Goal: Task Accomplishment & Management: Manage account settings

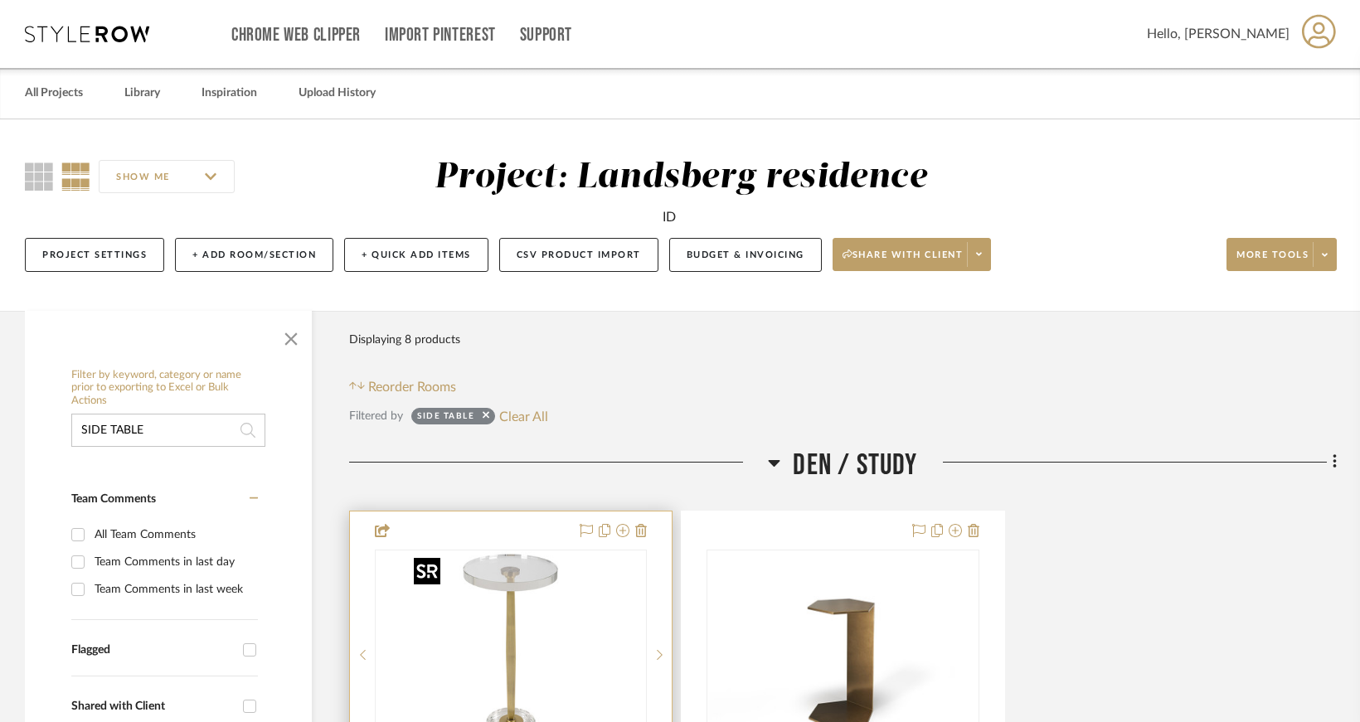
click at [542, 591] on img "0" at bounding box center [510, 654] width 207 height 207
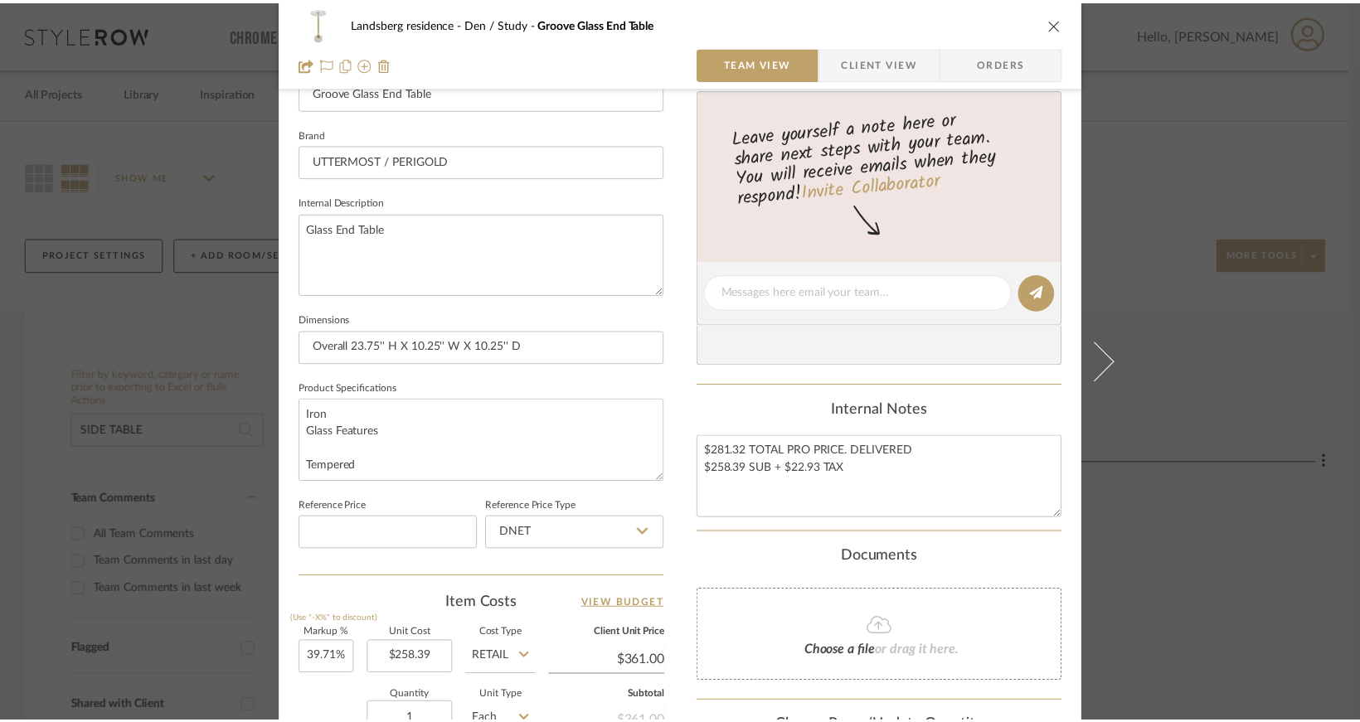
scroll to position [822, 0]
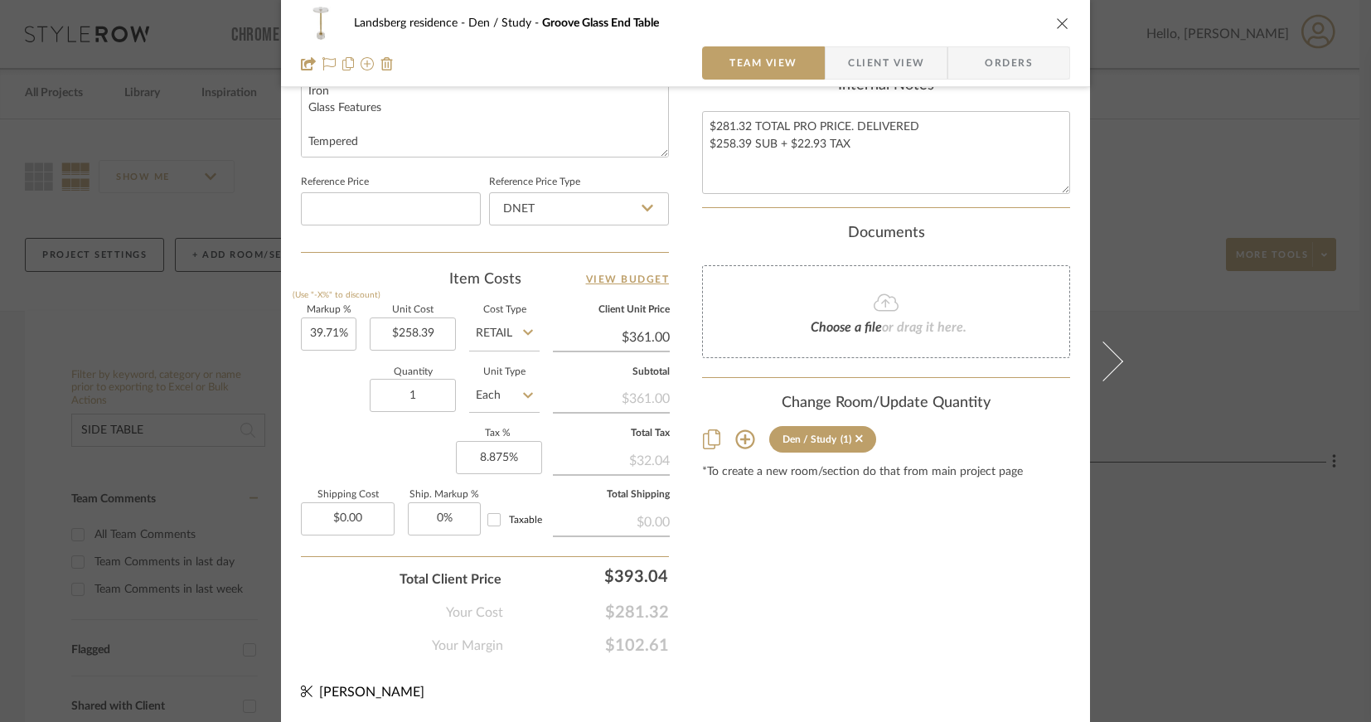
click at [1058, 19] on icon "close" at bounding box center [1062, 23] width 13 height 13
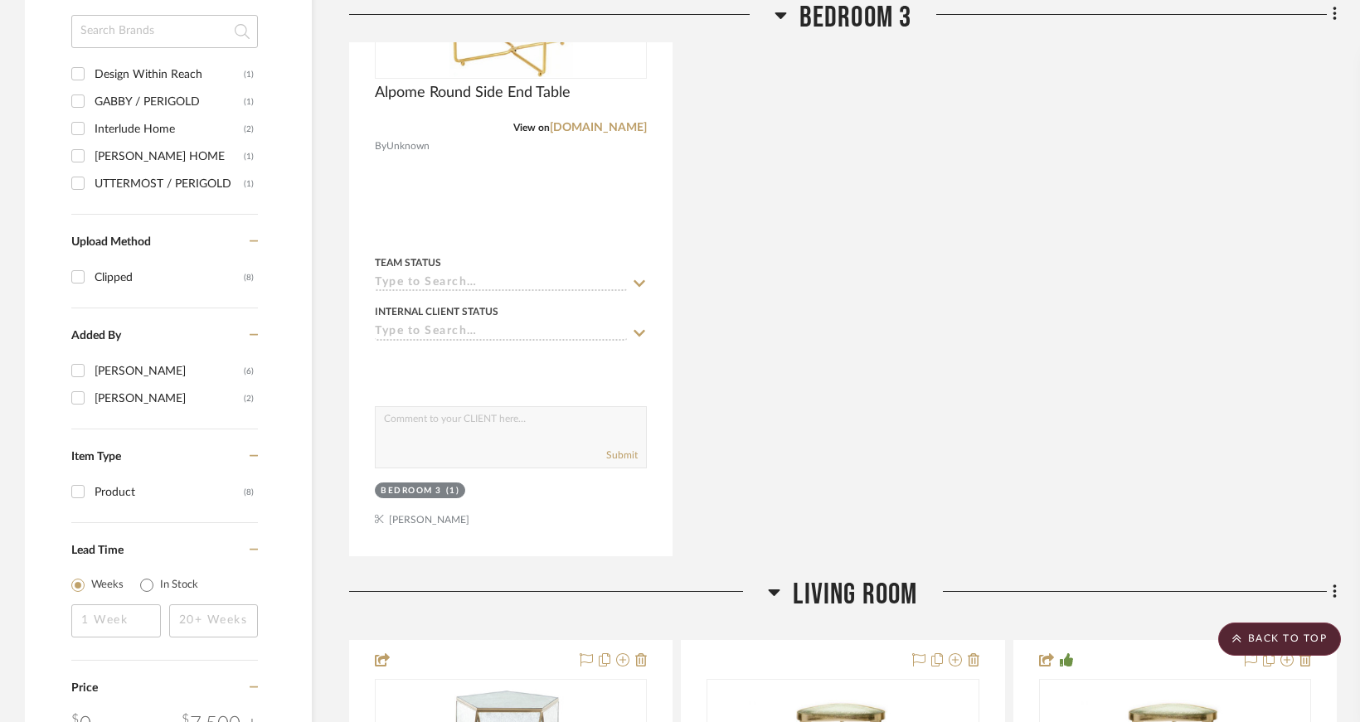
scroll to position [1990, 0]
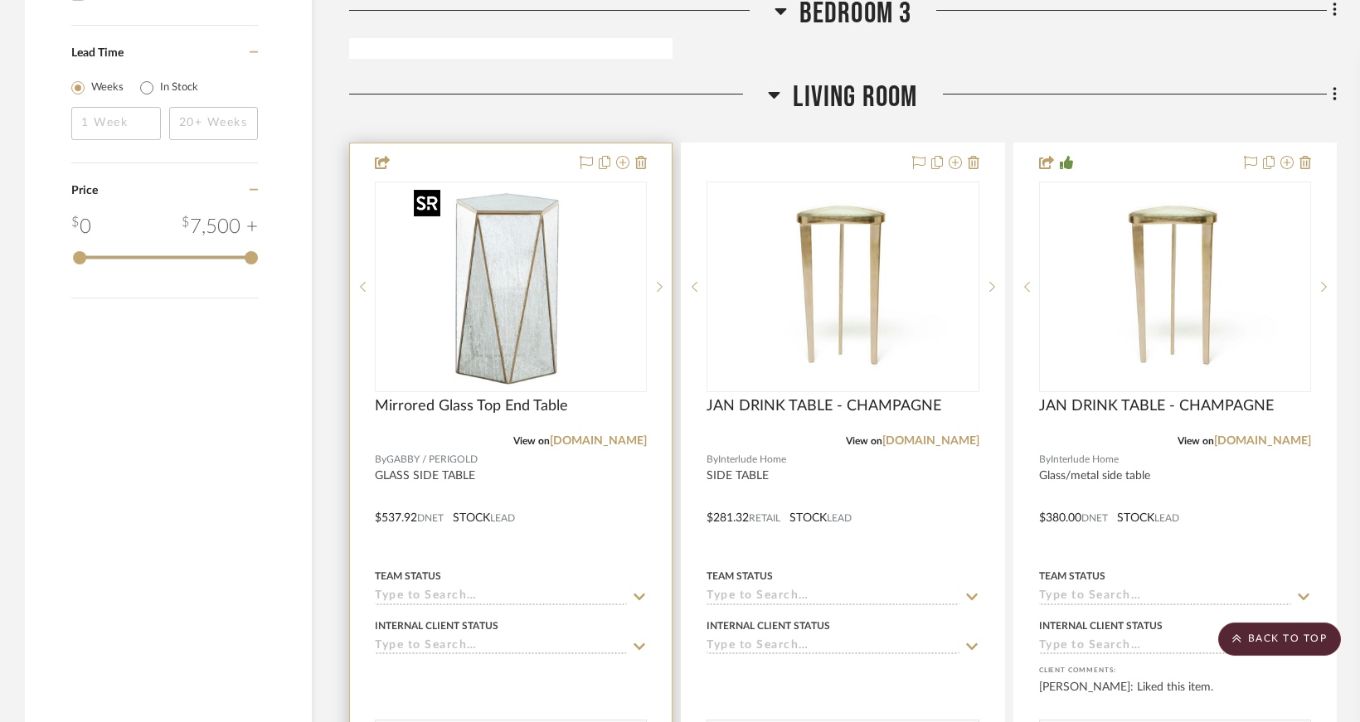
click at [546, 305] on img "0" at bounding box center [510, 286] width 207 height 207
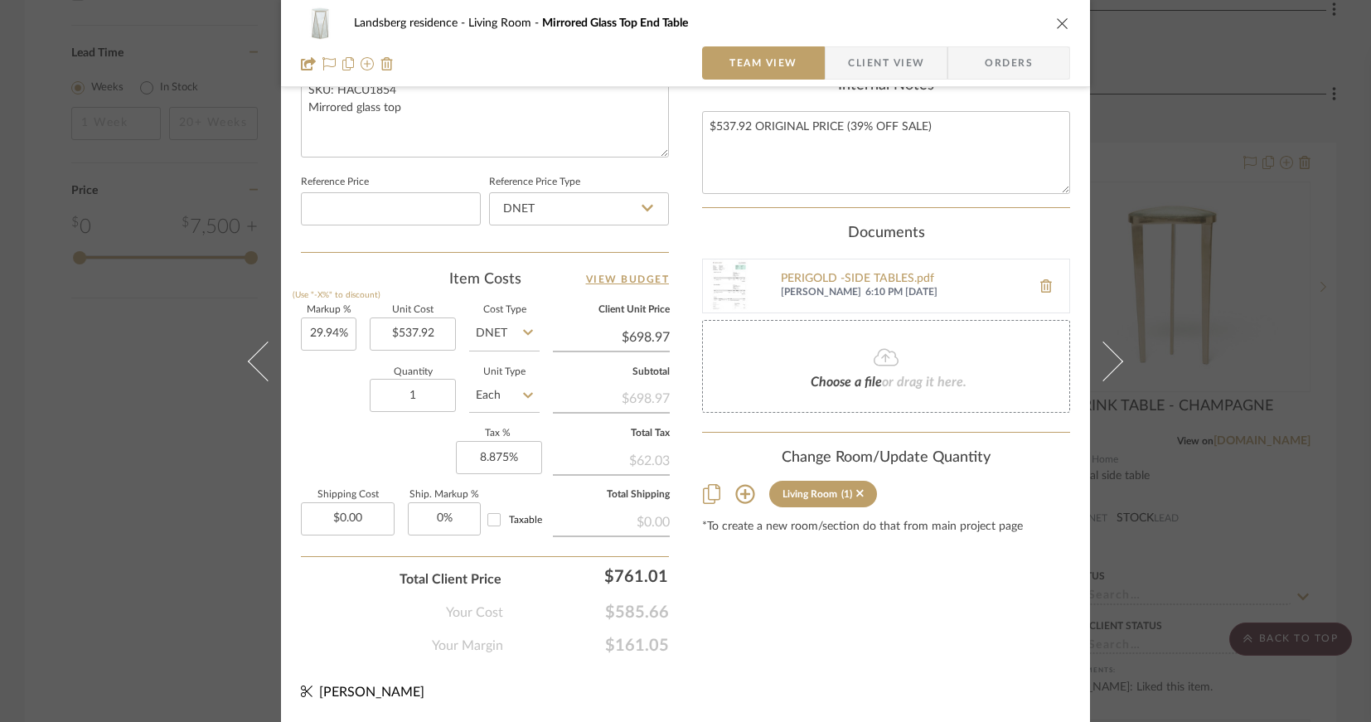
scroll to position [739, 0]
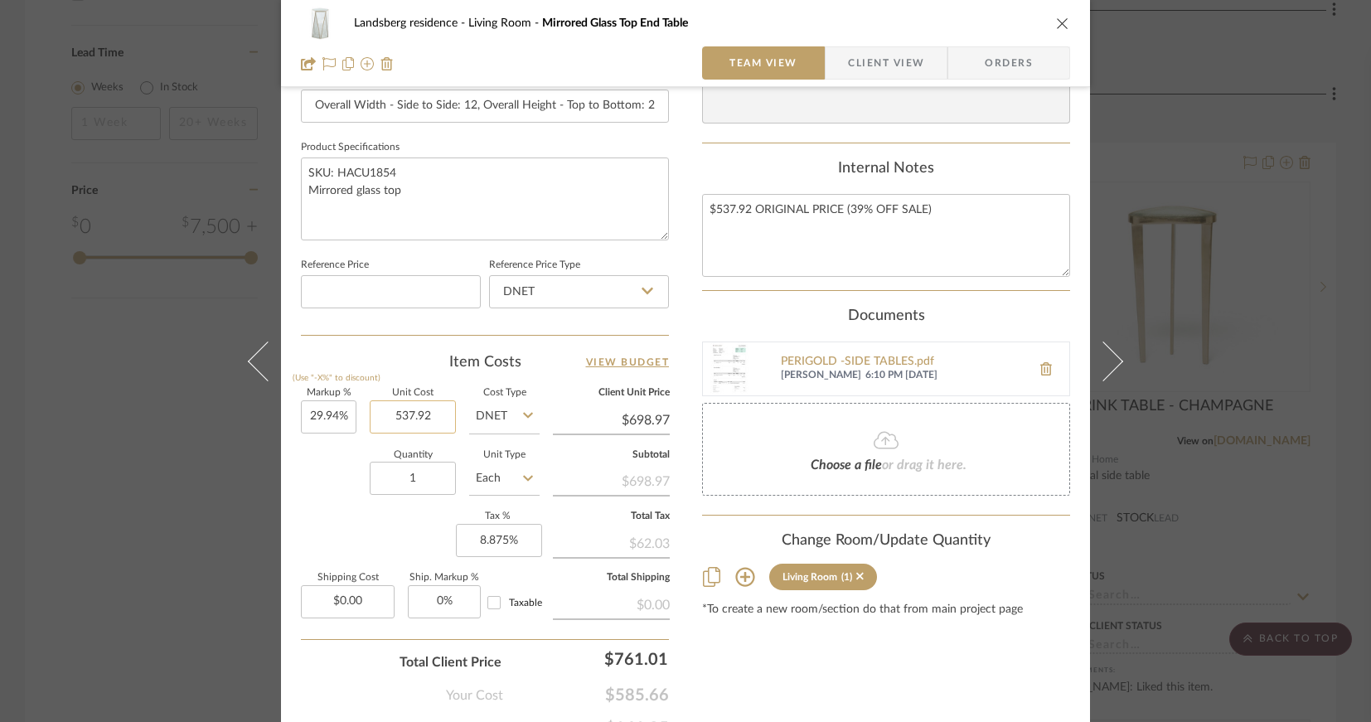
click at [435, 425] on input "537.92" at bounding box center [413, 416] width 86 height 33
type input "$537.92"
type input "8.875"
click at [513, 545] on input "8.875" at bounding box center [499, 540] width 86 height 33
click at [773, 631] on div "Content here copies to Client View - confirm visibility there. Show in Client D…" at bounding box center [886, 56] width 368 height 1365
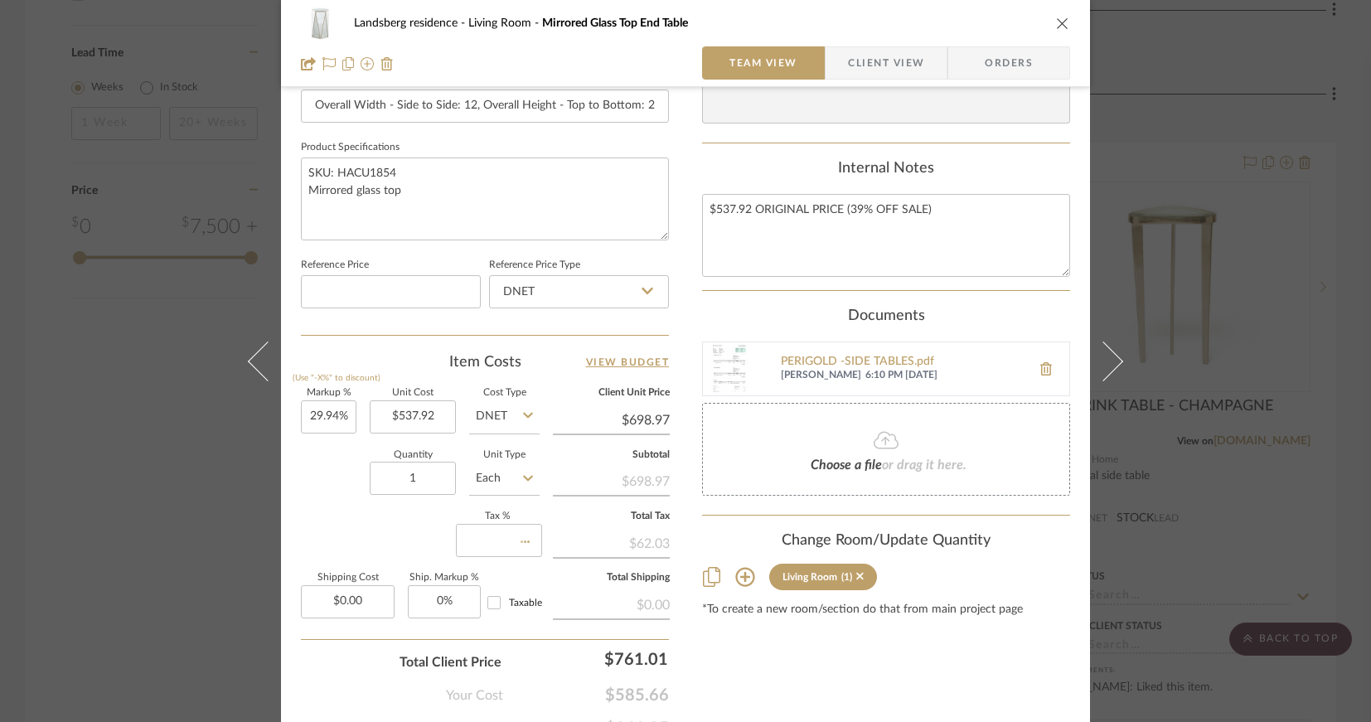
type input "0%"
click at [342, 419] on input "29.94" at bounding box center [329, 416] width 56 height 33
type input "29.94%"
type input "699"
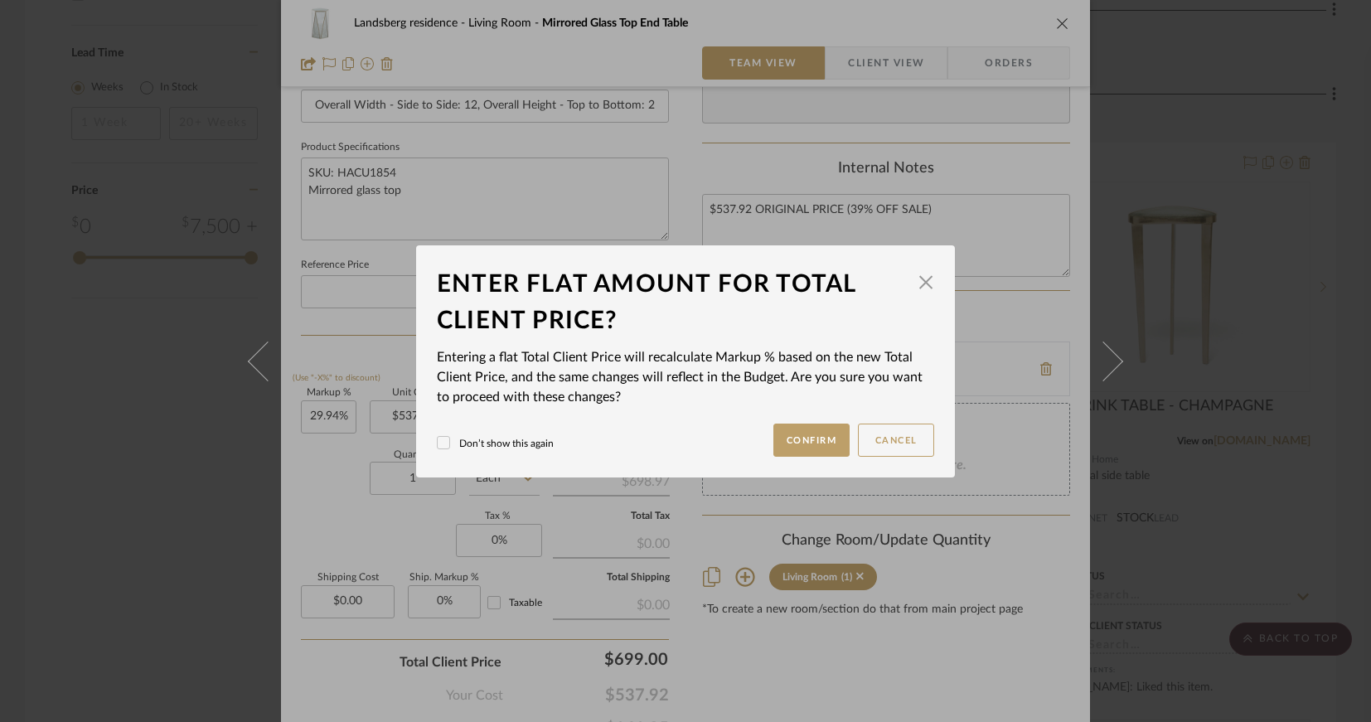
click at [768, 680] on div "Landsberg residence Living Room Mirrored Glass Top End Table Team View Client V…" at bounding box center [685, 361] width 1371 height 722
click at [792, 432] on button "Confirm" at bounding box center [811, 440] width 77 height 33
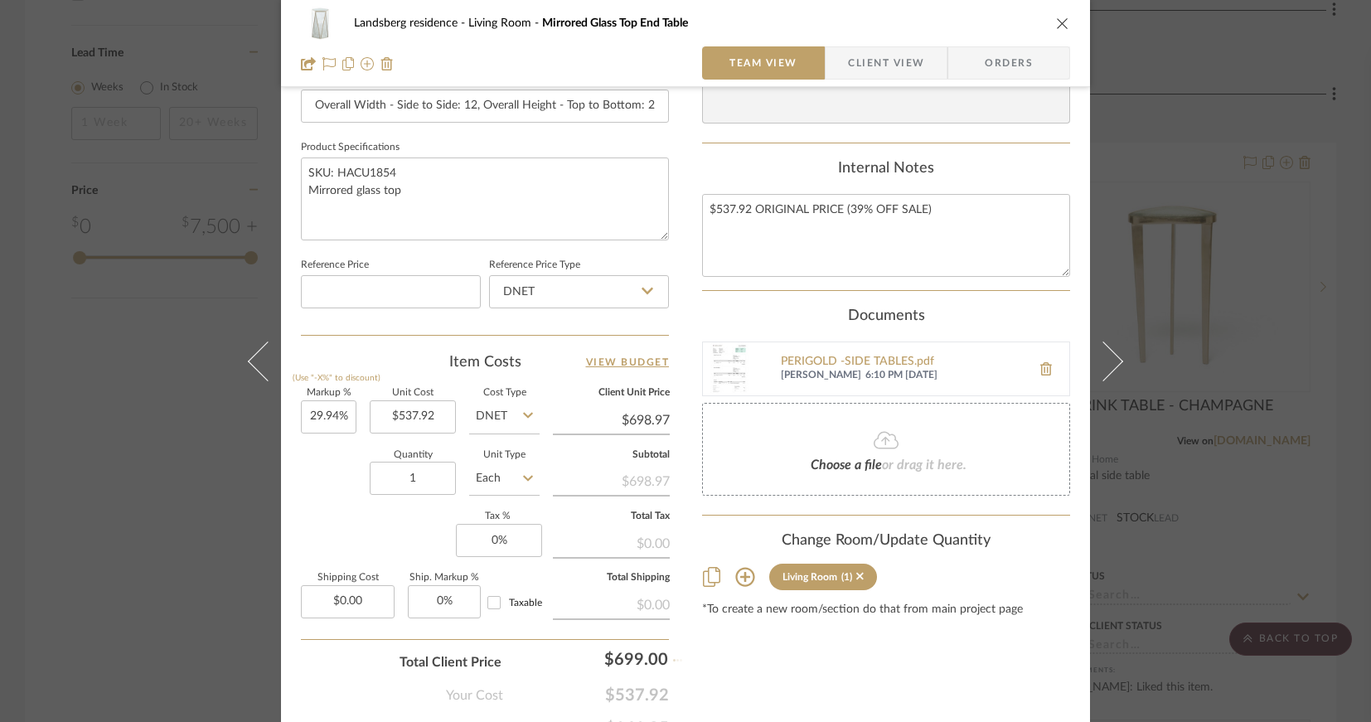
type input "$699.00"
click at [494, 542] on input "0" at bounding box center [499, 540] width 86 height 33
type input "8.875%"
click at [787, 660] on div "Content here copies to Client View - confirm visibility there. Show in Client D…" at bounding box center [886, 56] width 368 height 1365
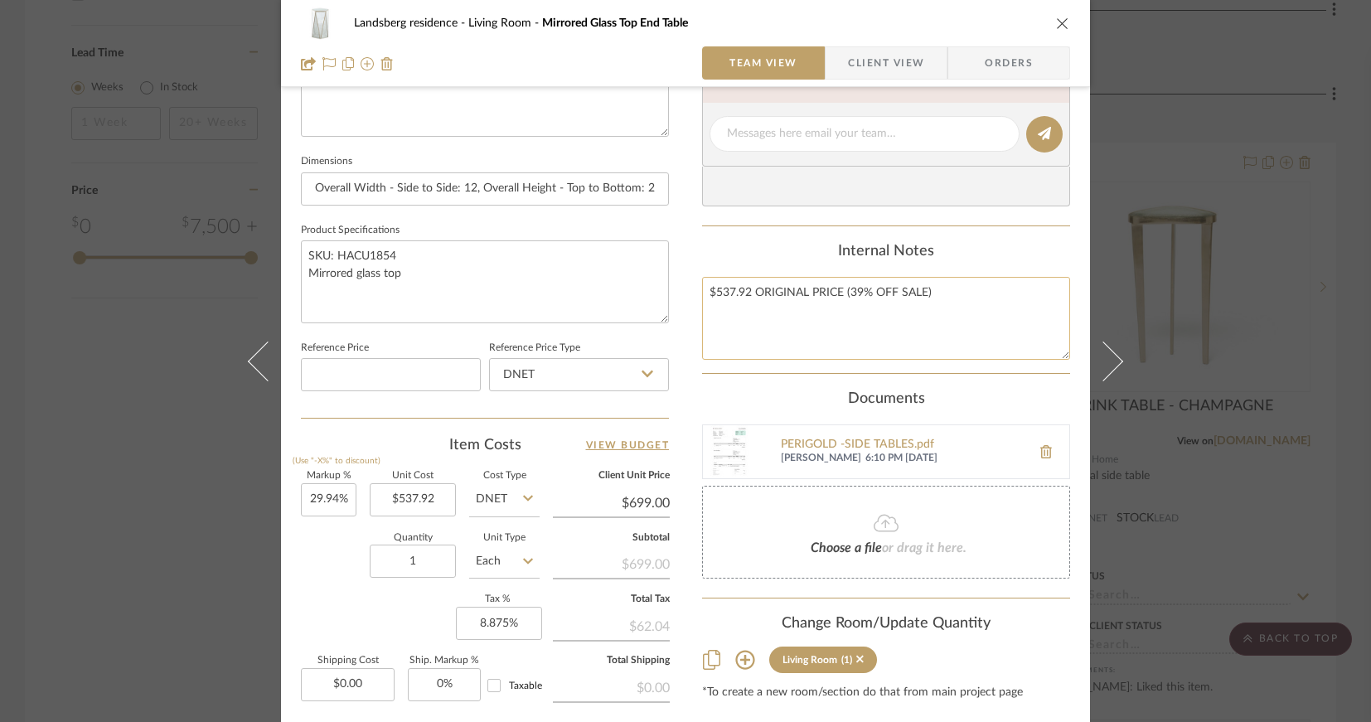
scroll to position [822, 0]
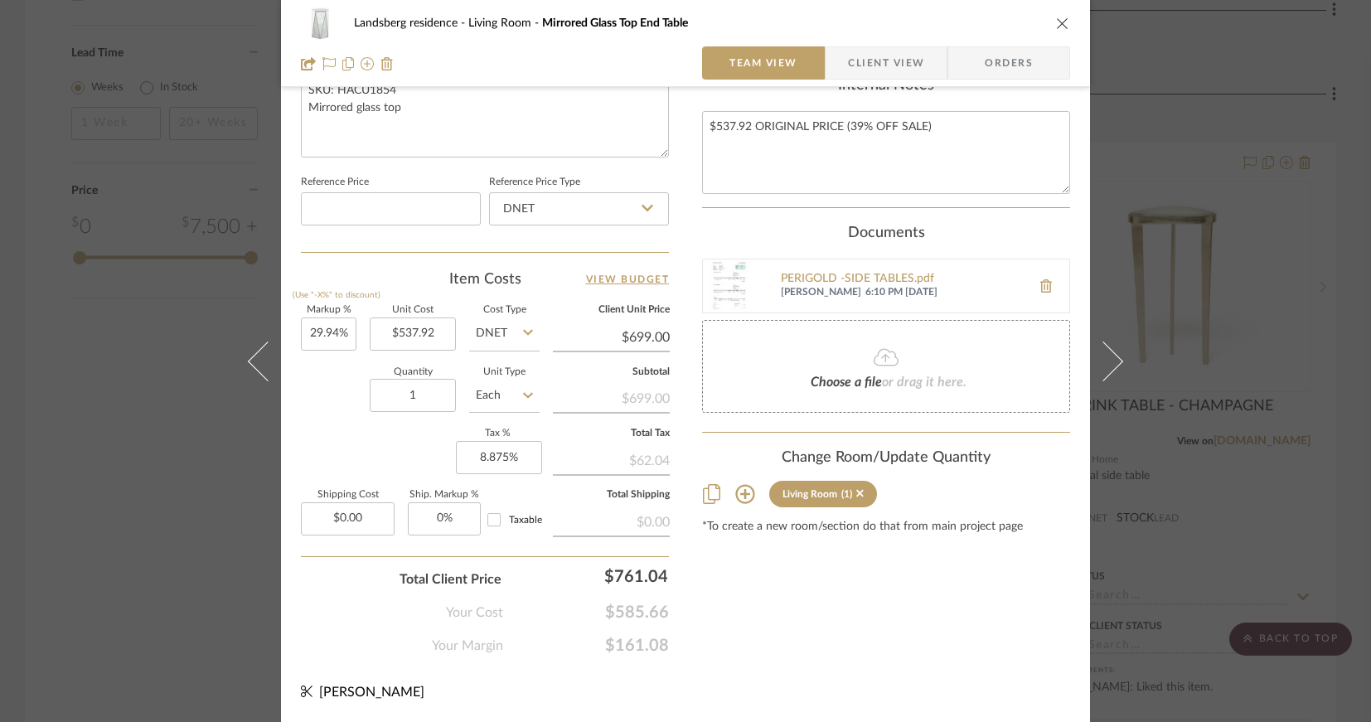
click at [1057, 20] on icon "close" at bounding box center [1062, 23] width 13 height 13
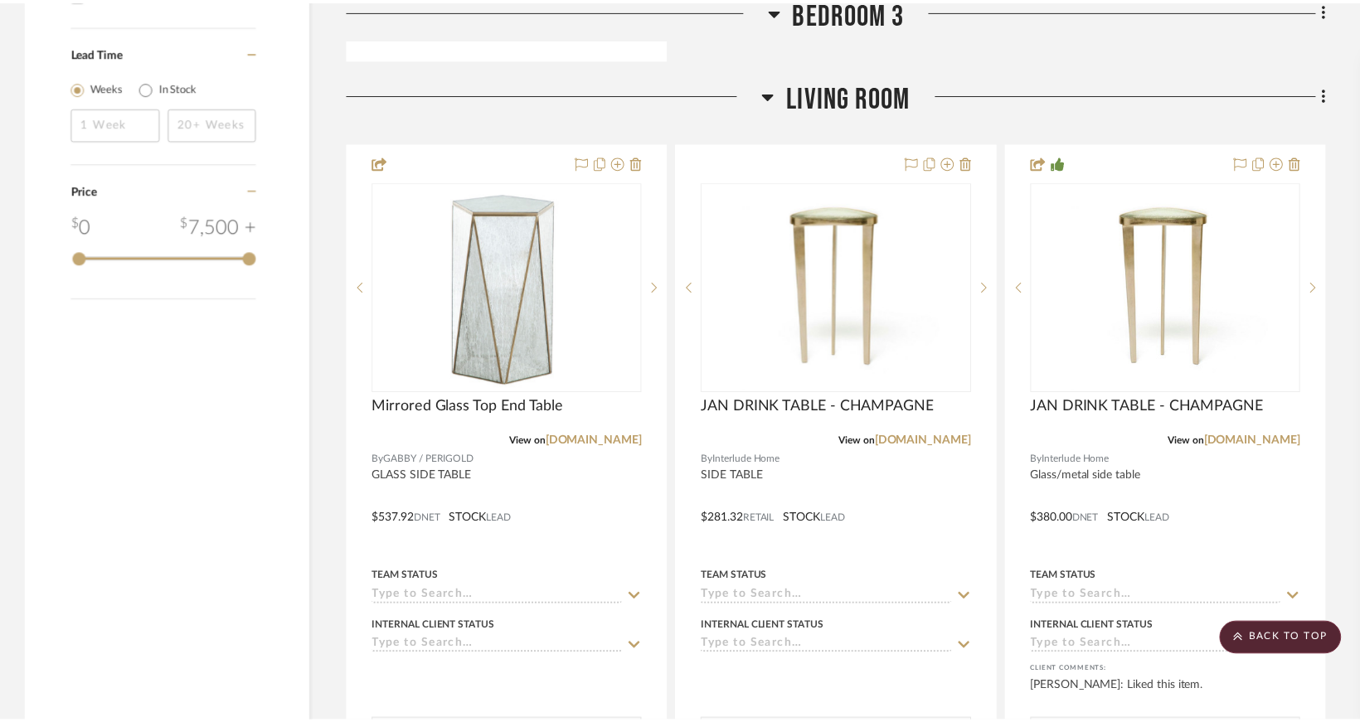
scroll to position [1990, 0]
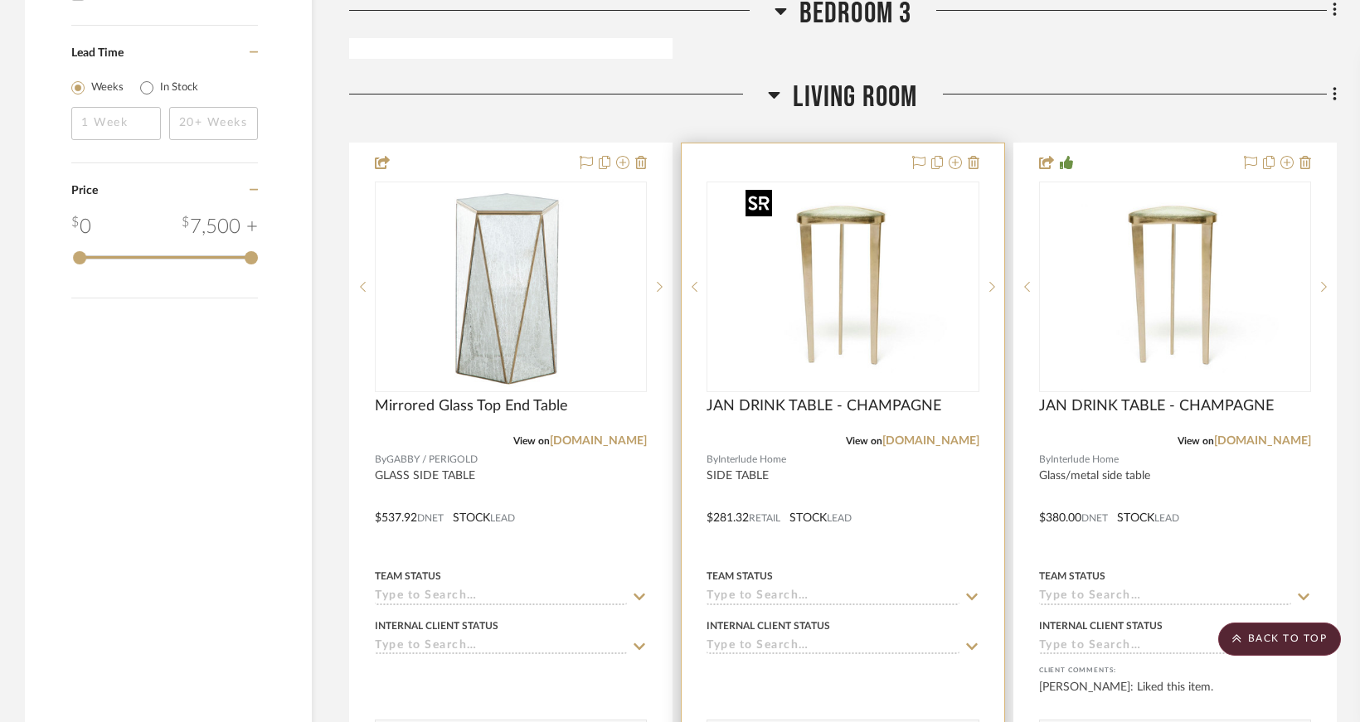
click at [900, 300] on img "0" at bounding box center [842, 286] width 207 height 207
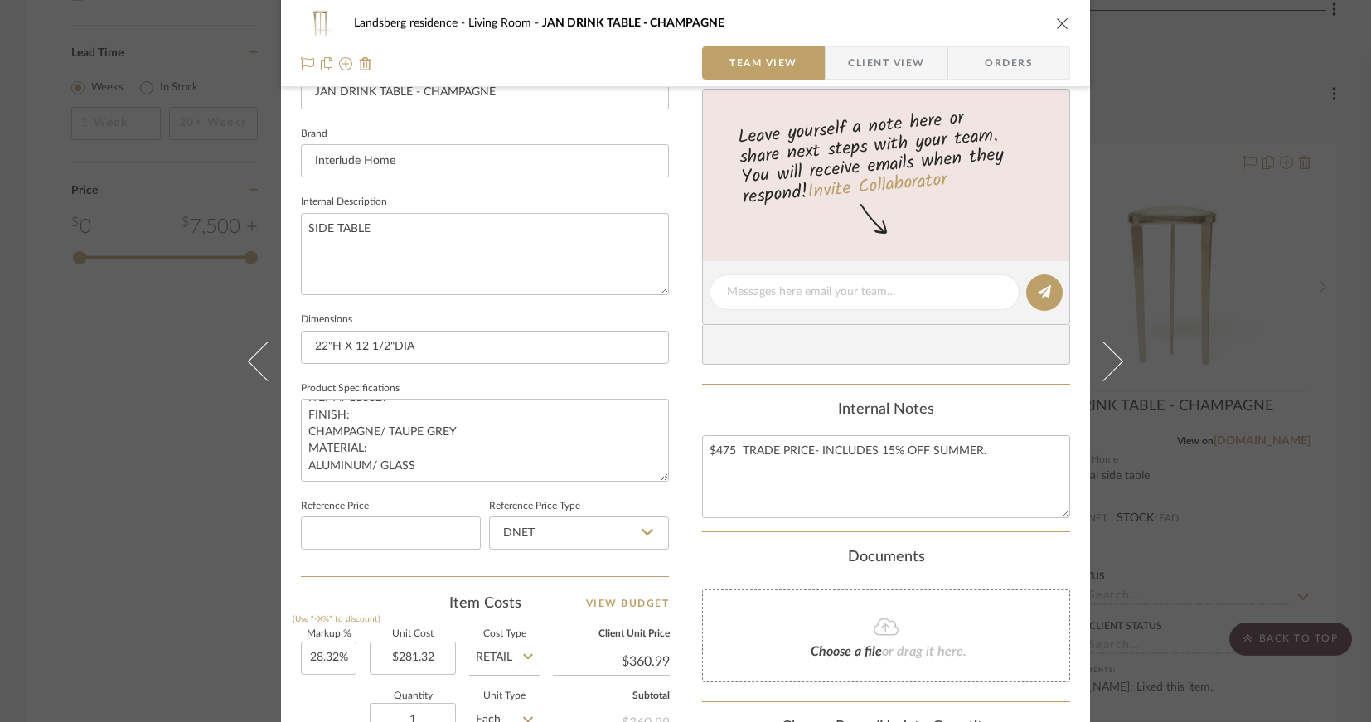
scroll to position [0, 0]
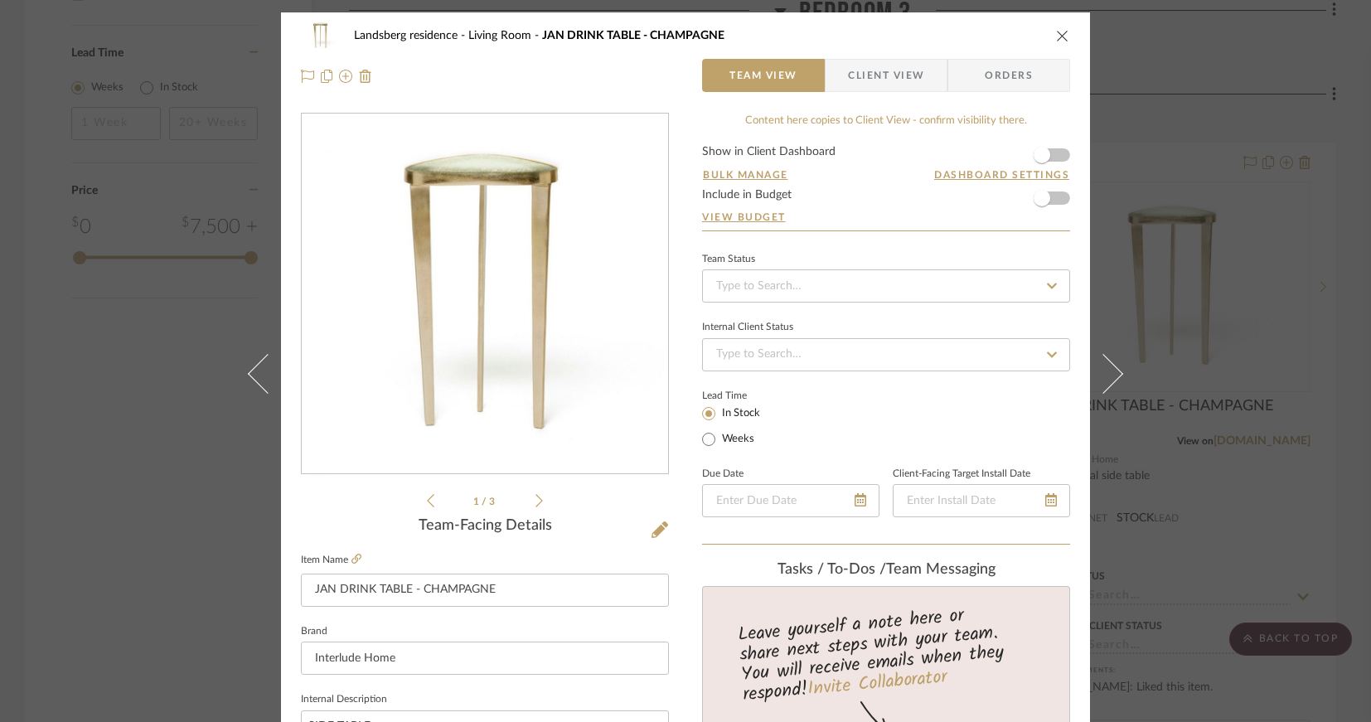
click at [1056, 36] on icon "close" at bounding box center [1062, 35] width 13 height 13
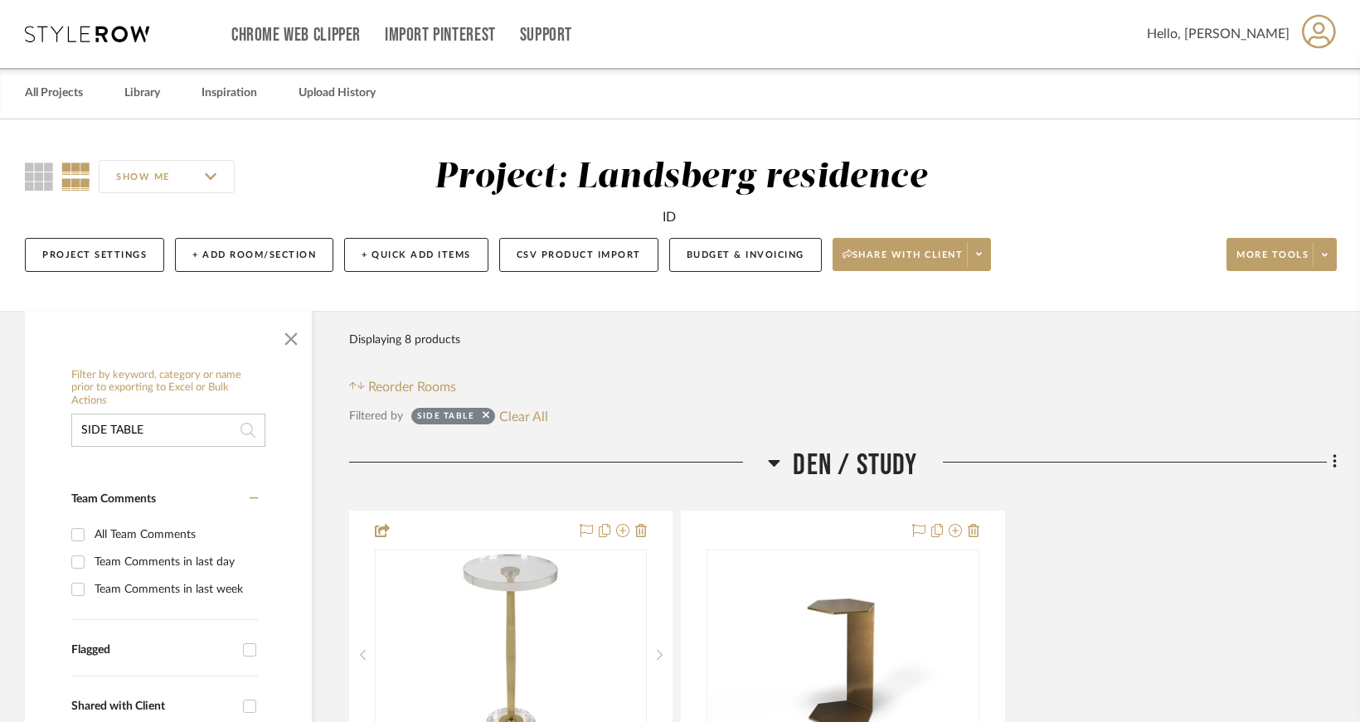
click at [164, 433] on input "SIDE TABLE" at bounding box center [168, 430] width 194 height 33
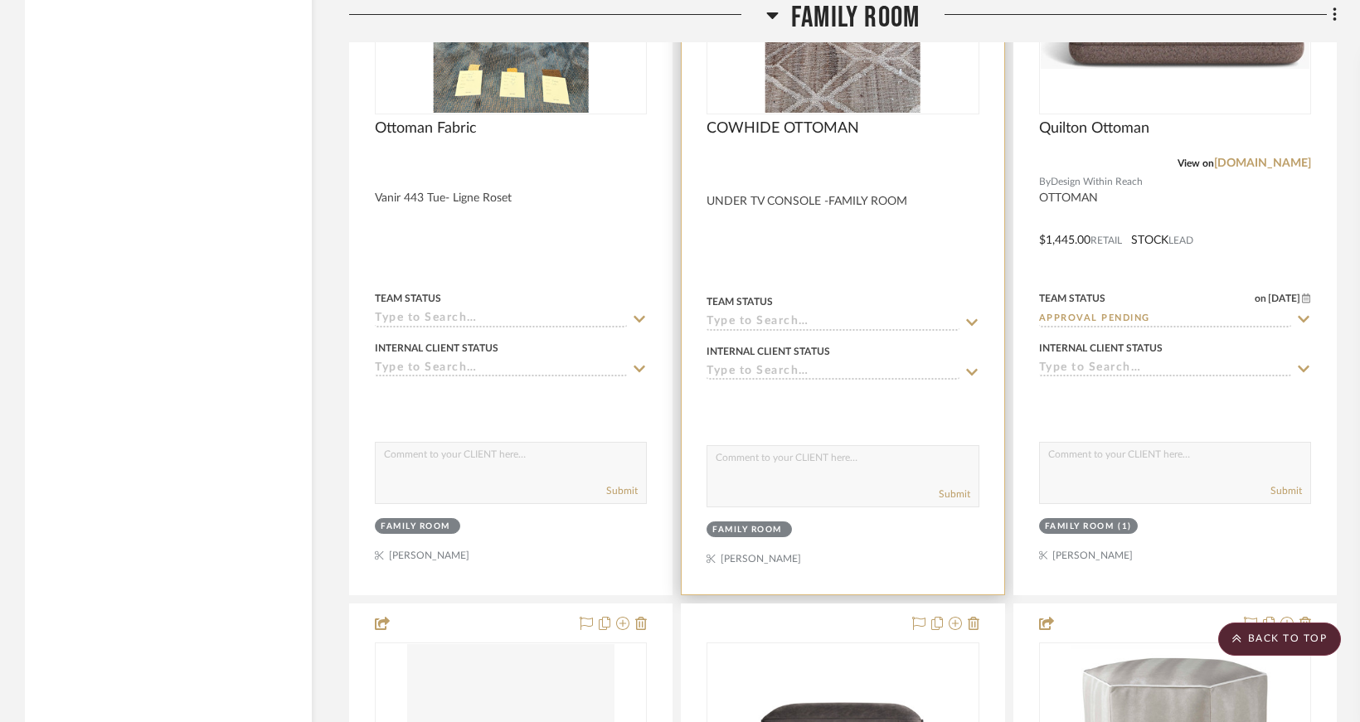
scroll to position [8290, 0]
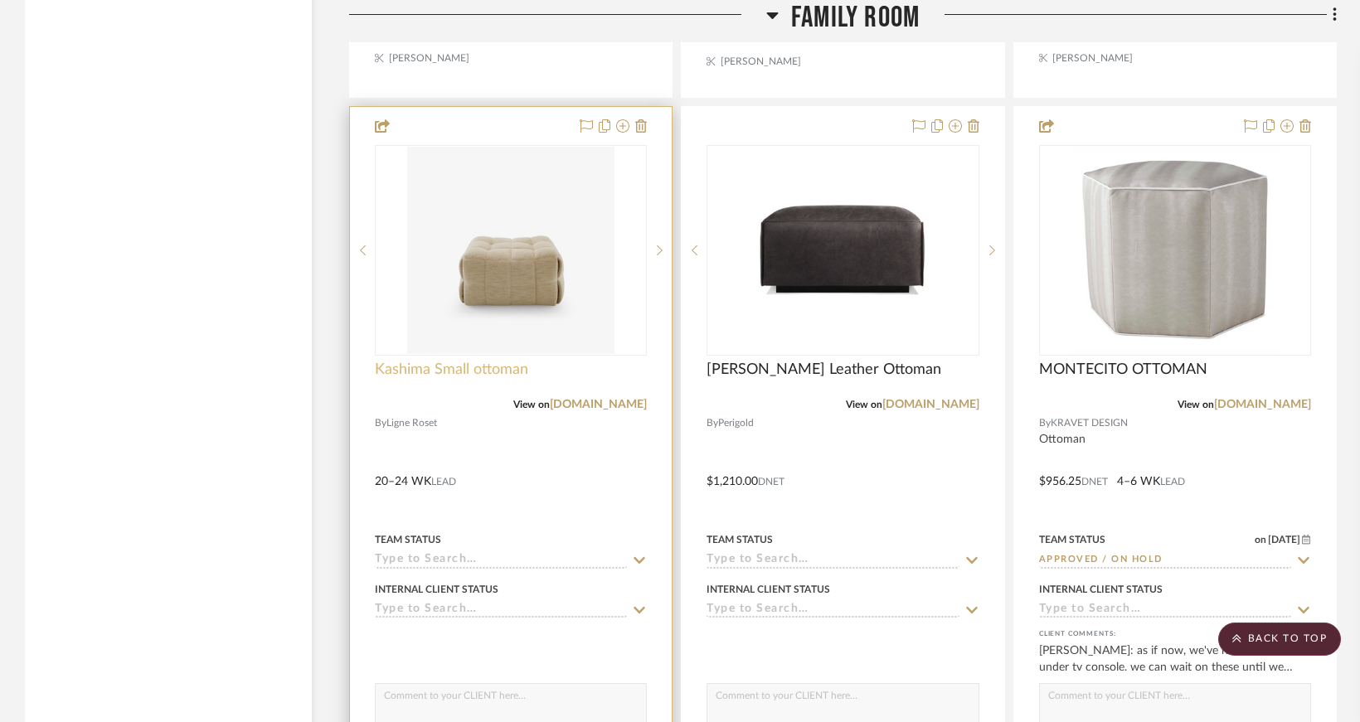
type input "ottoman"
click at [473, 369] on span "Kashima Small ottoman" at bounding box center [451, 370] width 153 height 18
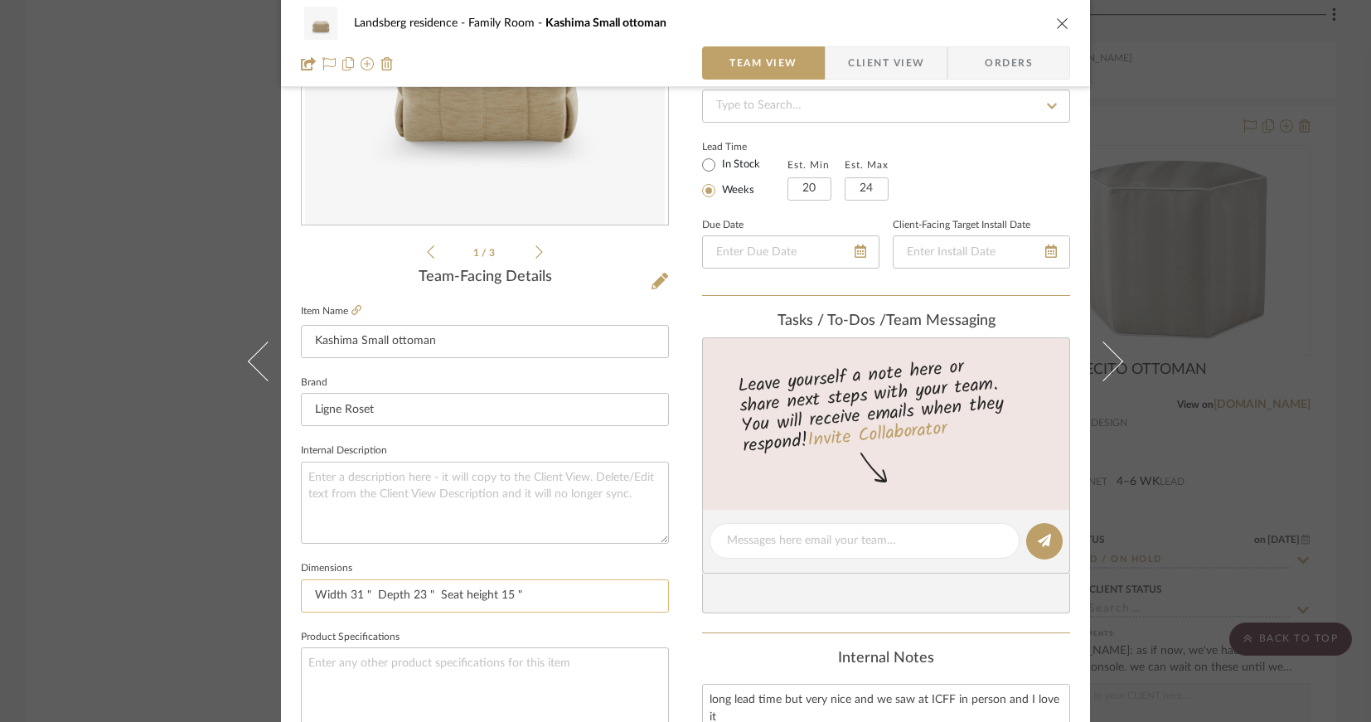
scroll to position [83, 0]
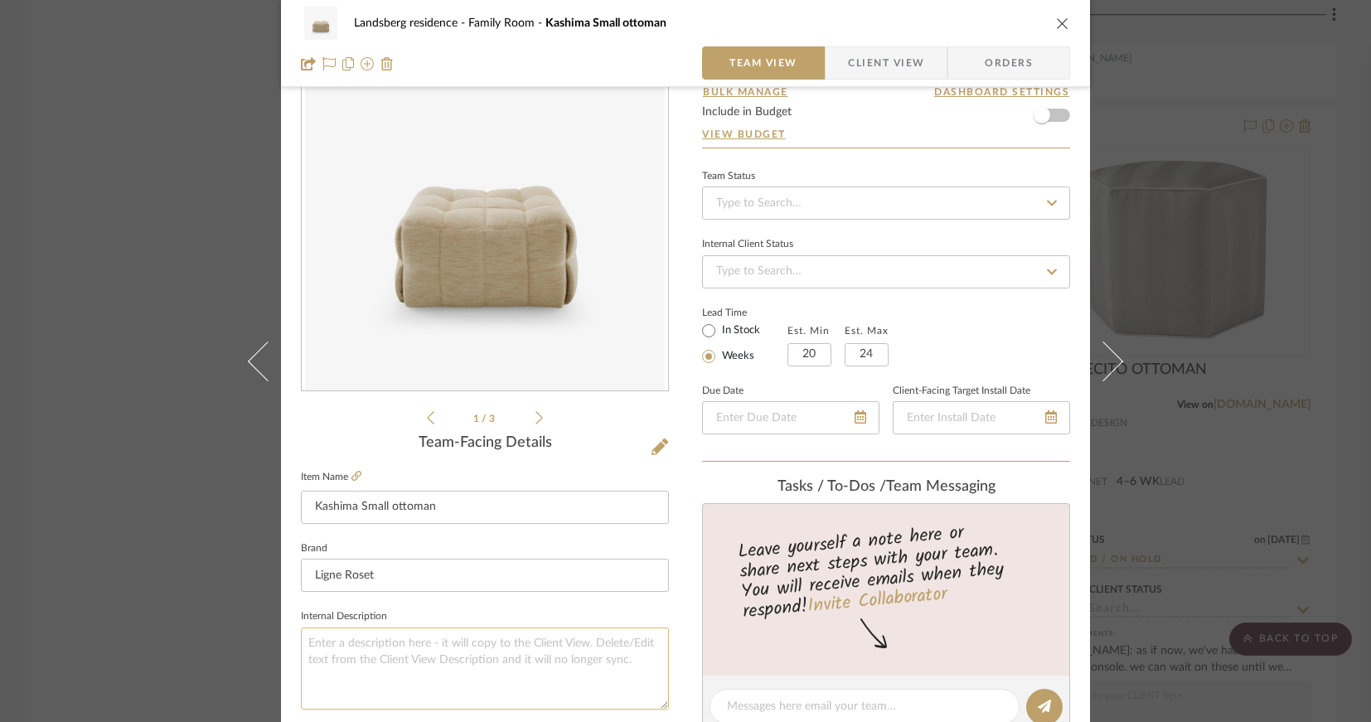
click at [336, 657] on textarea at bounding box center [485, 669] width 368 height 82
paste textarea "VANIR TYR 443"
click at [306, 642] on textarea "VANIR TYR 443" at bounding box center [485, 669] width 368 height 82
type textarea "WITH [PERSON_NAME] 443"
click at [454, 512] on input "Kashima Small ottoman" at bounding box center [485, 507] width 368 height 33
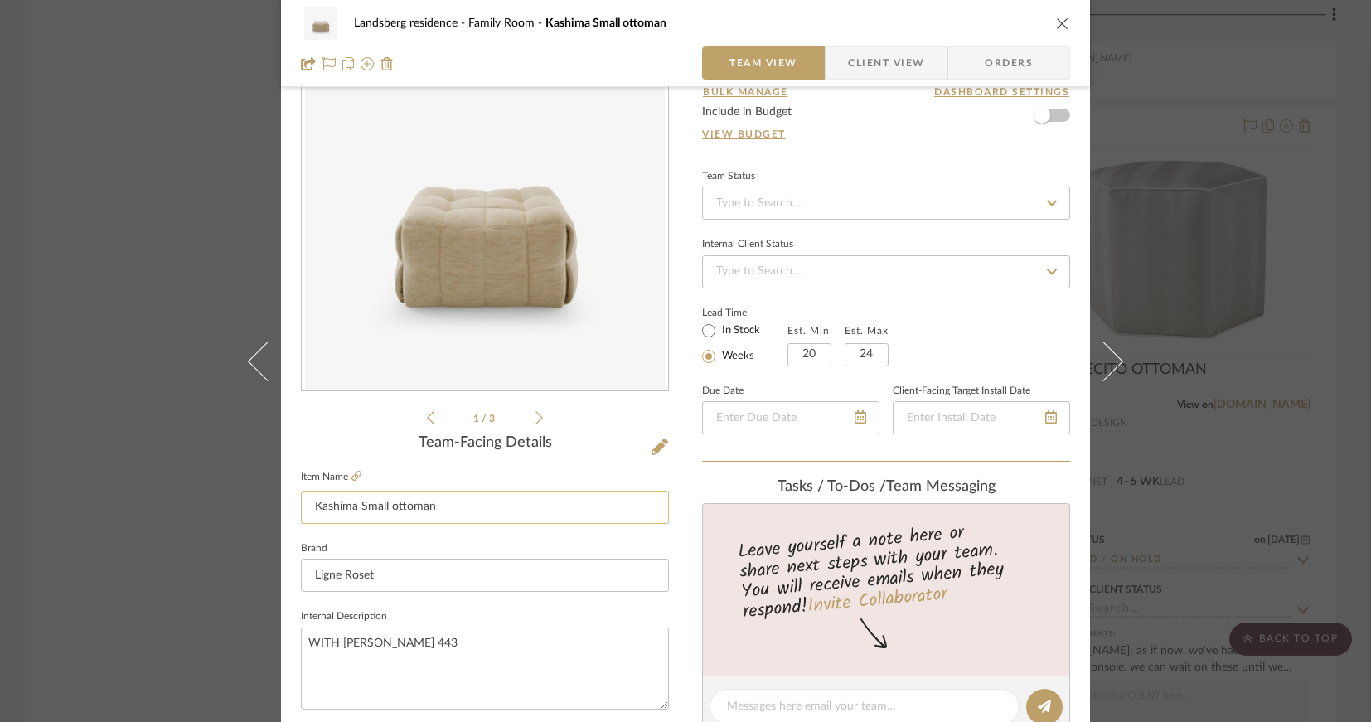
click at [453, 511] on input "Kashima Small ottoman" at bounding box center [485, 507] width 368 height 33
paste input "SMALL FOOTSTOOL KASHIMA"
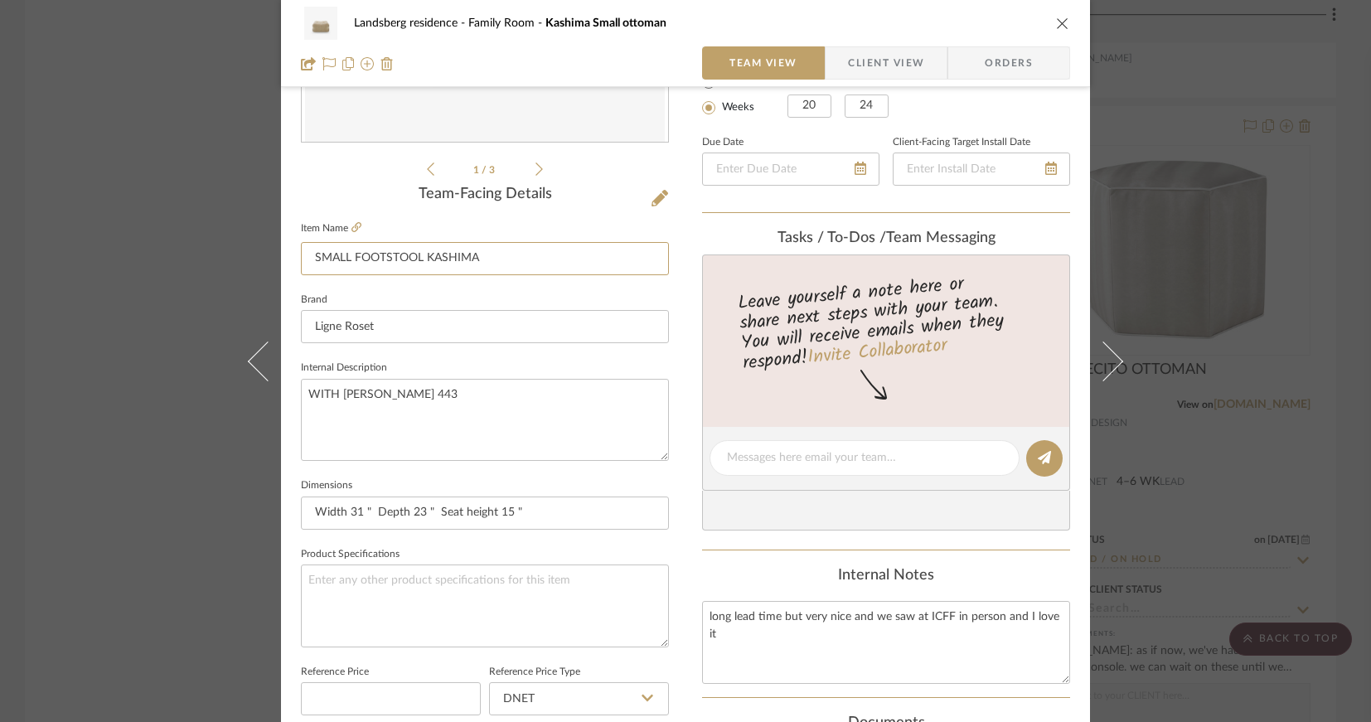
type input "SMALL FOOTSTOOL KASHIMA"
click at [519, 505] on input "Width 31 " Depth 23 " Seat height 15 "" at bounding box center [485, 513] width 368 height 33
drag, startPoint x: 519, startPoint y: 505, endPoint x: 280, endPoint y: 489, distance: 239.3
click at [281, 489] on div "Landsberg residence Family Room SMALL FOOTSTOOL KASHIMA Team View Client View O…" at bounding box center [685, 446] width 809 height 1531
paste input "Dim 31,5 (w) x 23,62 (d) x 14,96 (Cou)"
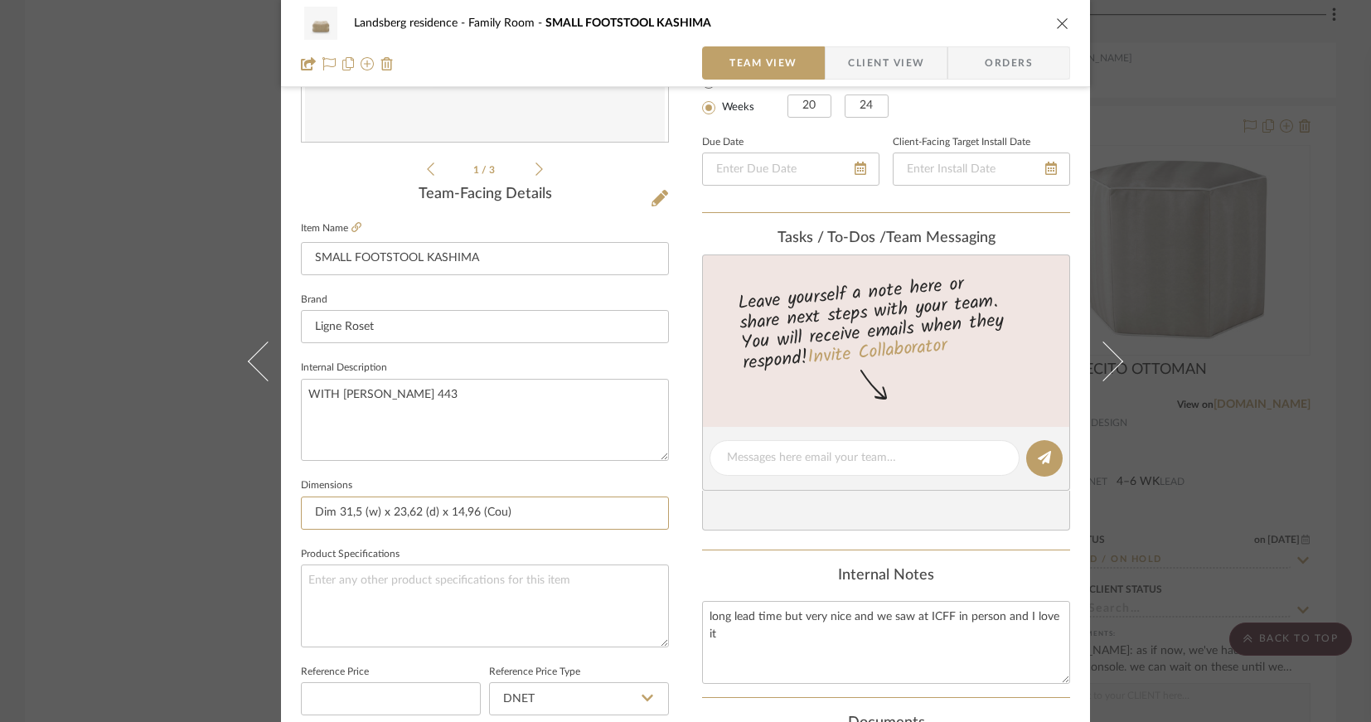
drag, startPoint x: 335, startPoint y: 512, endPoint x: 291, endPoint y: 512, distance: 43.9
click at [291, 512] on div "Landsberg residence Family Room SMALL FOOTSTOOL KASHIMA Team View Client View O…" at bounding box center [685, 446] width 809 height 1531
type input "31,5 (w) x 23,62 (d) x 14,96 (Cou)"
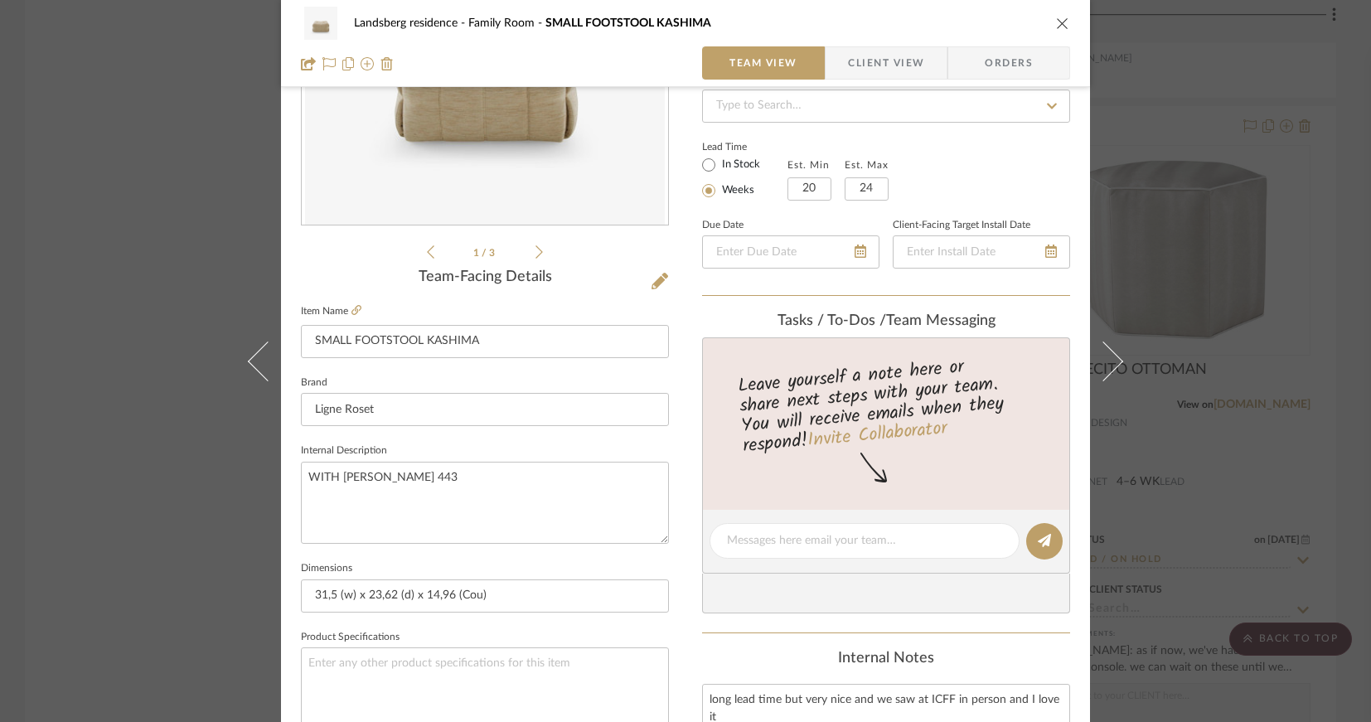
scroll to position [415, 0]
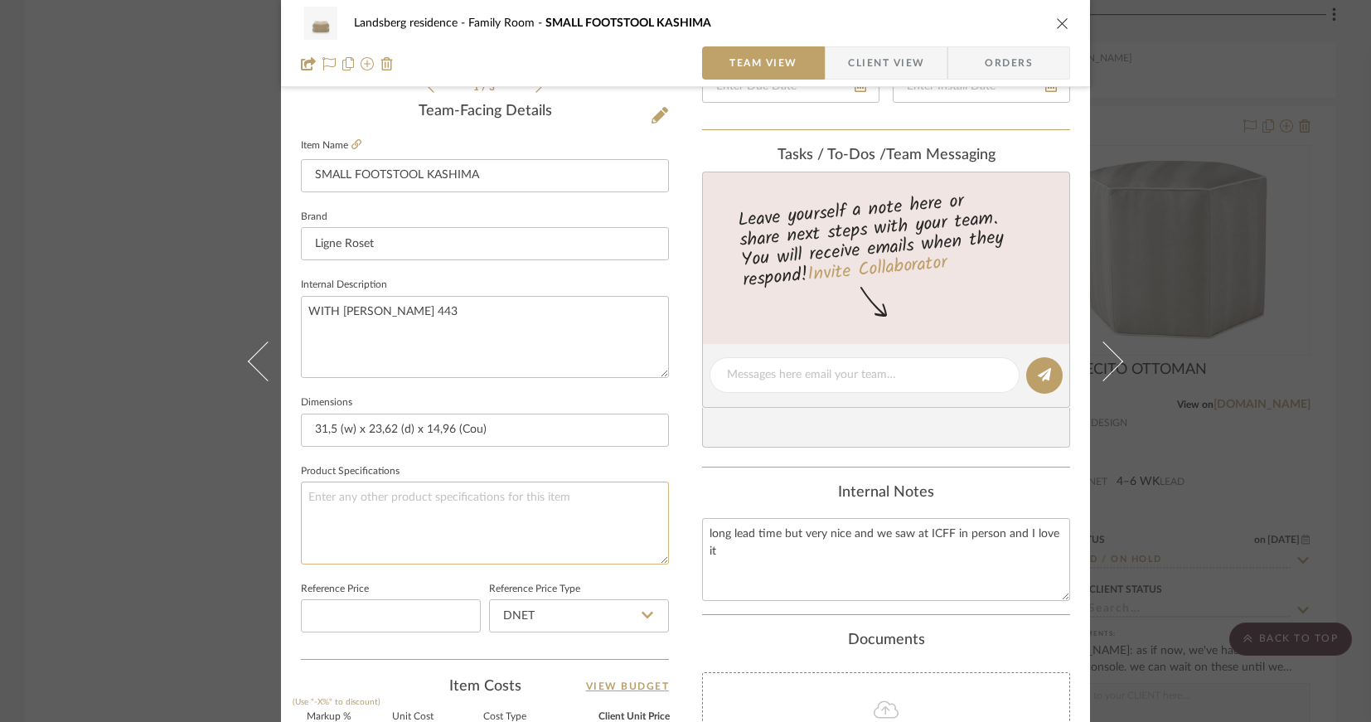
click at [320, 494] on textarea at bounding box center [485, 523] width 368 height 82
paste textarea "13000000"
click at [306, 494] on textarea "13000000" at bounding box center [485, 523] width 368 height 82
type textarea "13000000"
drag, startPoint x: 314, startPoint y: 492, endPoint x: 283, endPoint y: 492, distance: 31.5
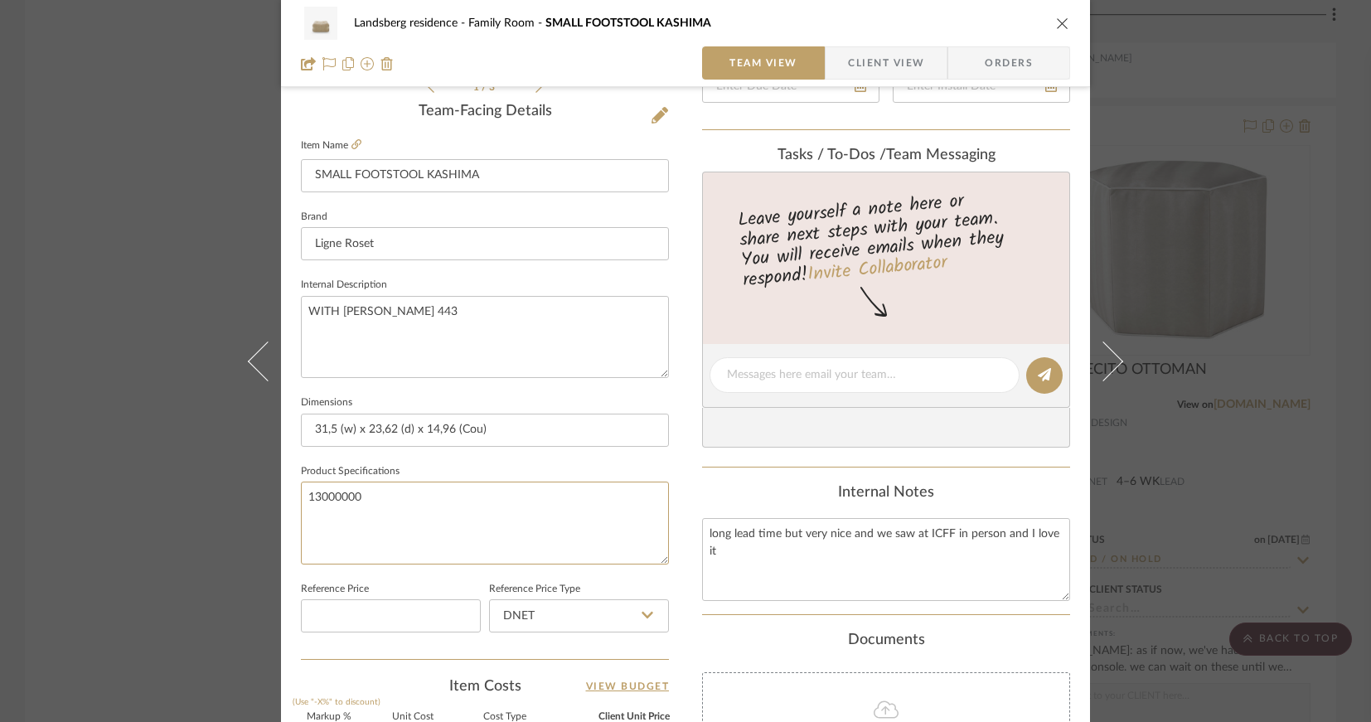
click at [283, 492] on div "Landsberg residence Family Room SMALL FOOTSTOOL KASHIMA Team View Client View O…" at bounding box center [685, 363] width 809 height 1531
drag, startPoint x: 478, startPoint y: 314, endPoint x: 293, endPoint y: 303, distance: 185.2
click at [301, 305] on textarea "WITH [PERSON_NAME] 443" at bounding box center [485, 337] width 368 height 82
click at [331, 503] on textarea at bounding box center [485, 523] width 368 height 82
paste textarea "WITH [PERSON_NAME] 443"
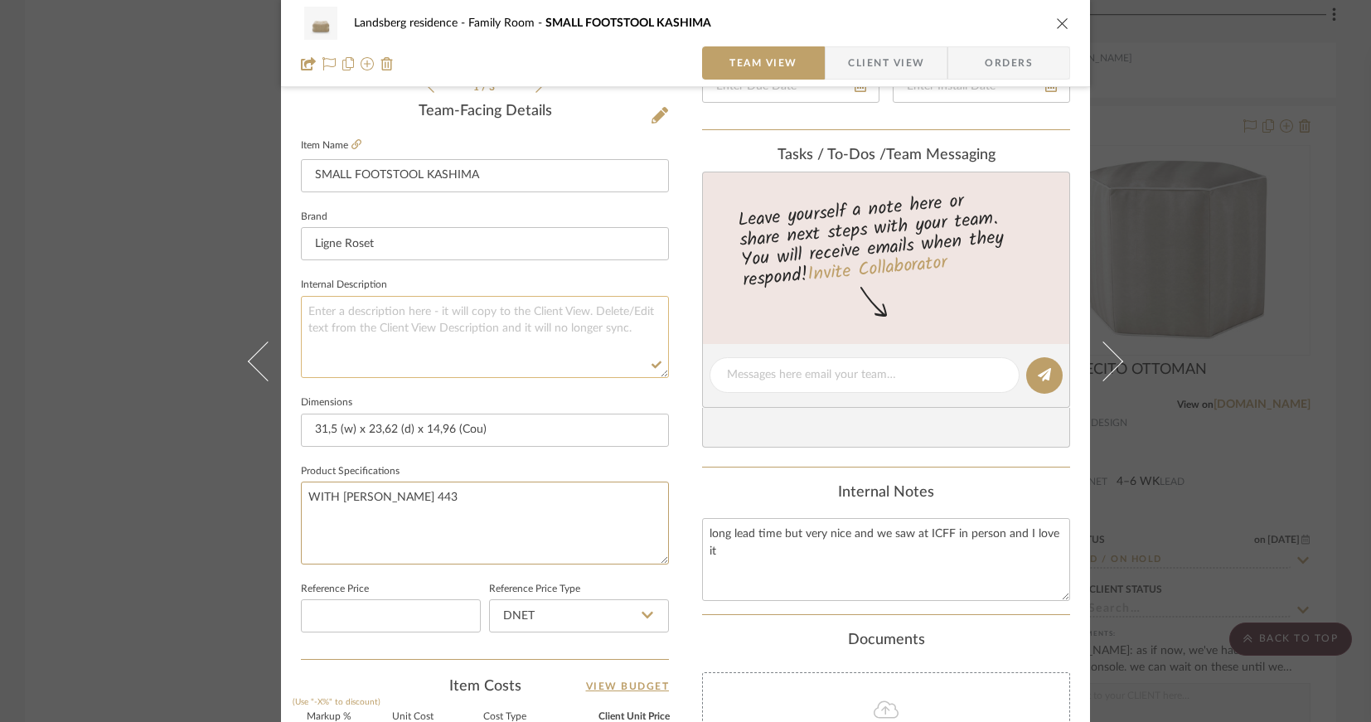
scroll to position [332, 0]
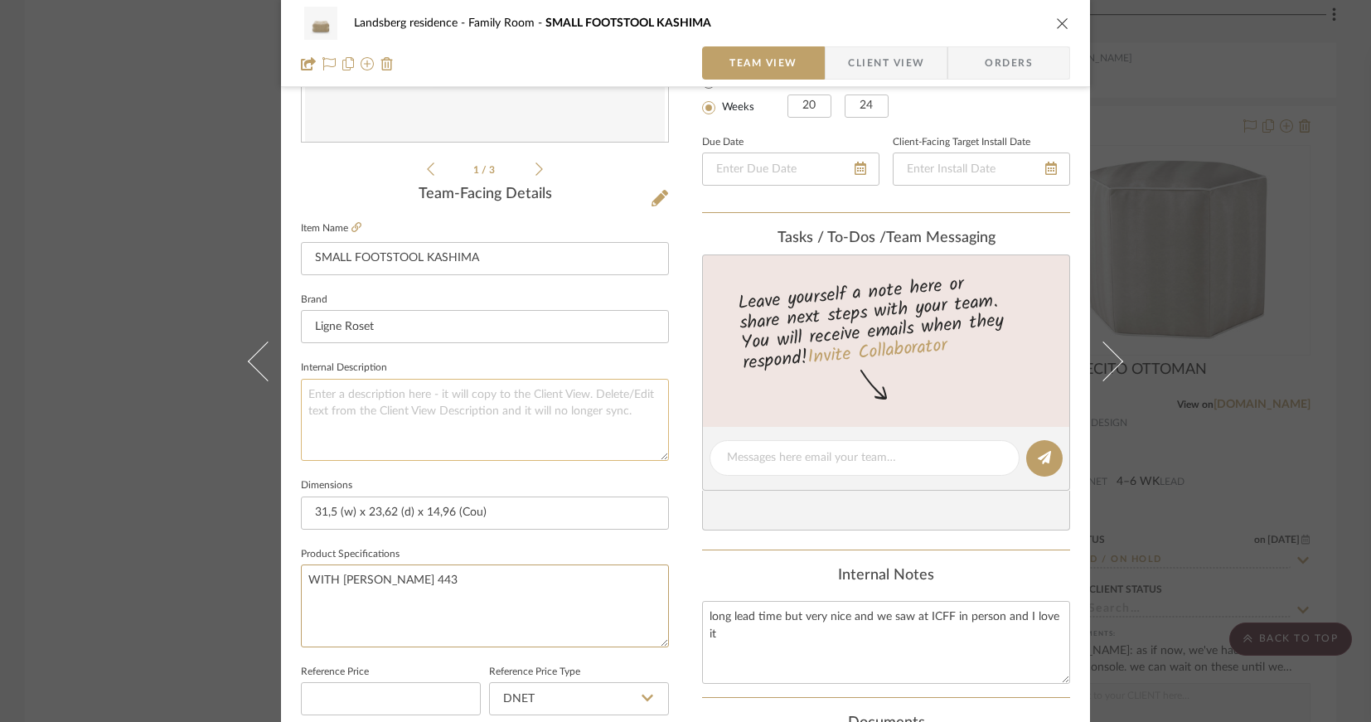
type textarea "WITH [PERSON_NAME] 443"
click at [340, 407] on textarea at bounding box center [485, 420] width 368 height 82
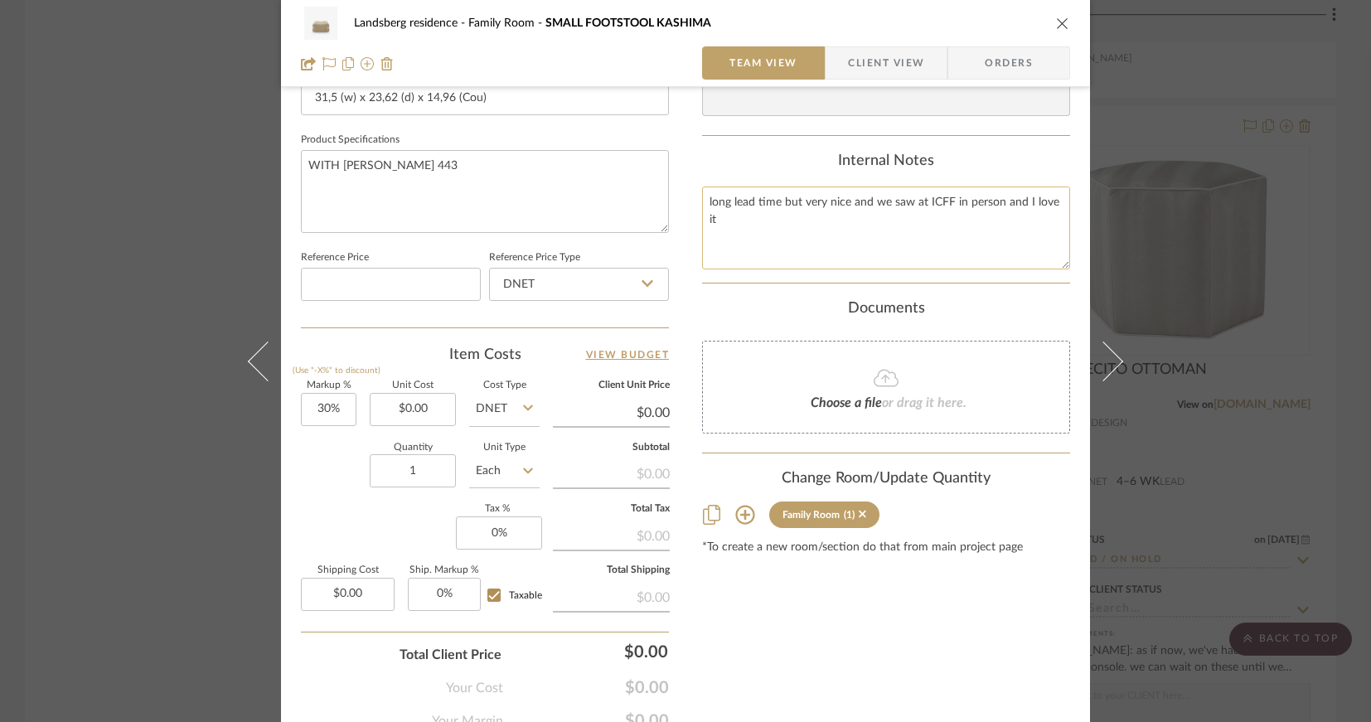
scroll to position [580, 0]
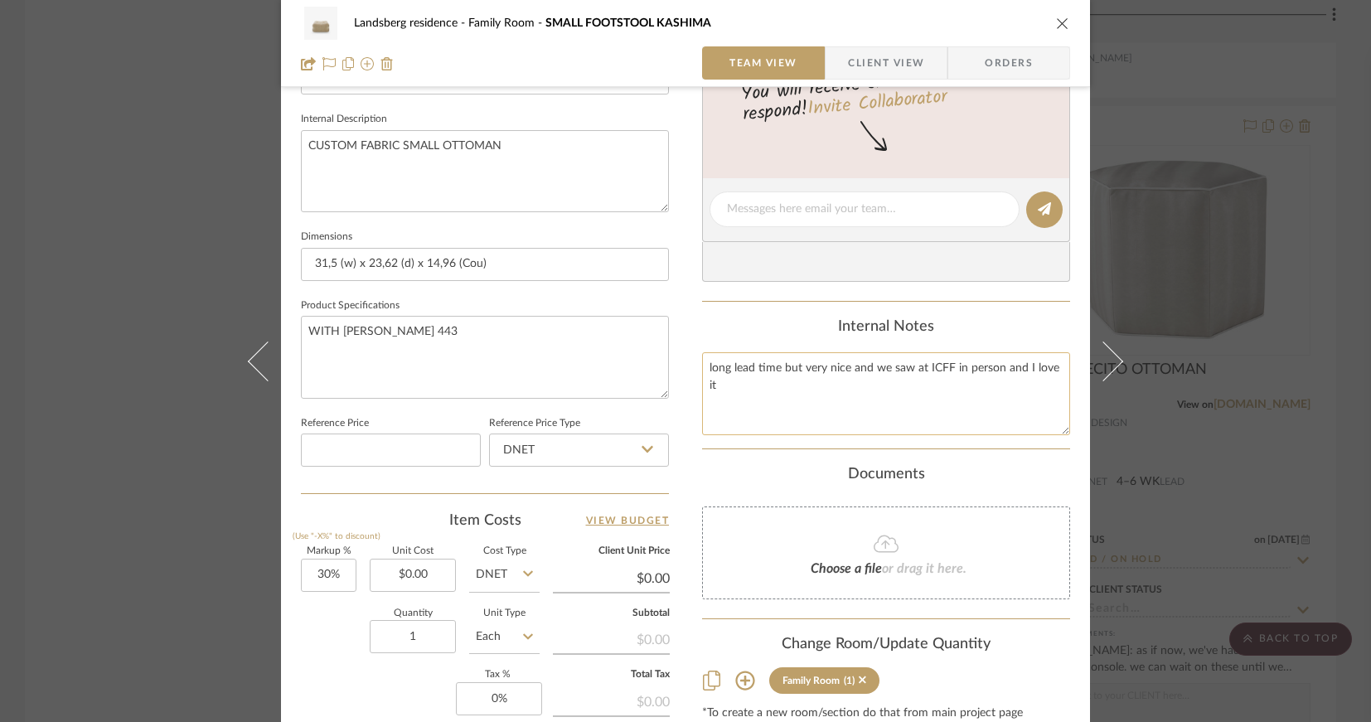
type textarea "CUSTOM FABRIC SMALL OTTOMAN"
drag, startPoint x: 724, startPoint y: 385, endPoint x: 699, endPoint y: 366, distance: 30.8
click at [702, 366] on textarea "long lead time but very nice and we saw at ICFF in person and I love it" at bounding box center [886, 393] width 368 height 82
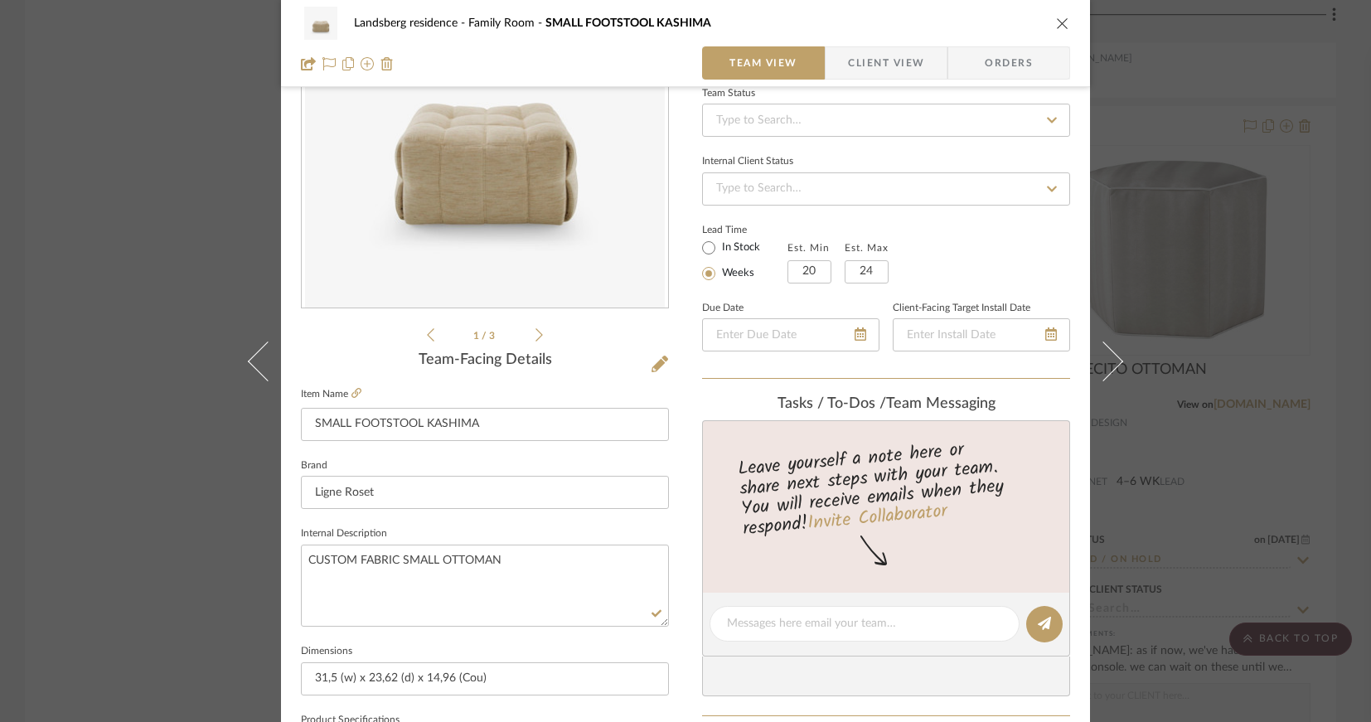
scroll to position [83, 0]
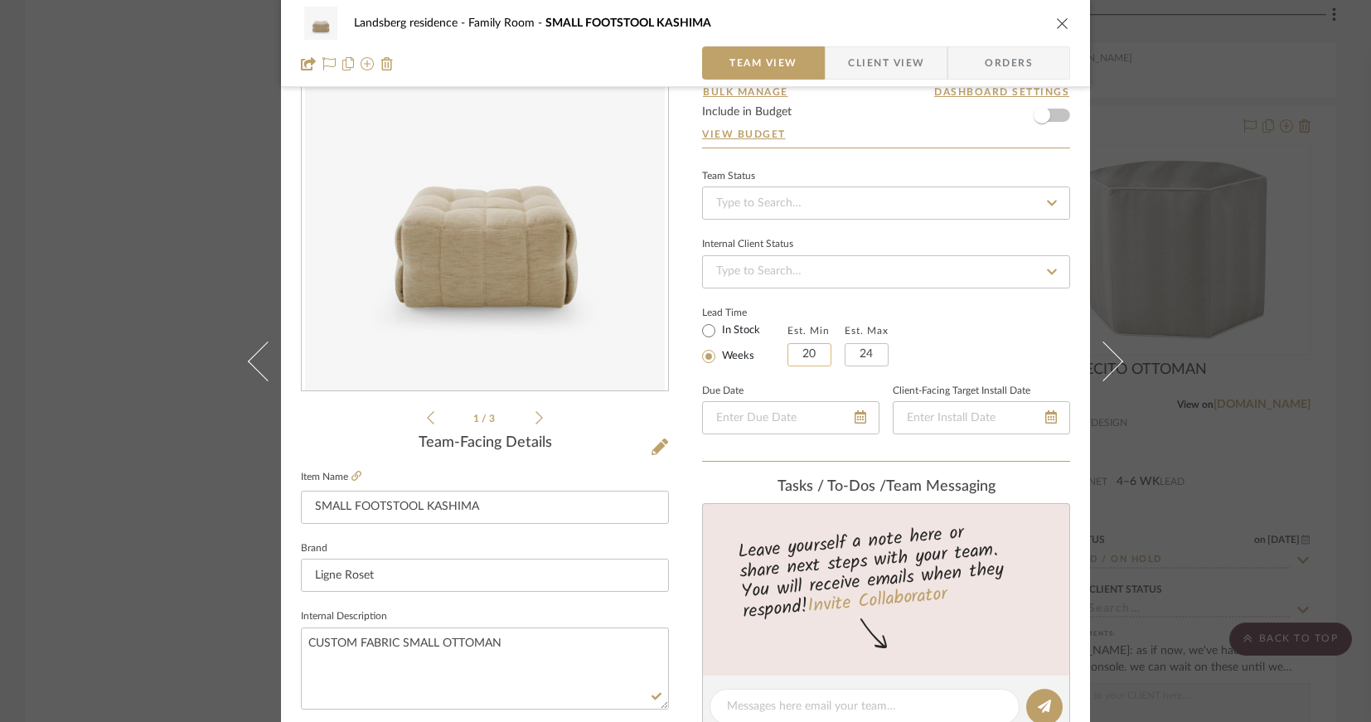
click at [812, 356] on input "20" at bounding box center [810, 354] width 44 height 23
type input "18"
click at [874, 354] on input "24" at bounding box center [867, 354] width 44 height 23
type input "1"
type input "20"
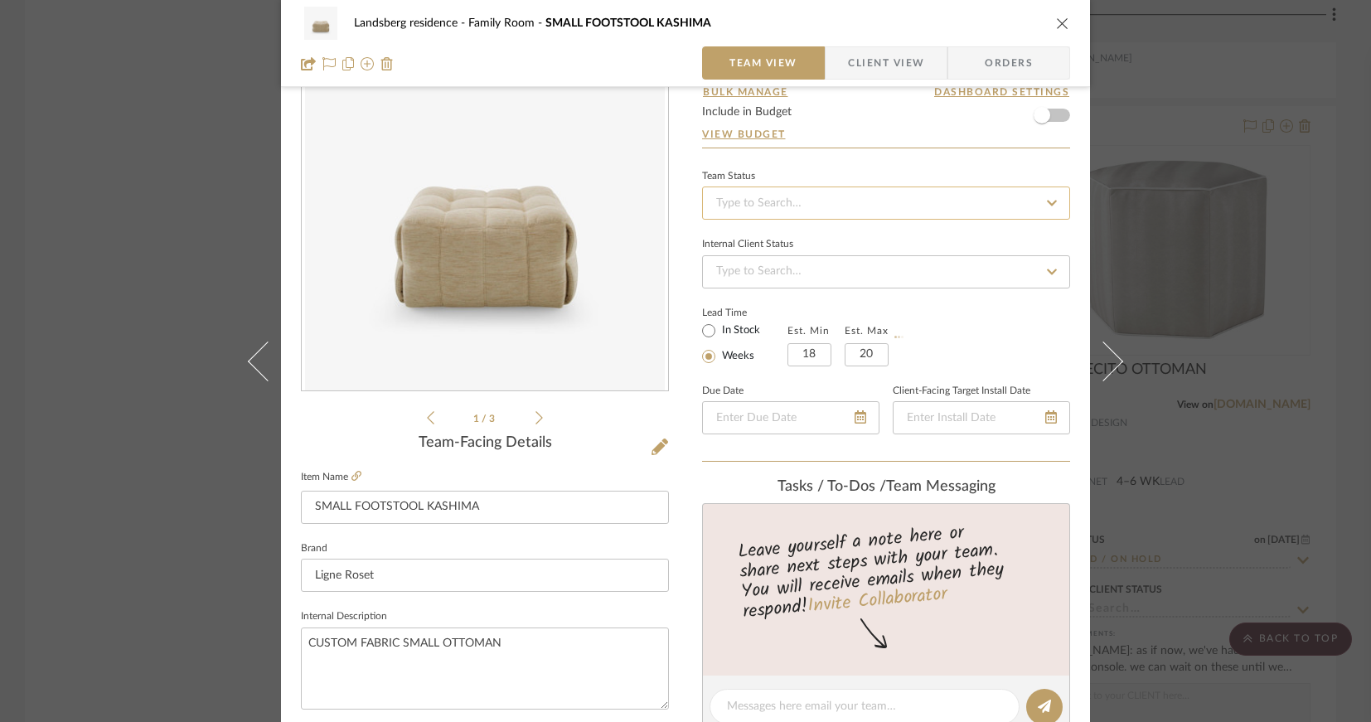
click at [786, 211] on input at bounding box center [886, 203] width 368 height 33
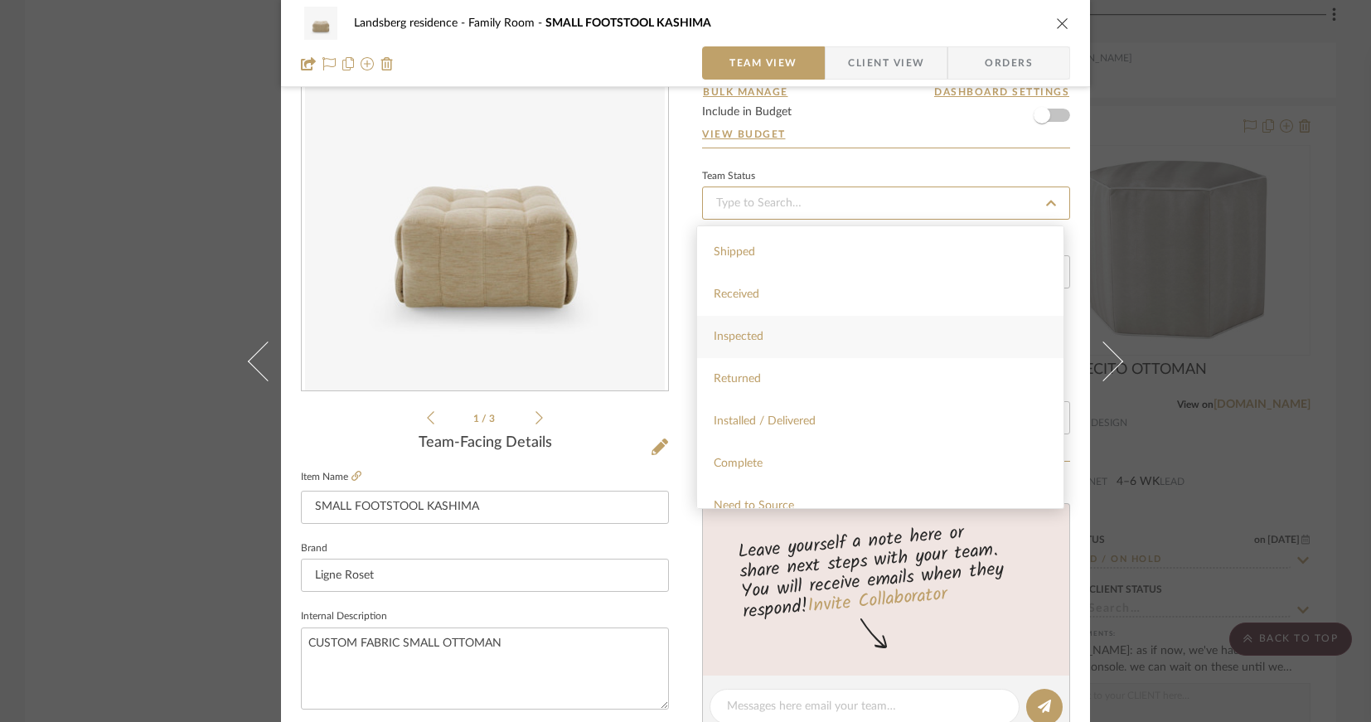
scroll to position [0, 0]
click at [788, 285] on div "Ordered" at bounding box center [880, 290] width 366 height 42
type input "[DATE]"
type input "Ordered"
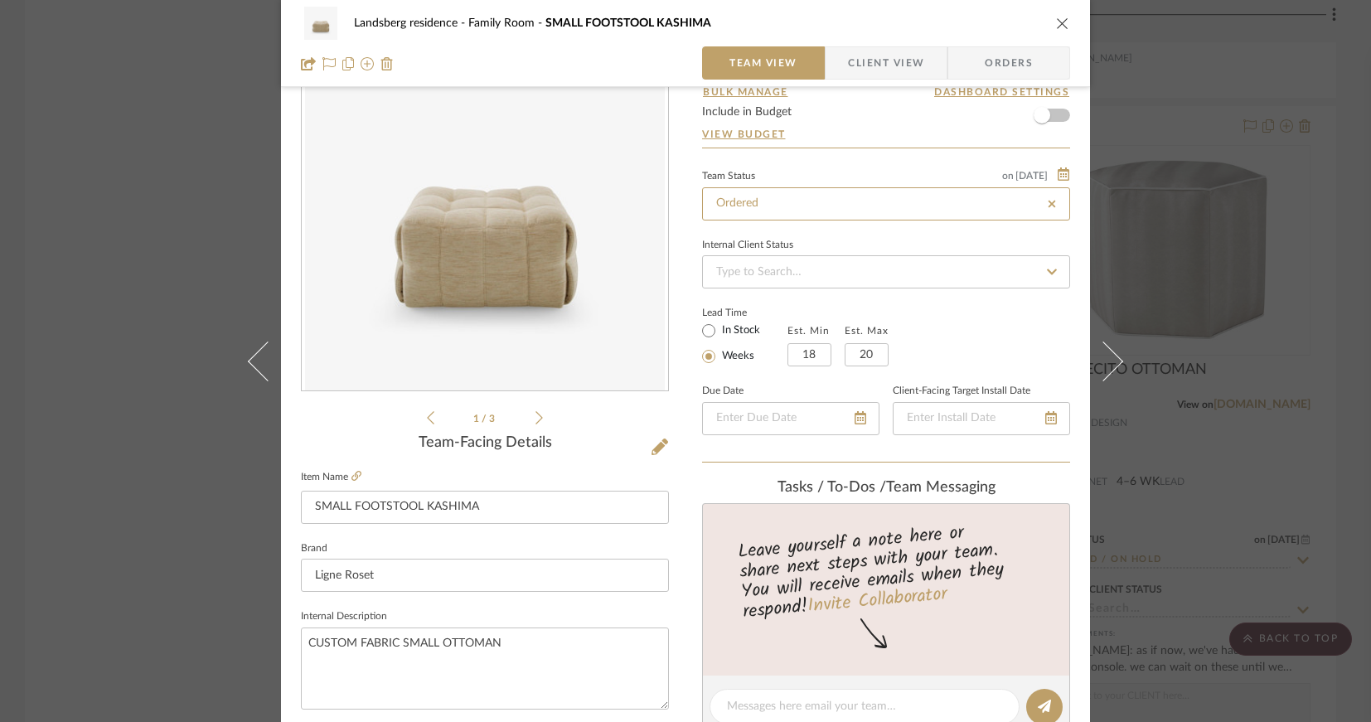
type input "[DATE]"
type input "Ordered"
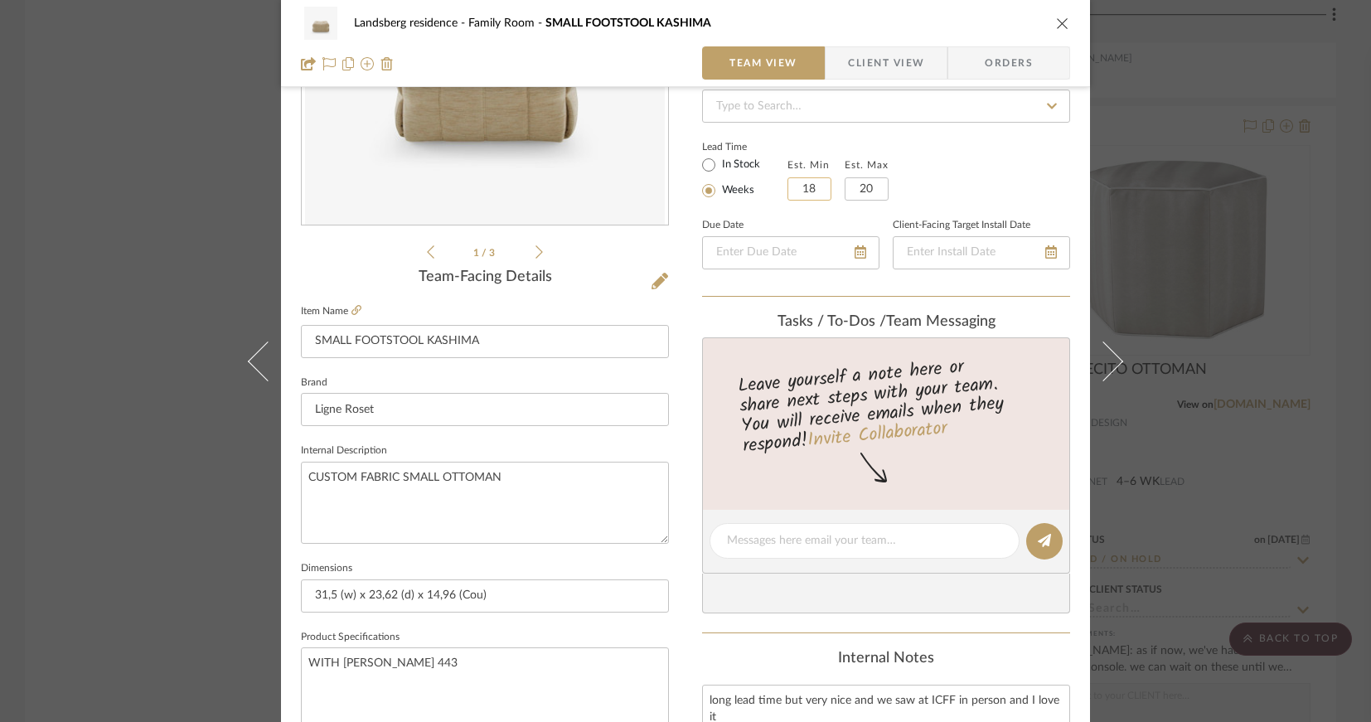
scroll to position [83, 0]
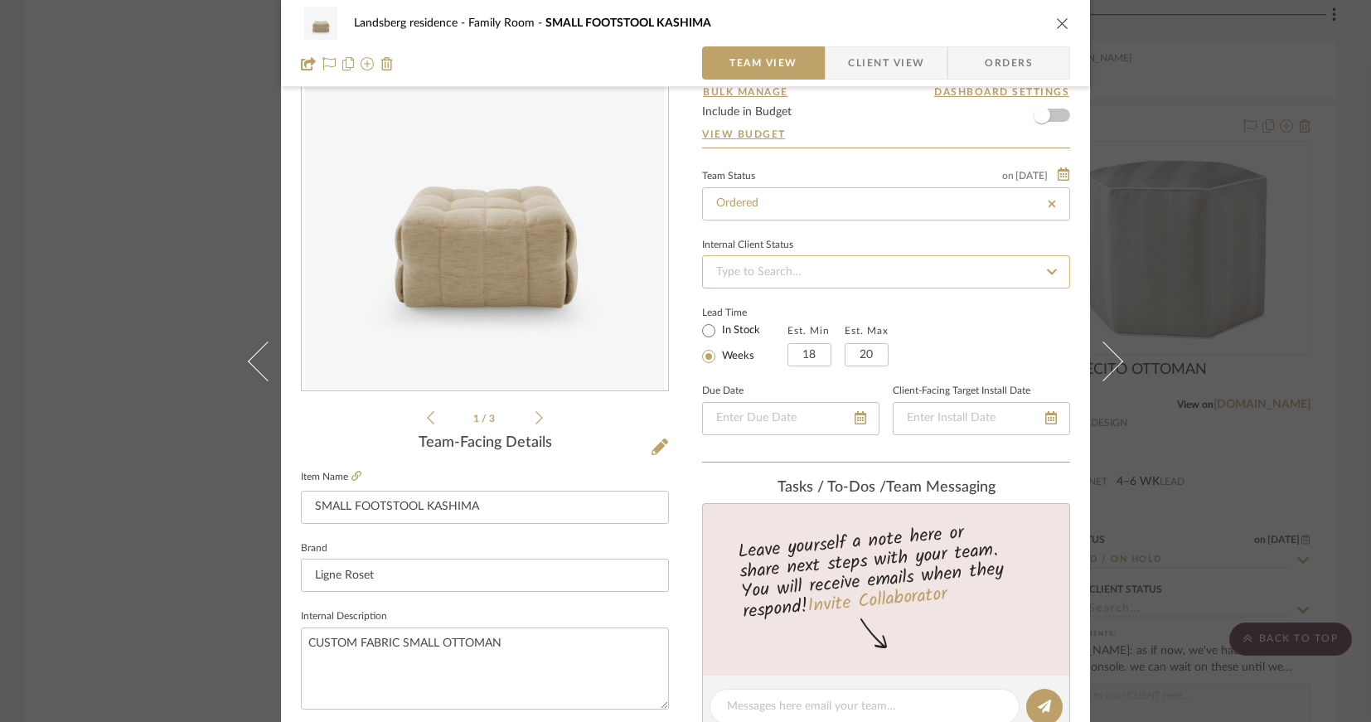
click at [754, 268] on input at bounding box center [886, 271] width 368 height 33
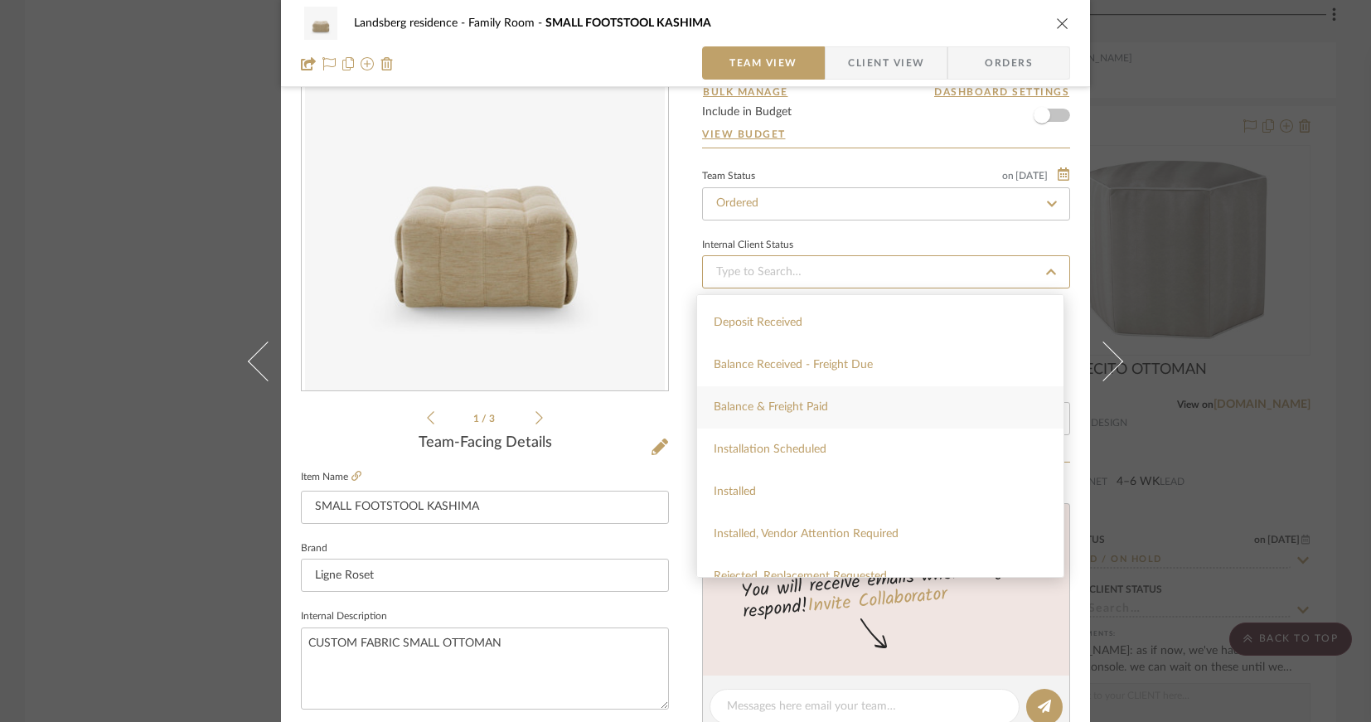
scroll to position [437, 0]
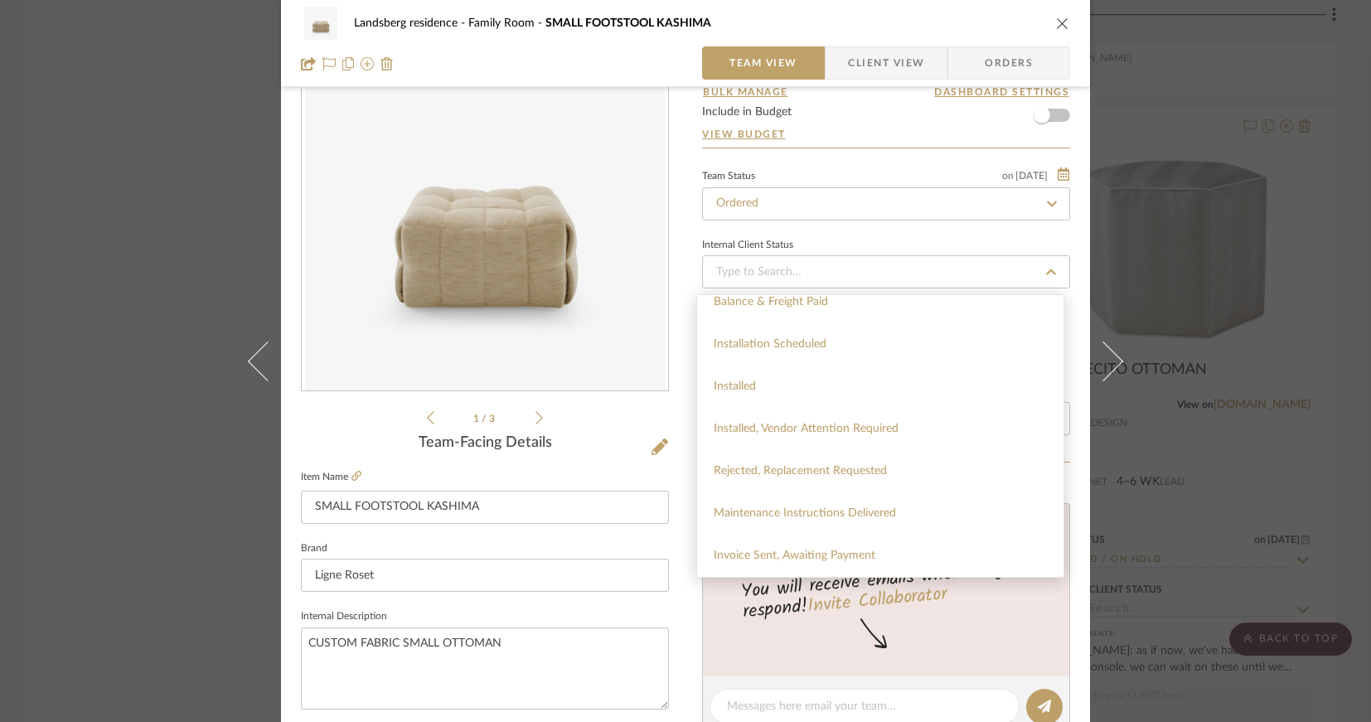
click at [679, 283] on div "Landsberg residence Family Room SMALL FOOTSTOOL KASHIMA Team View Client View O…" at bounding box center [685, 695] width 809 height 1531
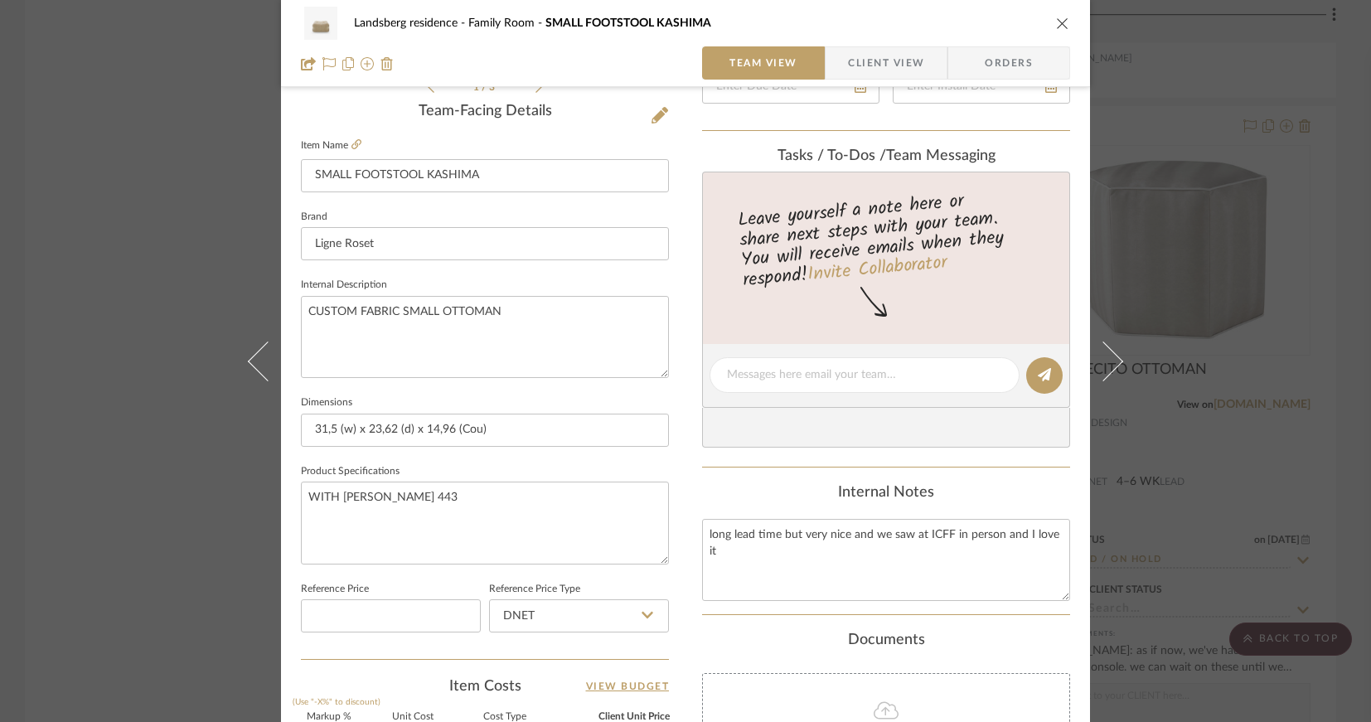
scroll to position [663, 0]
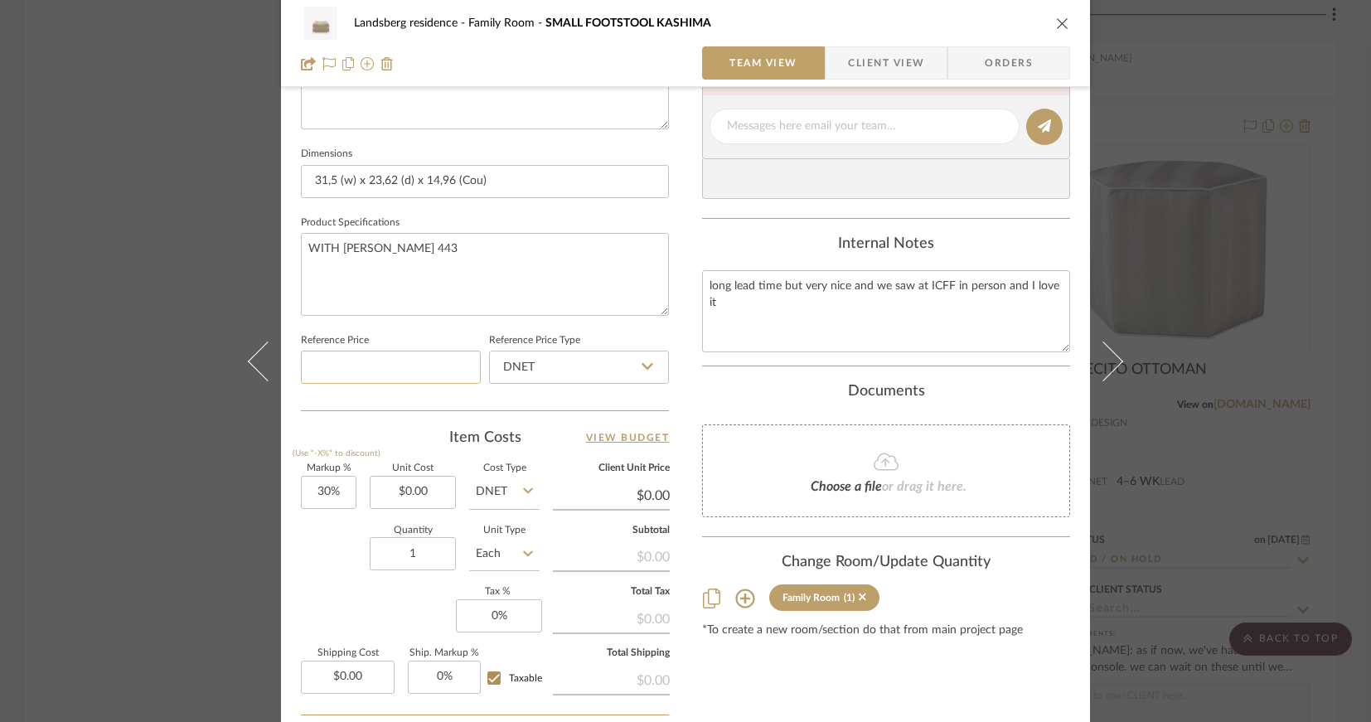
click at [404, 376] on input at bounding box center [391, 367] width 180 height 33
click at [536, 372] on input "DNET" at bounding box center [579, 367] width 180 height 33
click at [522, 447] on span "Retail" at bounding box center [515, 451] width 28 height 12
type input "Retail"
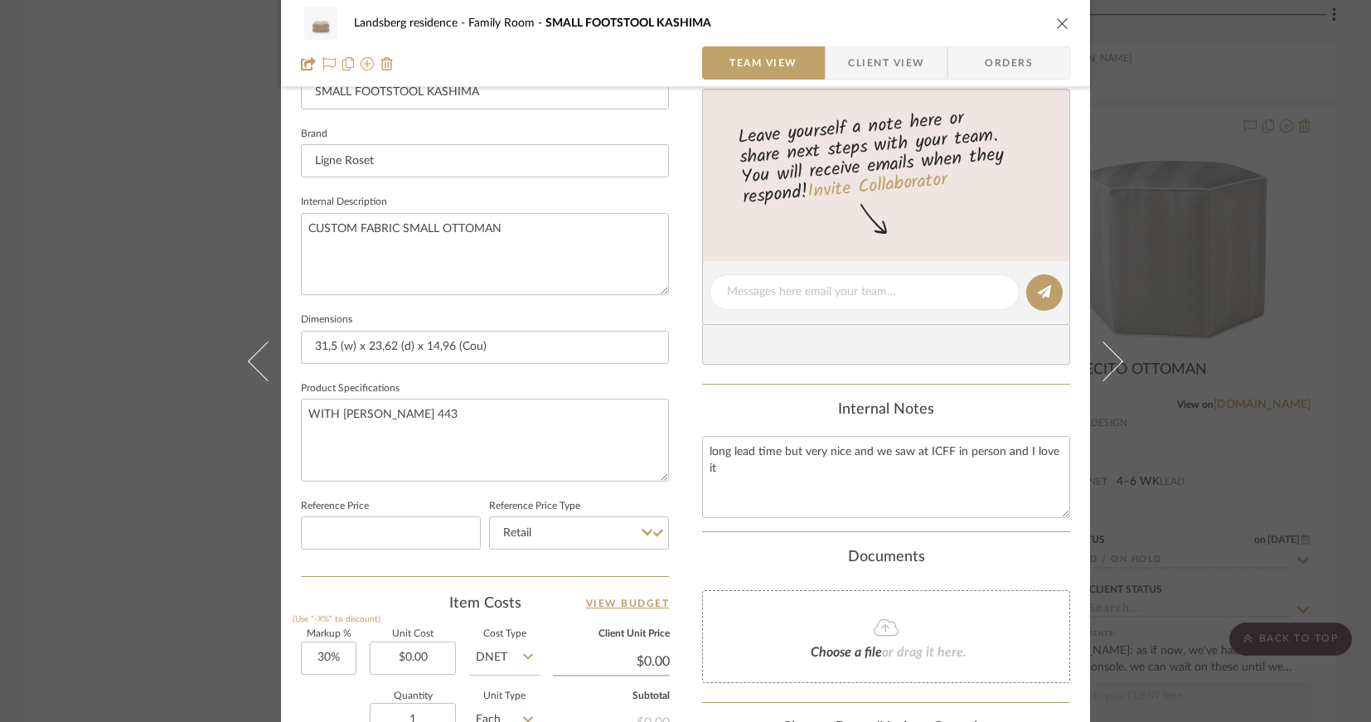
scroll to position [746, 0]
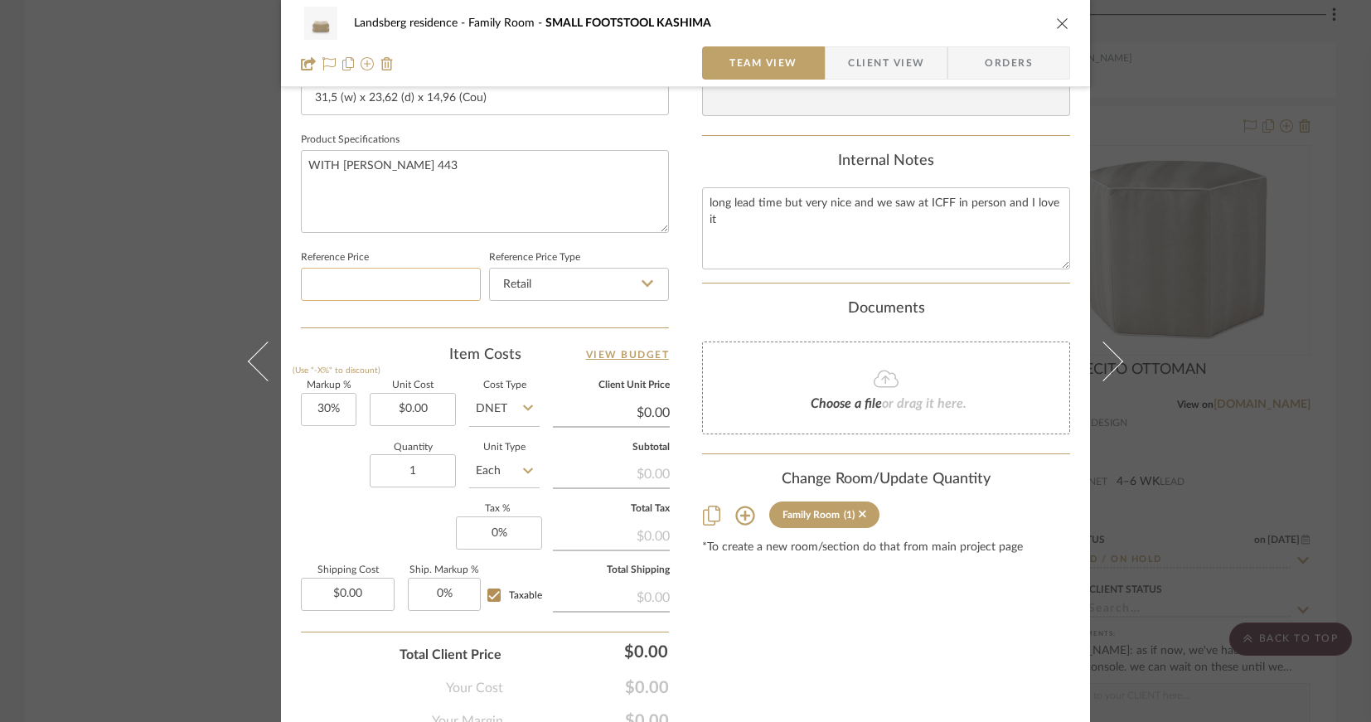
click at [361, 281] on input at bounding box center [391, 284] width 180 height 33
type input "$1,820.00"
click at [323, 535] on div "Markup % (Use "-X%" to discount) 30% Unit Cost $0.00 Cost Type DNET Client Unit…" at bounding box center [485, 502] width 368 height 242
click at [566, 286] on input "Retail" at bounding box center [579, 284] width 180 height 33
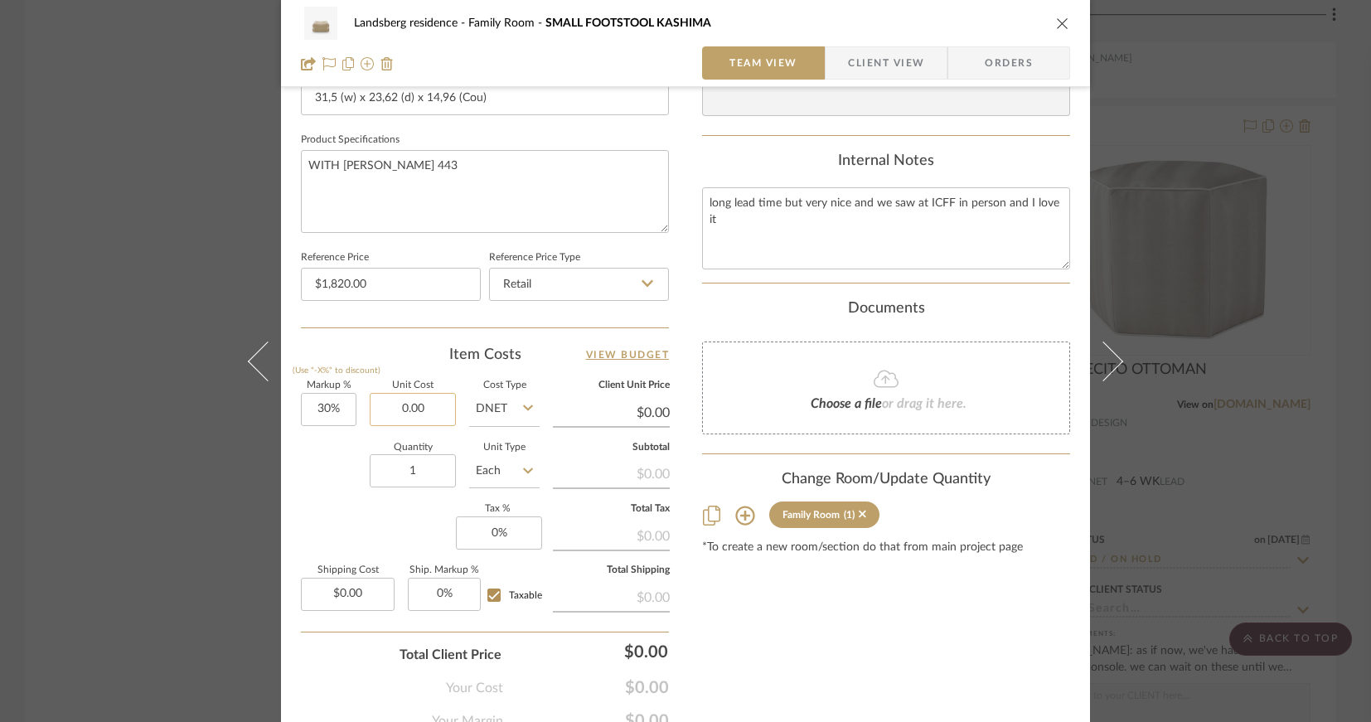
click at [430, 408] on input "0.00" at bounding box center [413, 409] width 86 height 33
type input "$1,456.00"
click at [389, 433] on sr-form-field "Unit Cost $1,456.00" at bounding box center [413, 410] width 86 height 59
type input "$1,892.80"
type input "30"
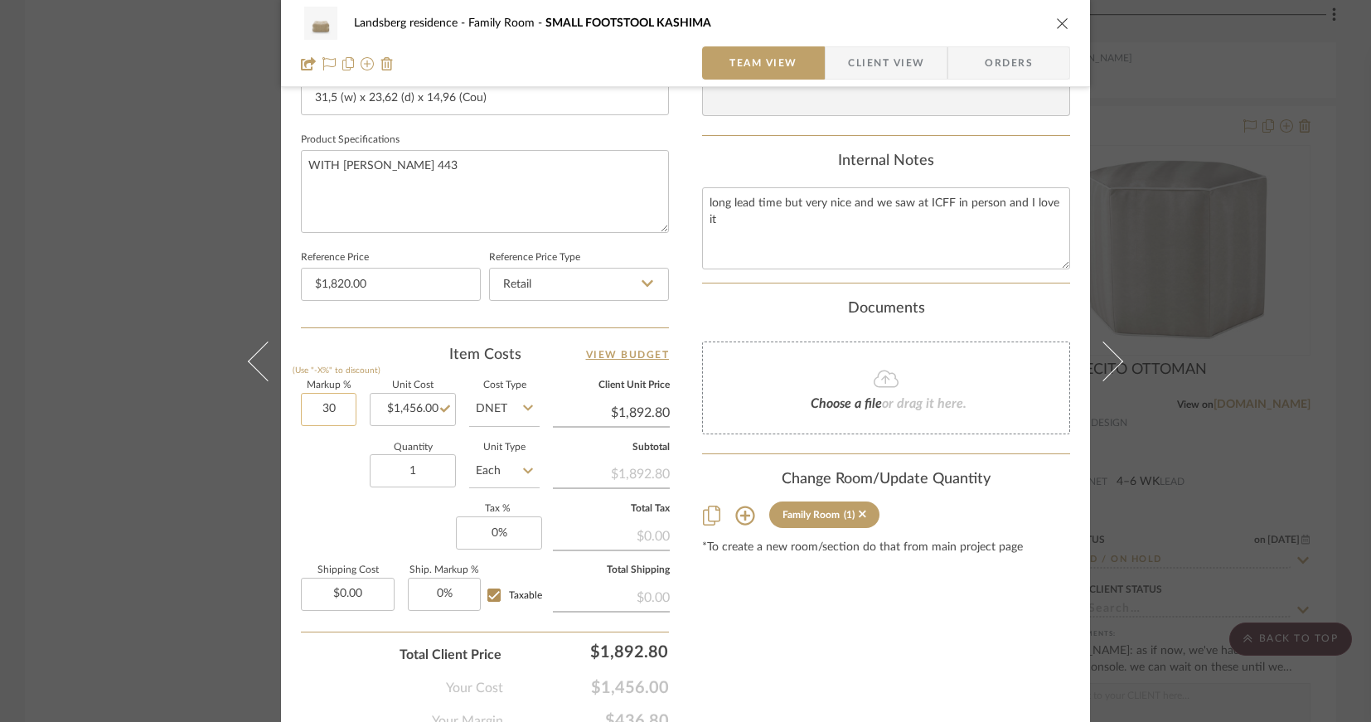
click at [331, 407] on input "30" at bounding box center [329, 409] width 56 height 33
click at [728, 221] on textarea "long lead time but very nice and we saw at ICFF in person and I love it" at bounding box center [886, 228] width 368 height 82
type input "0%"
type input "$1,456.00"
drag, startPoint x: 728, startPoint y: 220, endPoint x: 701, endPoint y: 198, distance: 34.2
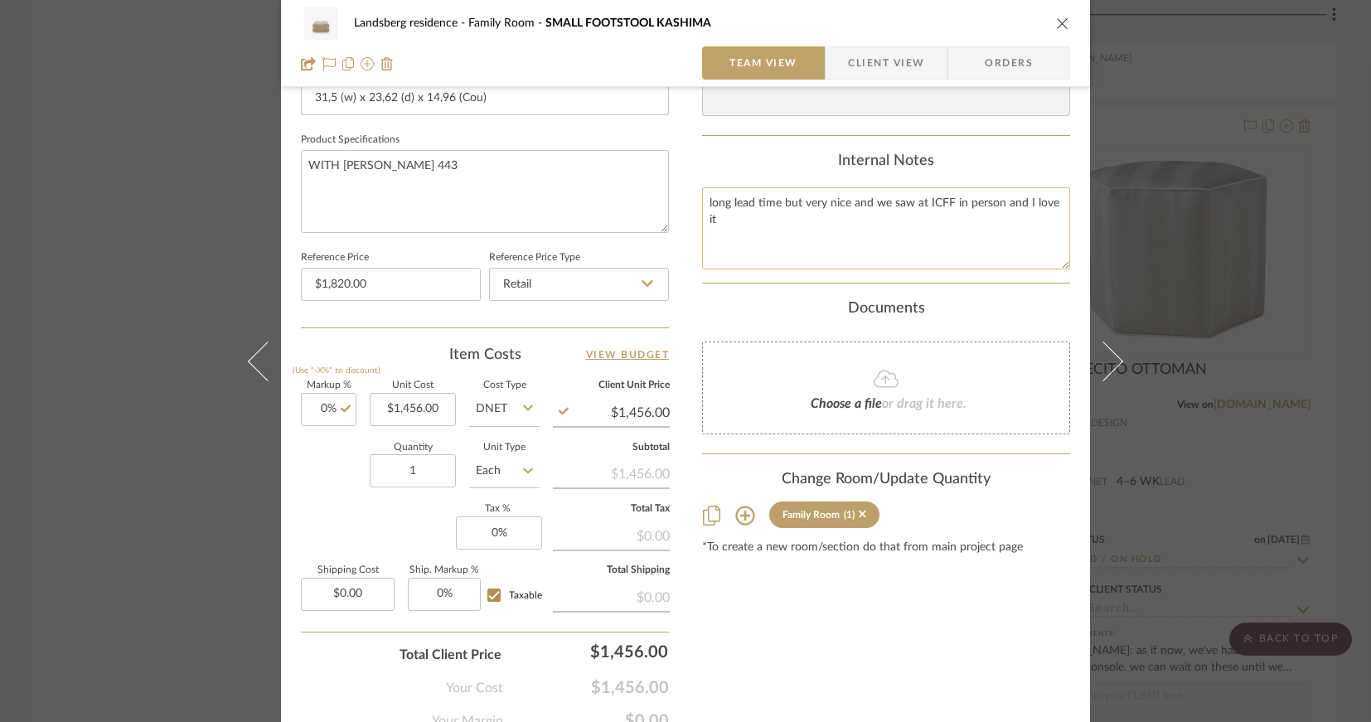
click at [702, 198] on textarea "long lead time but very nice and we saw at ICFF in person and I love it" at bounding box center [886, 228] width 368 height 82
type textarea "20 % DISCOUNT APPLIED . ORIG PRICE $1,820"
click at [872, 61] on span "Client View" at bounding box center [886, 62] width 76 height 33
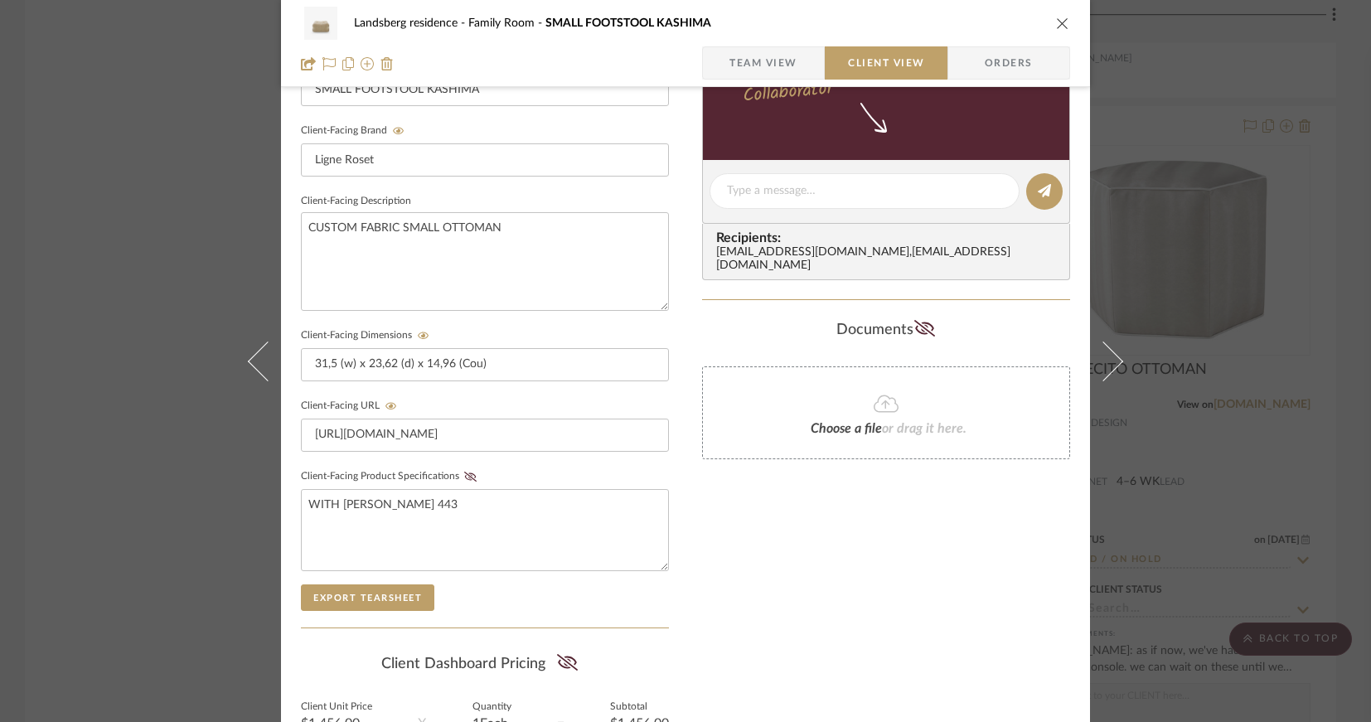
scroll to position [663, 0]
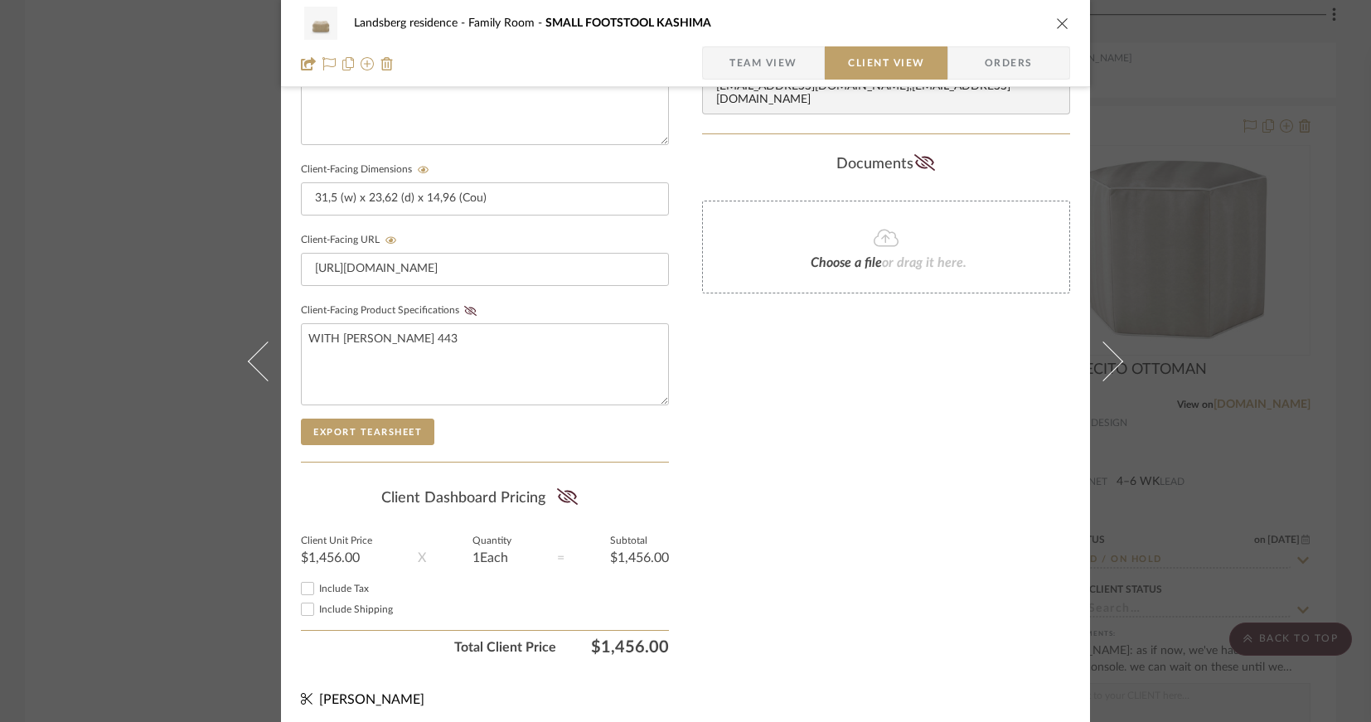
click at [759, 64] on span "Team View" at bounding box center [764, 62] width 68 height 33
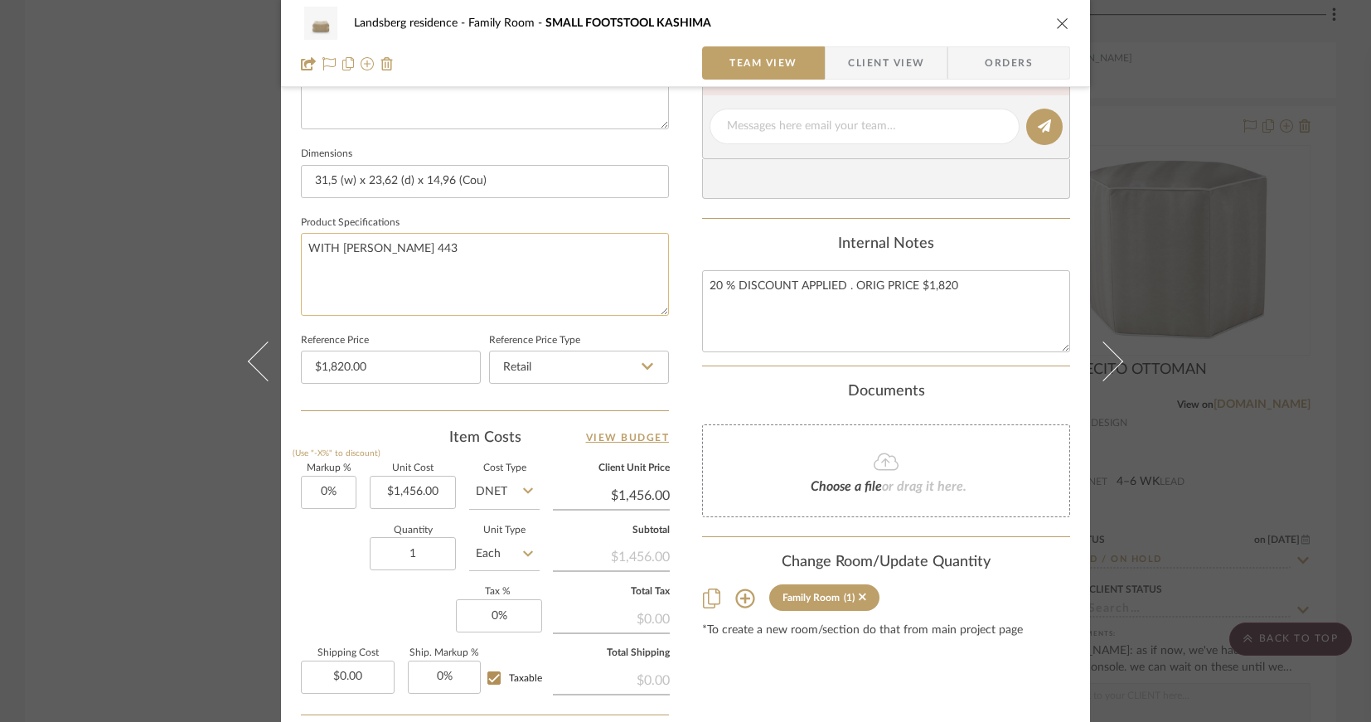
scroll to position [822, 0]
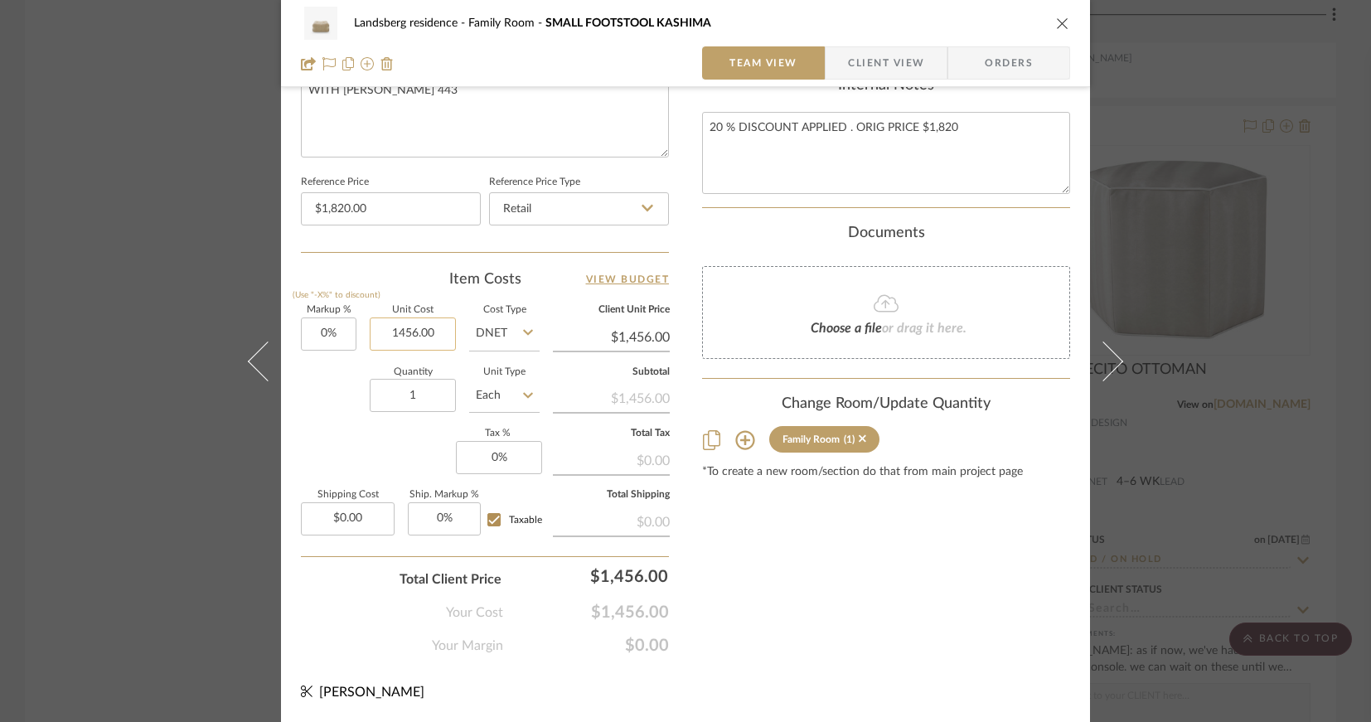
click at [422, 338] on input "1456.00" at bounding box center [413, 334] width 86 height 33
type input "$1,456.00"
click at [489, 522] on input "Taxable" at bounding box center [494, 520] width 27 height 27
checkbox input "false"
type input "1456"
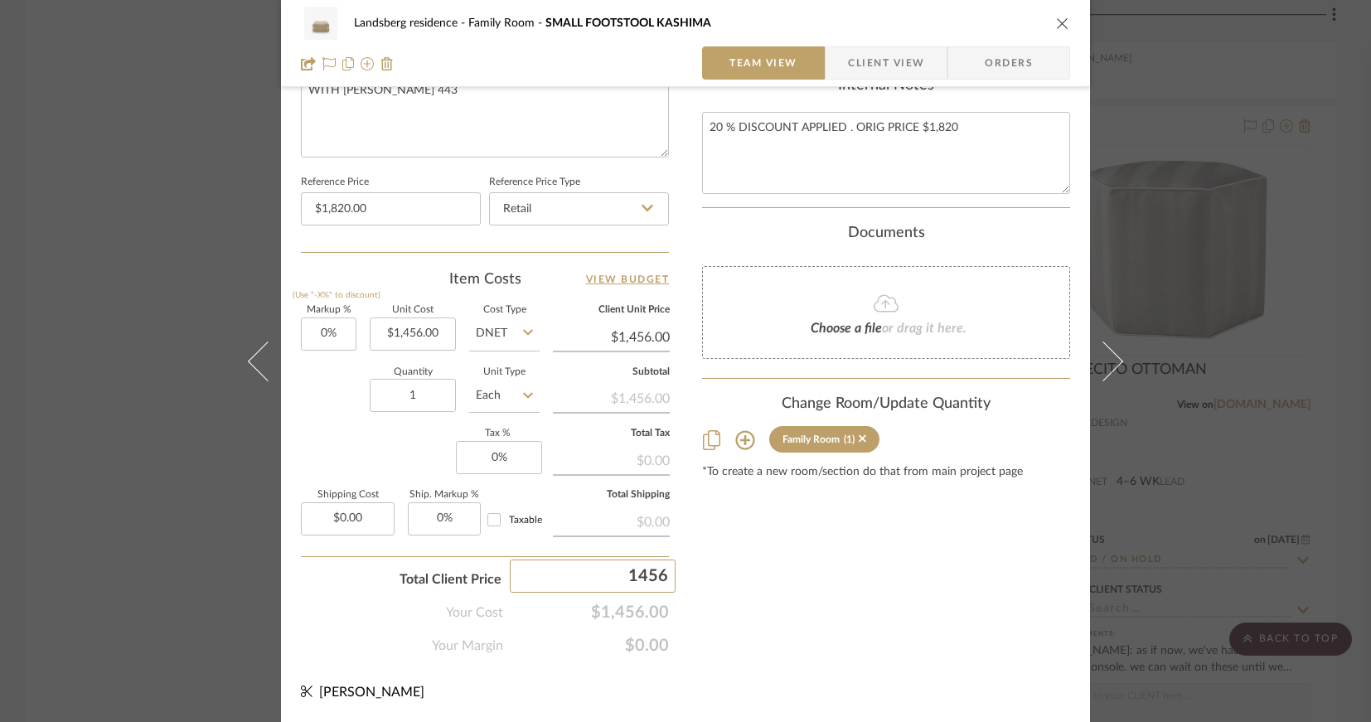
type input "1521.52"
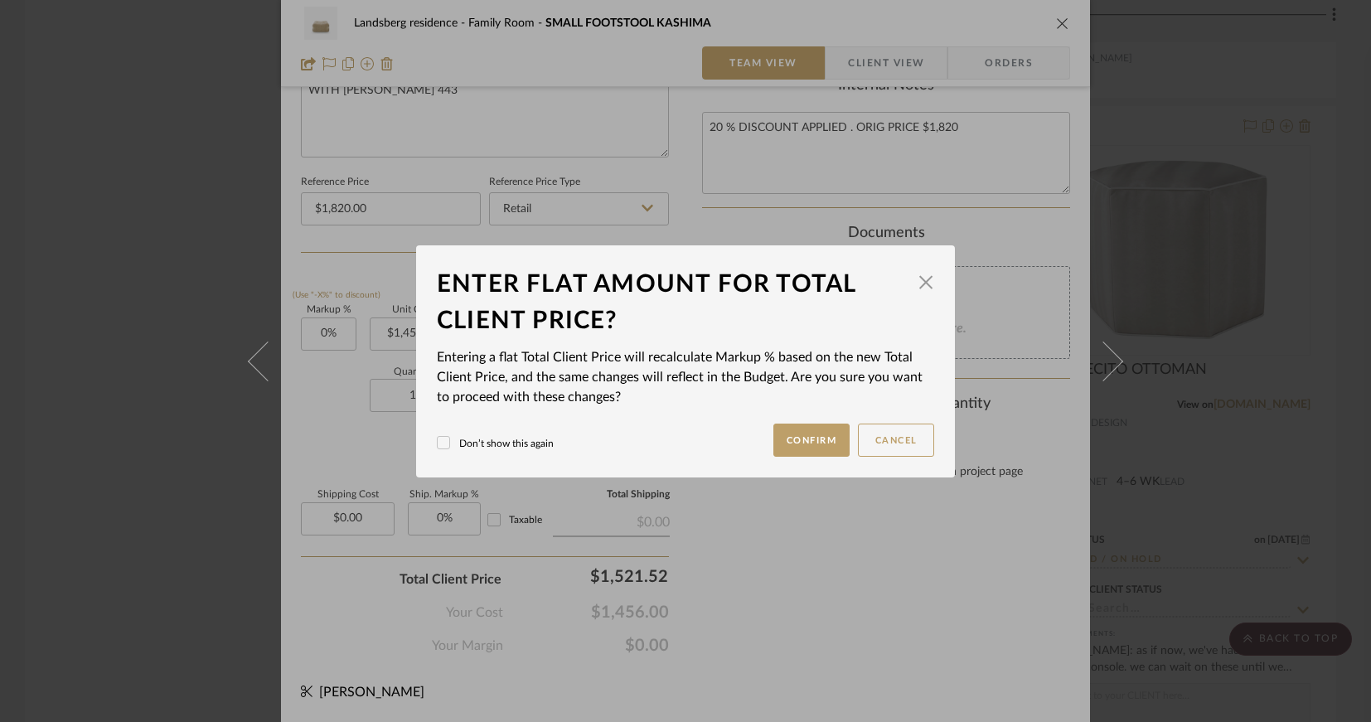
click at [851, 616] on div "Landsberg residence Family Room SMALL FOOTSTOOL KASHIMA Team View Client View O…" at bounding box center [685, 361] width 1371 height 722
click at [816, 434] on button "Confirm" at bounding box center [811, 440] width 77 height 33
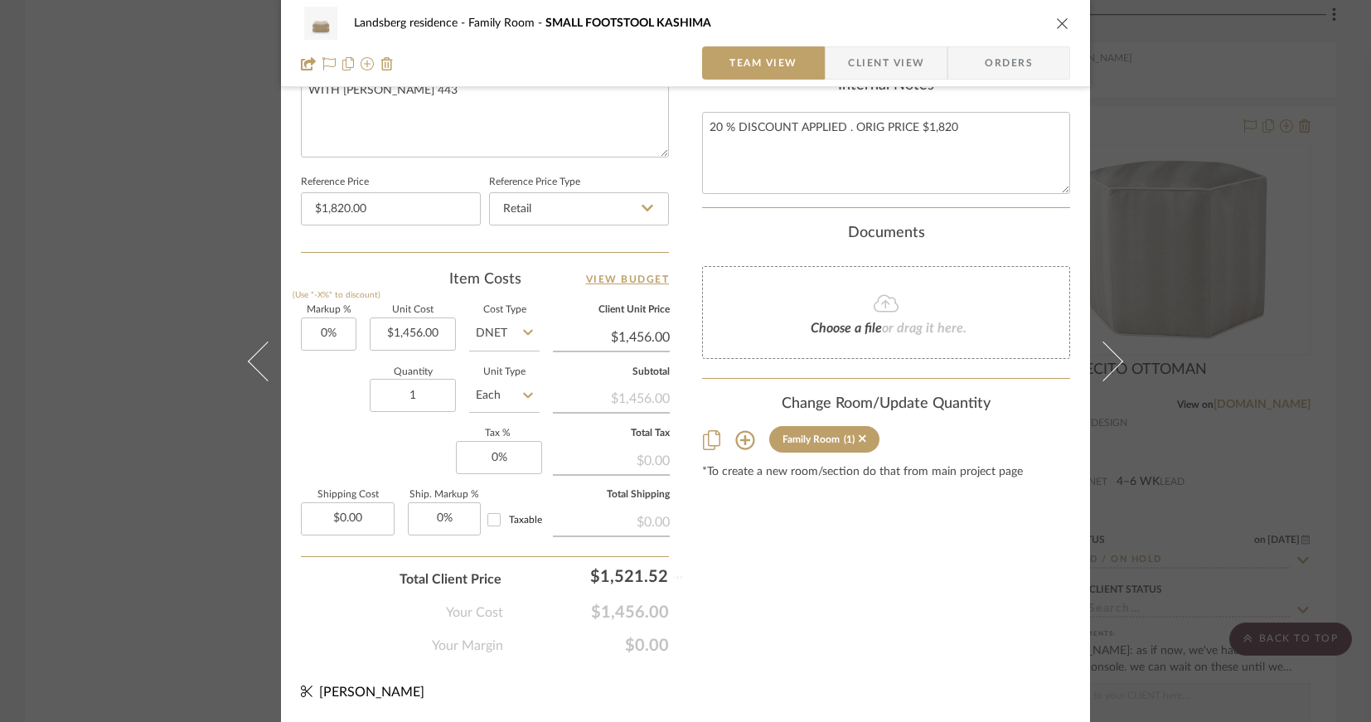
type input "4.5%"
type input "$1,521.52"
click at [500, 458] on input "0" at bounding box center [499, 457] width 86 height 33
click at [491, 462] on input "8.875" at bounding box center [499, 457] width 86 height 33
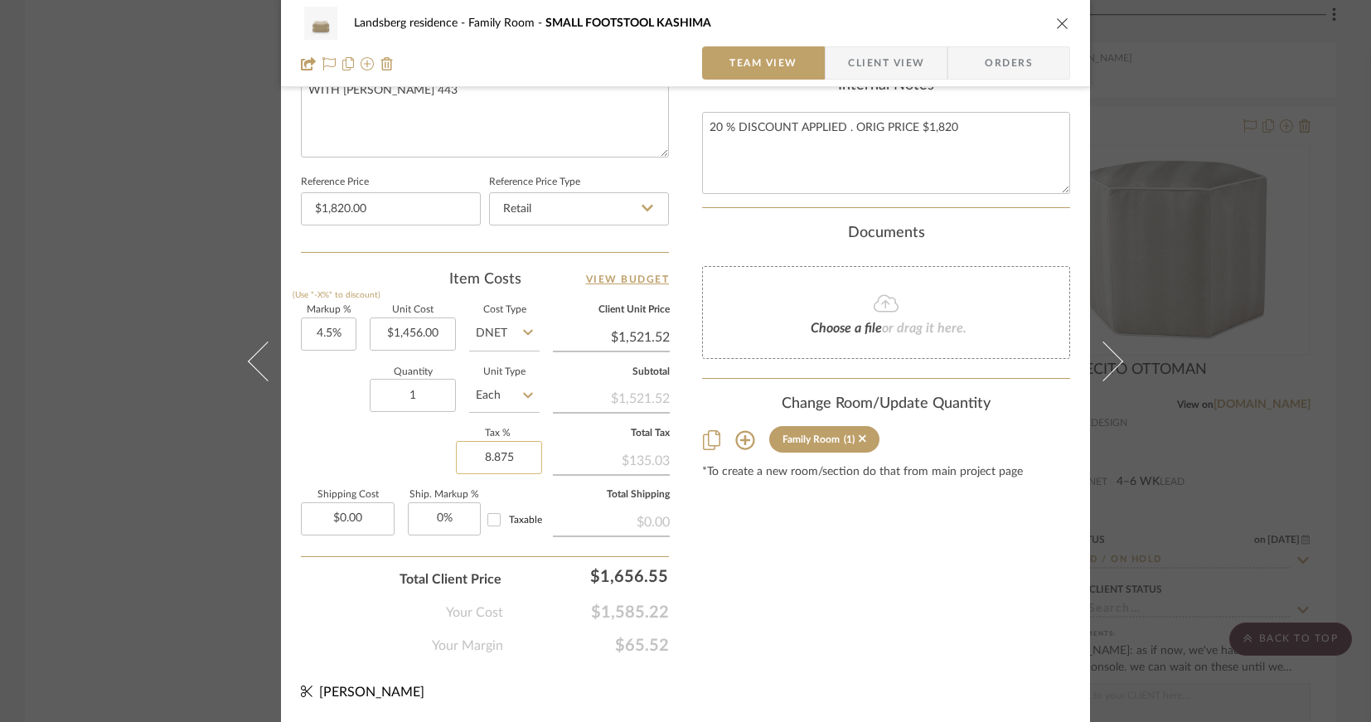
click at [501, 453] on input "8.875" at bounding box center [499, 457] width 86 height 33
drag, startPoint x: 511, startPoint y: 457, endPoint x: 500, endPoint y: 458, distance: 10.8
click at [500, 458] on input "8.875" at bounding box center [499, 457] width 86 height 33
type input "8.878%"
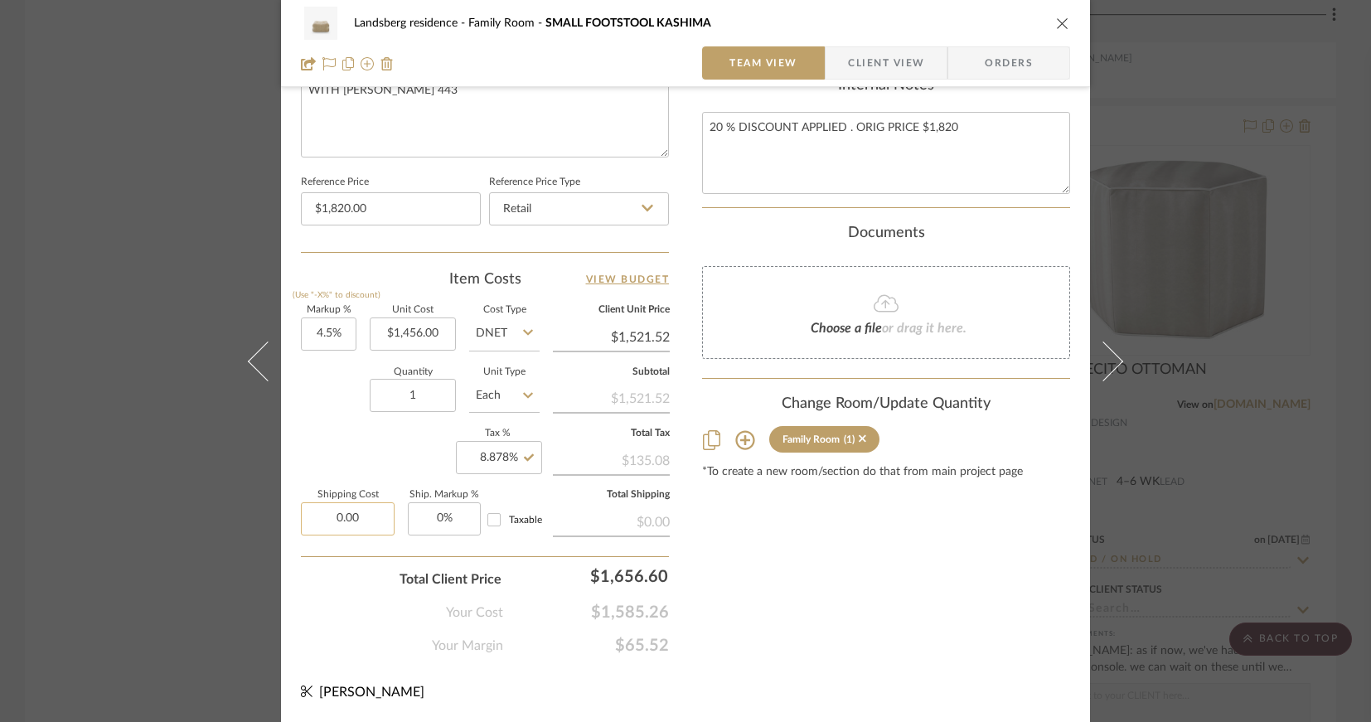
click at [359, 519] on input "0.00" at bounding box center [348, 518] width 94 height 33
type input "$287.00"
click at [492, 521] on input "Taxable" at bounding box center [494, 520] width 27 height 27
checkbox input "true"
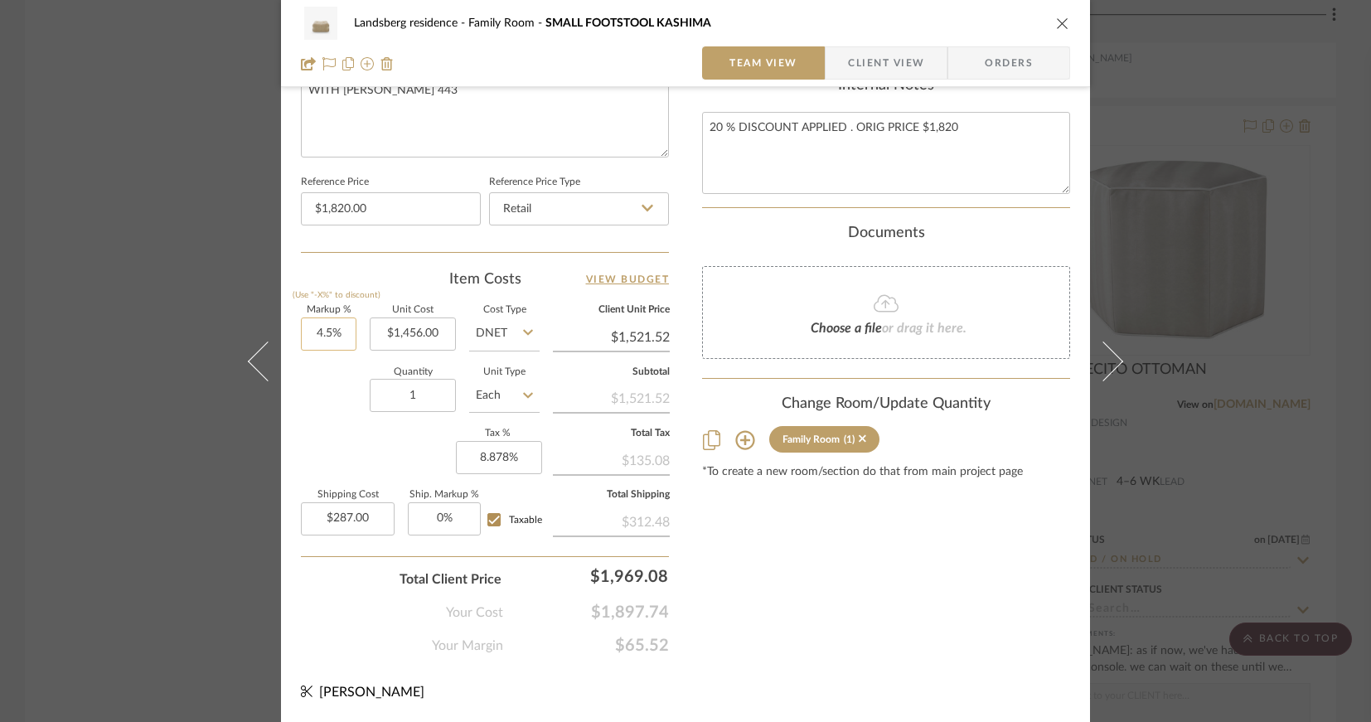
type input "4.5"
click at [334, 336] on input "4.5" at bounding box center [329, 334] width 56 height 33
type input "0%"
type input "$1,456.00"
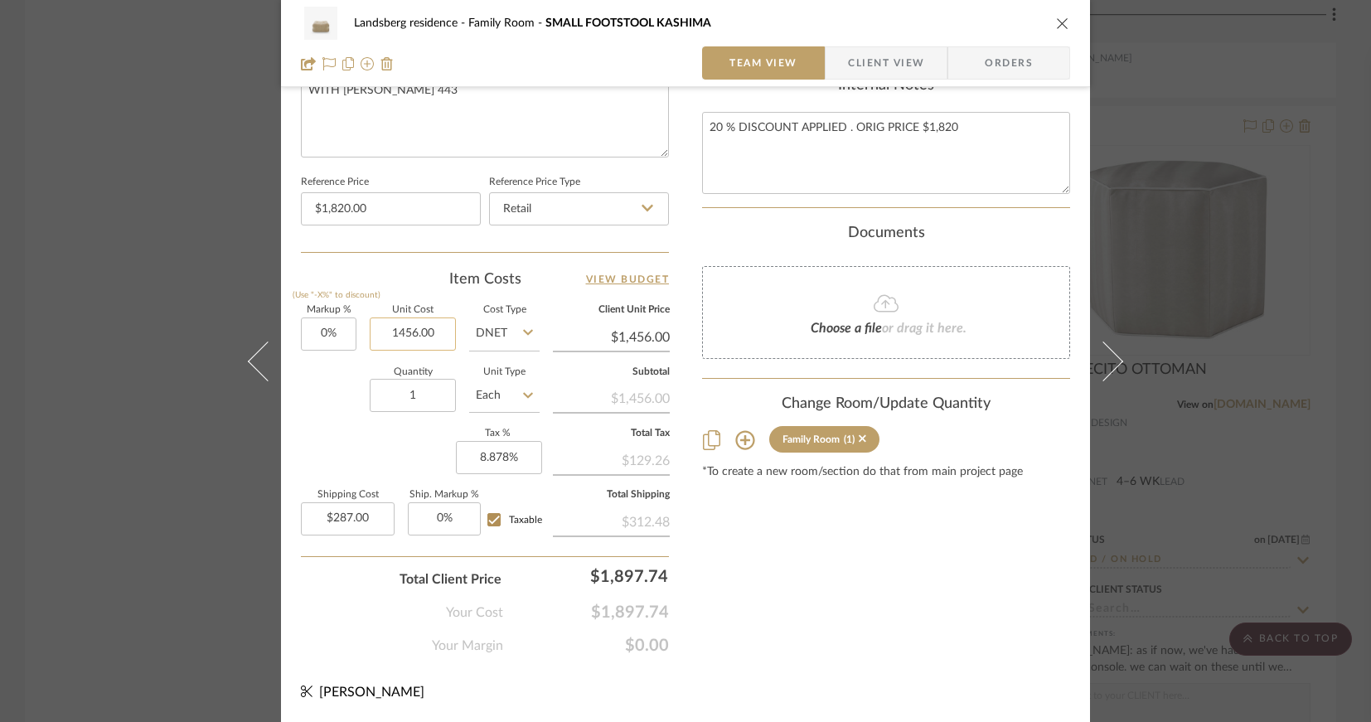
click at [410, 335] on input "1456.00" at bounding box center [413, 334] width 86 height 33
type input "$1,521.52"
click at [502, 453] on input "8.878" at bounding box center [499, 457] width 86 height 33
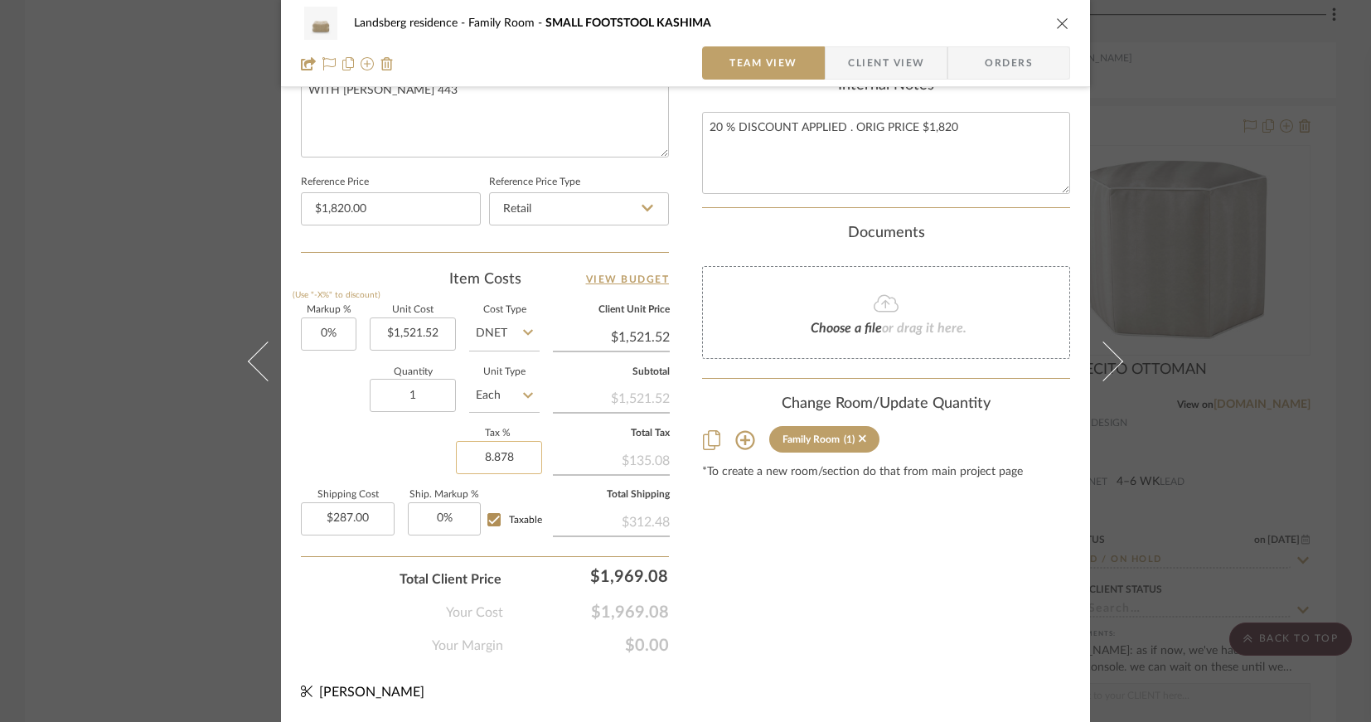
click at [502, 463] on input "8.878" at bounding box center [499, 457] width 86 height 33
click at [499, 458] on input "8.878" at bounding box center [499, 457] width 86 height 33
click at [506, 457] on input "8.875" at bounding box center [499, 457] width 86 height 33
type input "8.878%"
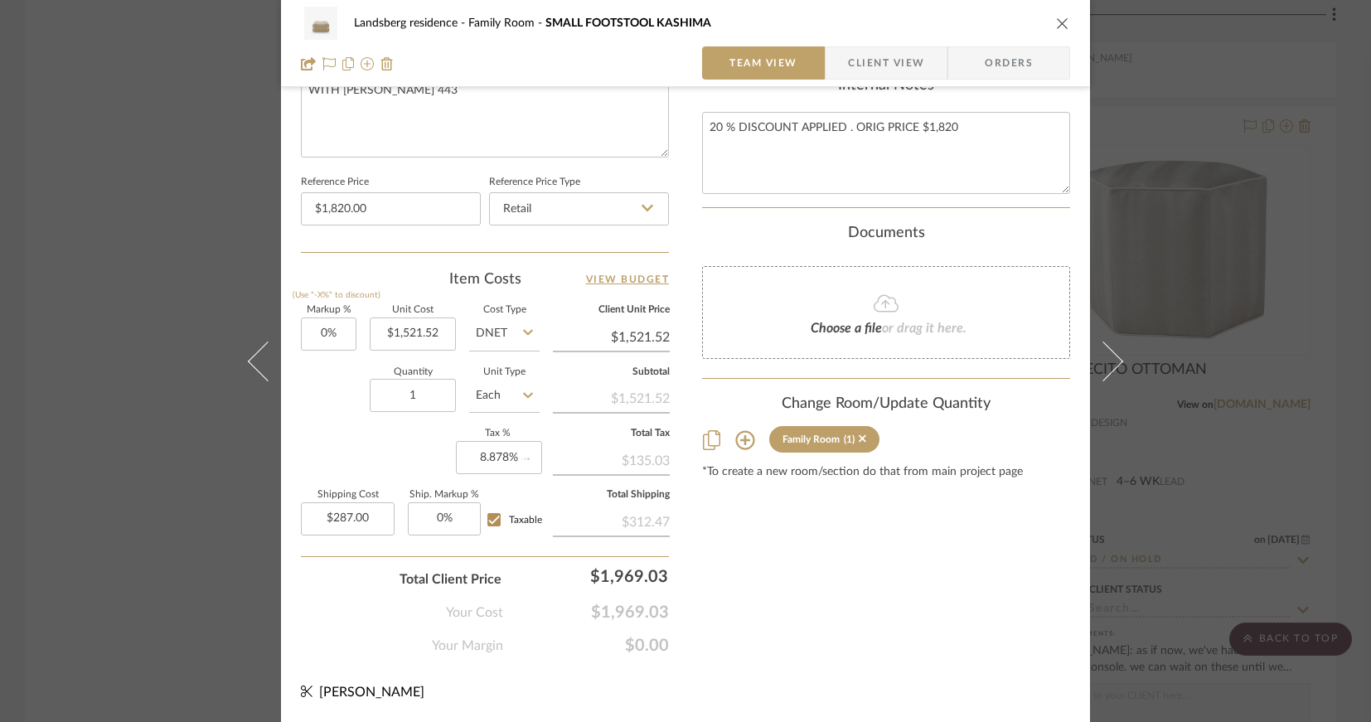
type input "2474.52"
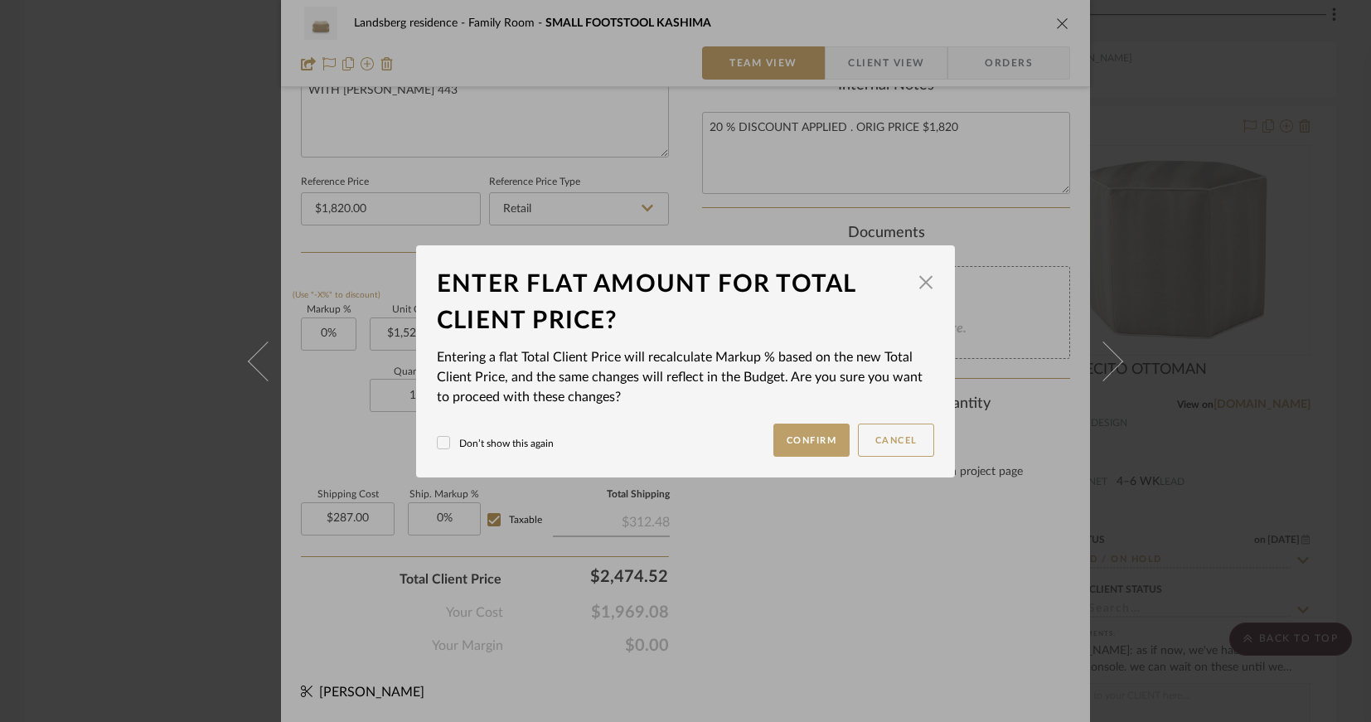
click at [823, 612] on div "Landsberg residence Family Room SMALL FOOTSTOOL KASHIMA Team View Client View O…" at bounding box center [685, 361] width 1371 height 722
click at [798, 440] on button "Confirm" at bounding box center [811, 440] width 77 height 33
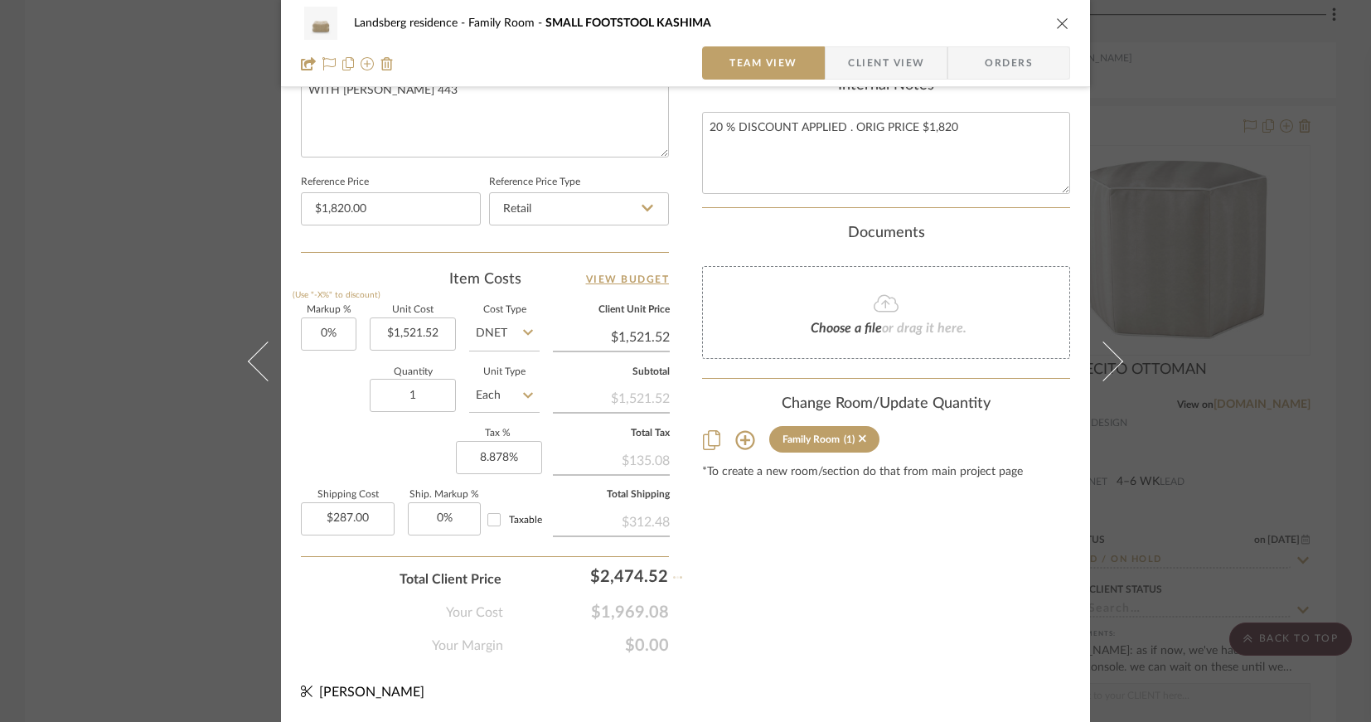
type input "62.63%"
type input "$2,474.52"
type input "0%"
type input "$0.00"
checkbox input "false"
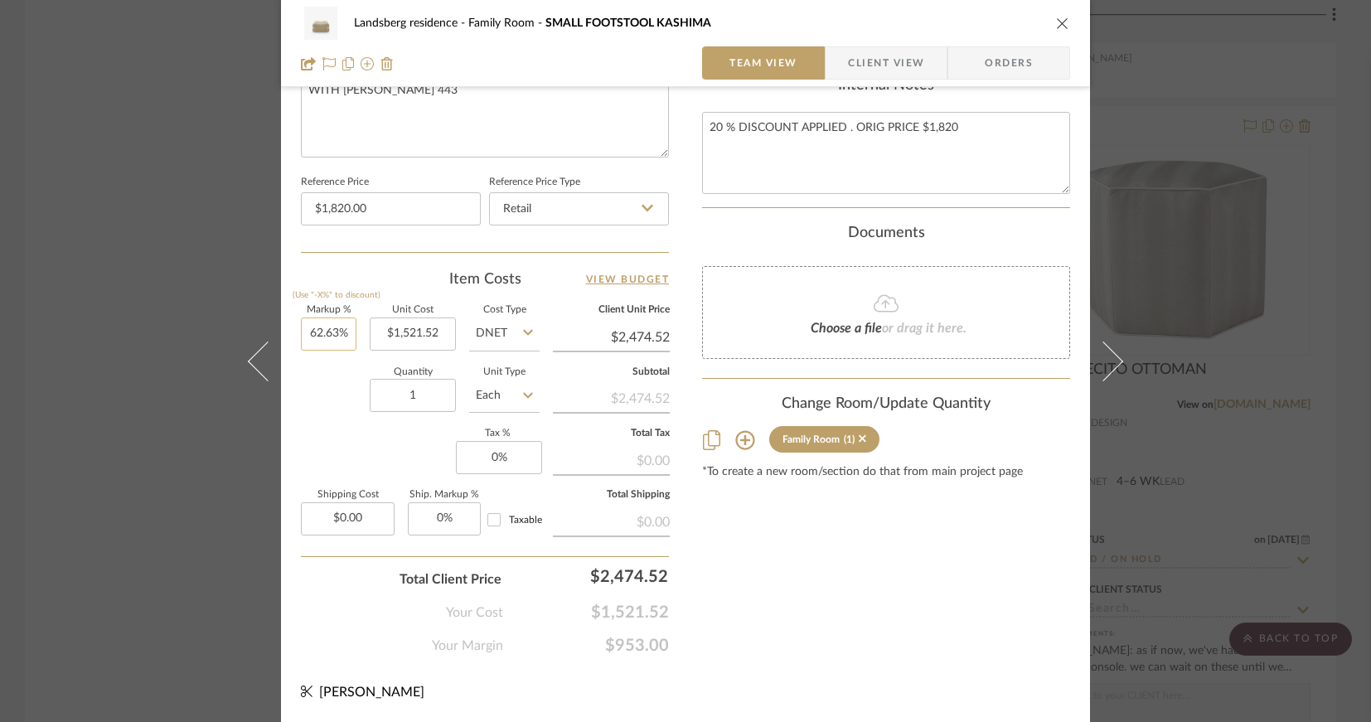
type input "62.63"
click at [322, 332] on input "62.63" at bounding box center [329, 334] width 56 height 33
type input "0%"
type input "$1,521.52"
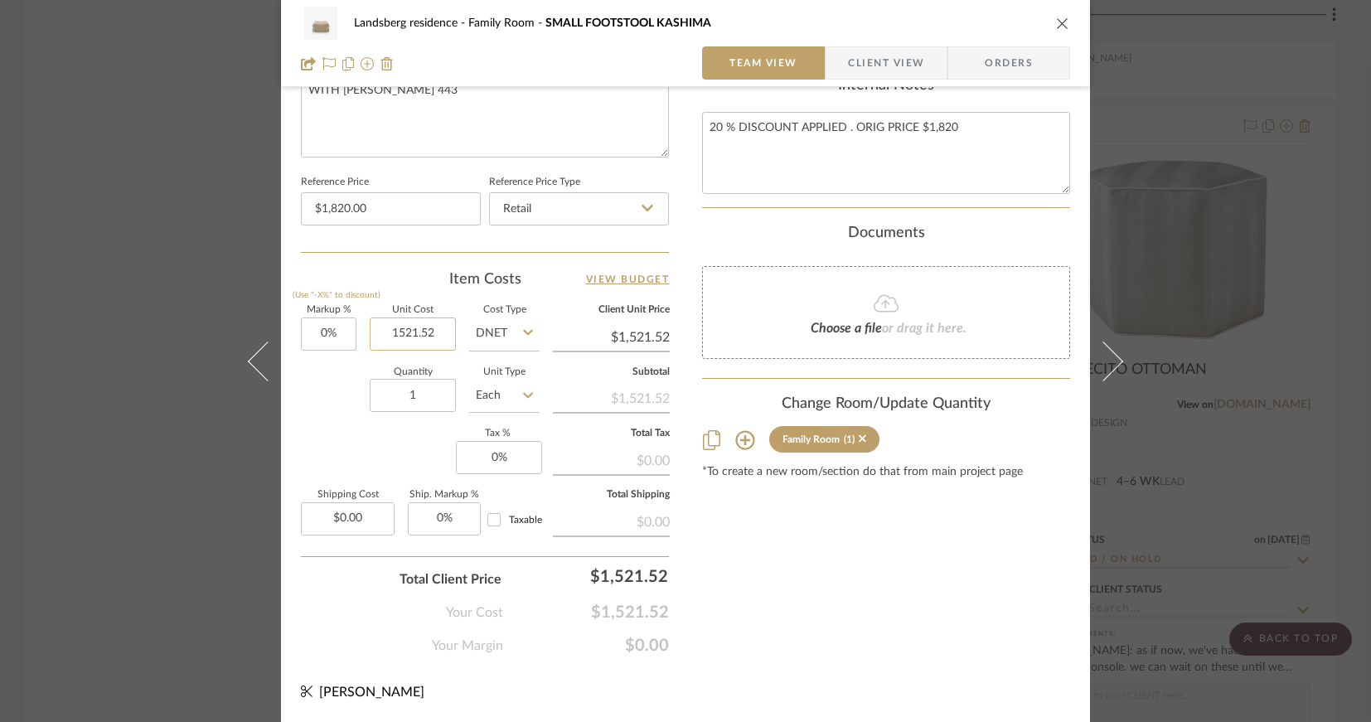
click at [406, 337] on input "1521.52" at bounding box center [413, 334] width 86 height 33
type input "$1,512.00"
click at [401, 468] on div "Markup % (Use "-X%" to discount) 0% Unit Cost $1,512.00 Cost Type DNET Client U…" at bounding box center [485, 427] width 368 height 242
type input "$1,512.00"
click at [419, 330] on input "1512.00" at bounding box center [413, 334] width 86 height 33
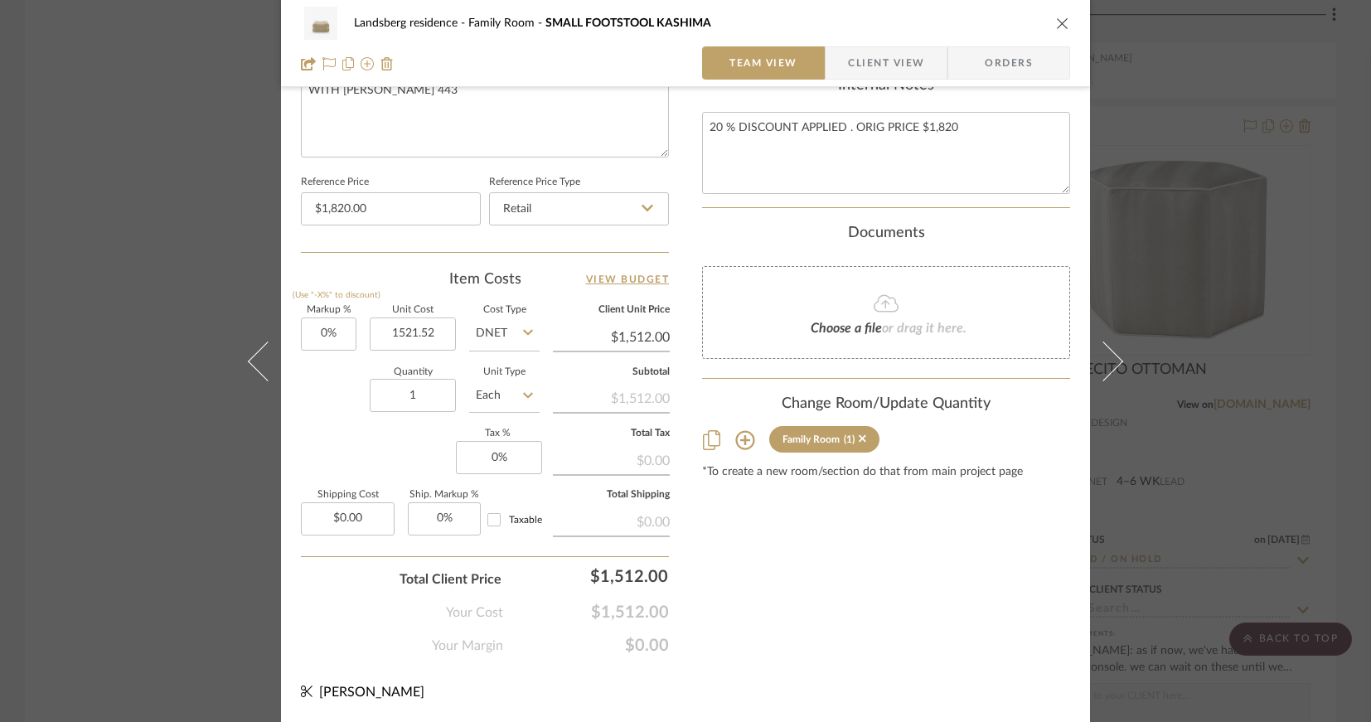
type input "$1,521.52"
click at [495, 457] on input "0" at bounding box center [499, 457] width 86 height 33
type input "8.878%"
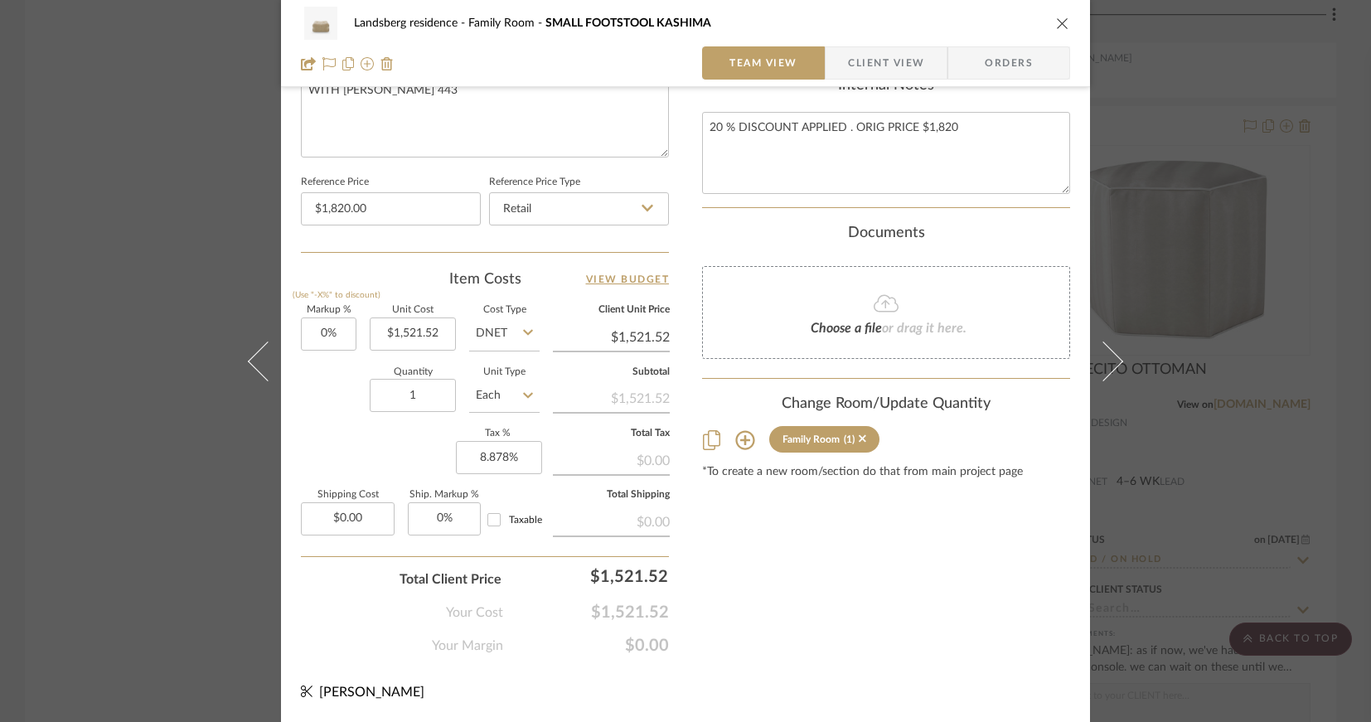
click at [351, 509] on input "0.00" at bounding box center [348, 518] width 94 height 33
type input "$0.00"
click at [425, 516] on input "0" at bounding box center [444, 518] width 73 height 33
type input "287%"
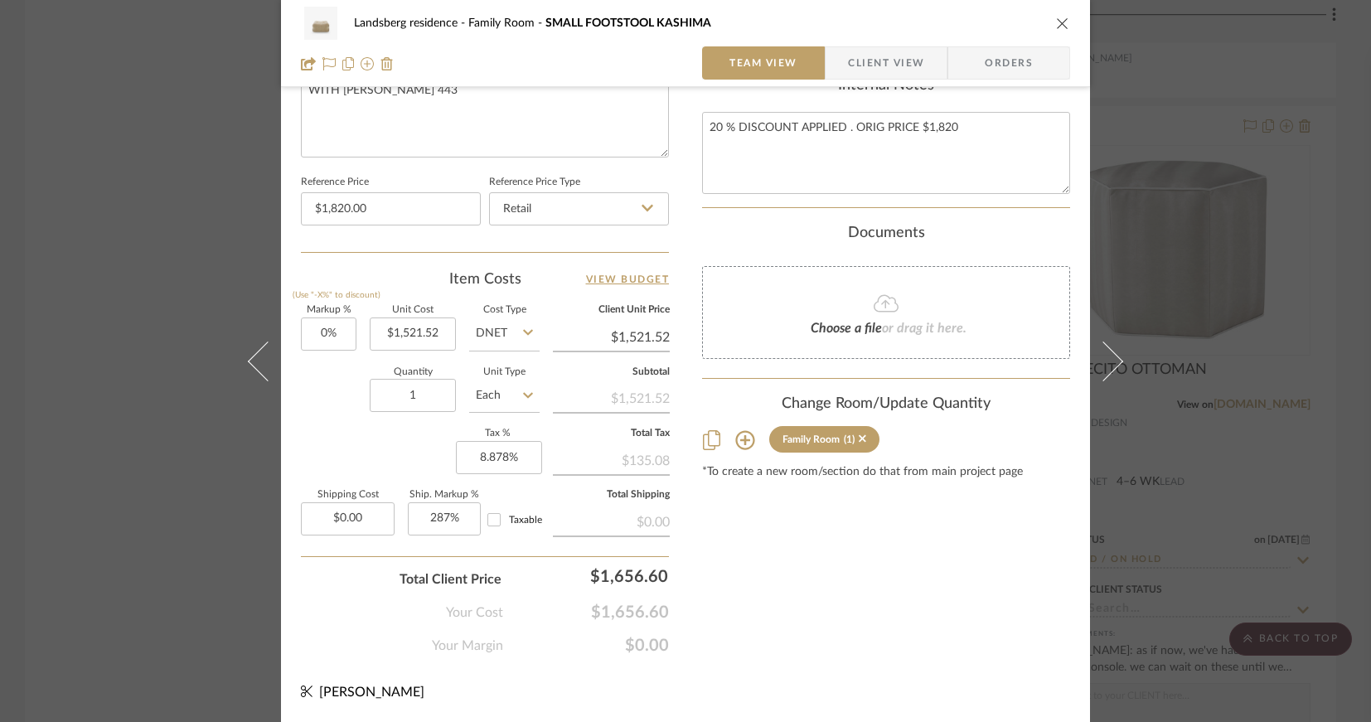
click at [490, 519] on input "Taxable" at bounding box center [494, 520] width 27 height 27
click at [492, 521] on input "Taxable" at bounding box center [494, 520] width 27 height 27
checkbox input "true"
click at [351, 514] on input "0.00" at bounding box center [348, 518] width 94 height 33
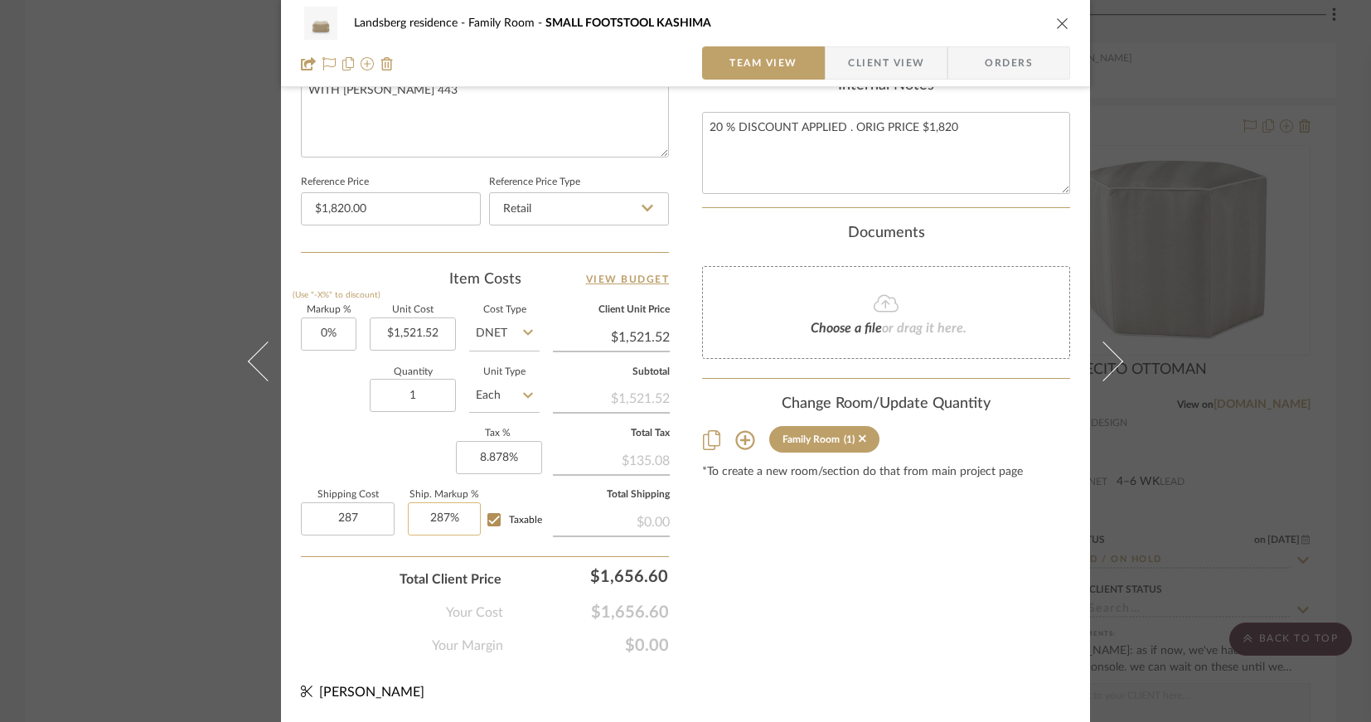
type input "$287.00"
type input "287"
click at [449, 522] on input "287" at bounding box center [444, 518] width 73 height 33
checkbox input "false"
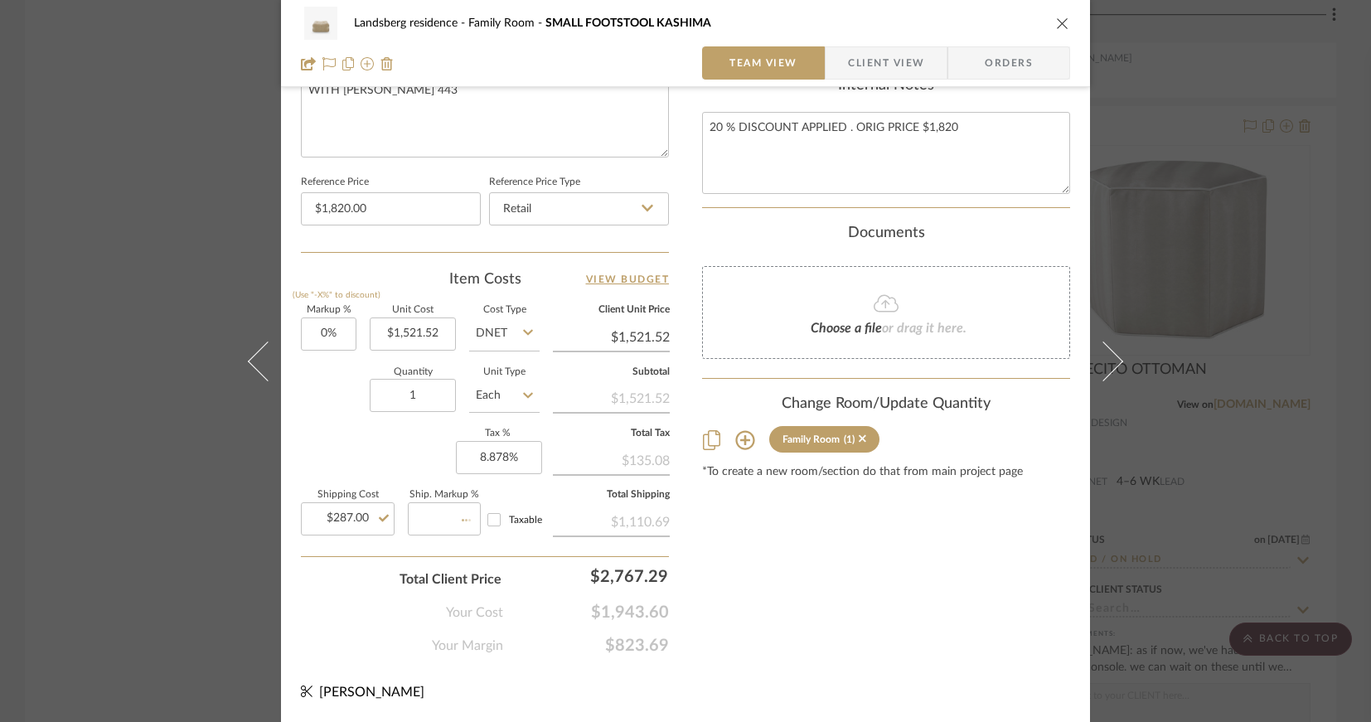
type input "0%"
click at [333, 334] on input "0" at bounding box center [329, 334] width 56 height 33
type input "0%"
click at [489, 526] on input "Taxable" at bounding box center [494, 520] width 27 height 27
checkbox input "true"
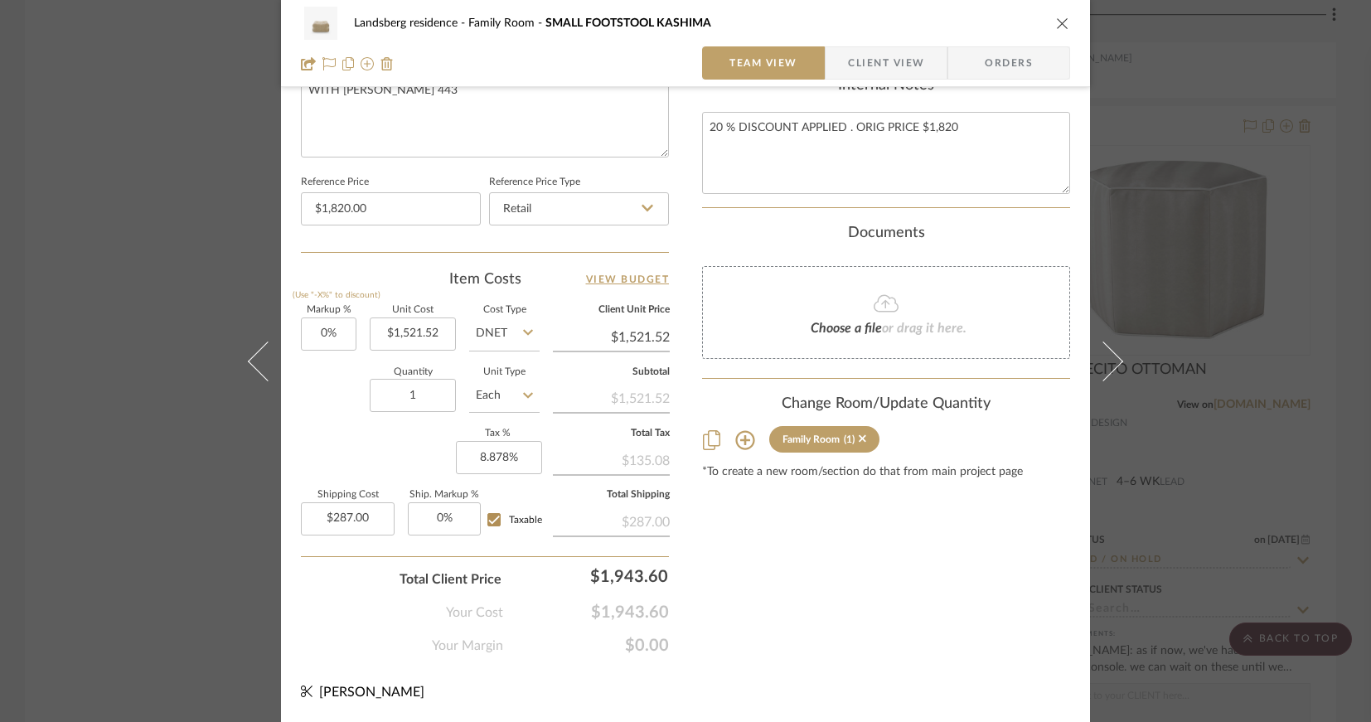
click at [356, 516] on input "$287.00" at bounding box center [348, 518] width 94 height 33
type input "$287.00"
click at [449, 517] on input "0" at bounding box center [444, 518] width 73 height 33
type input "0%"
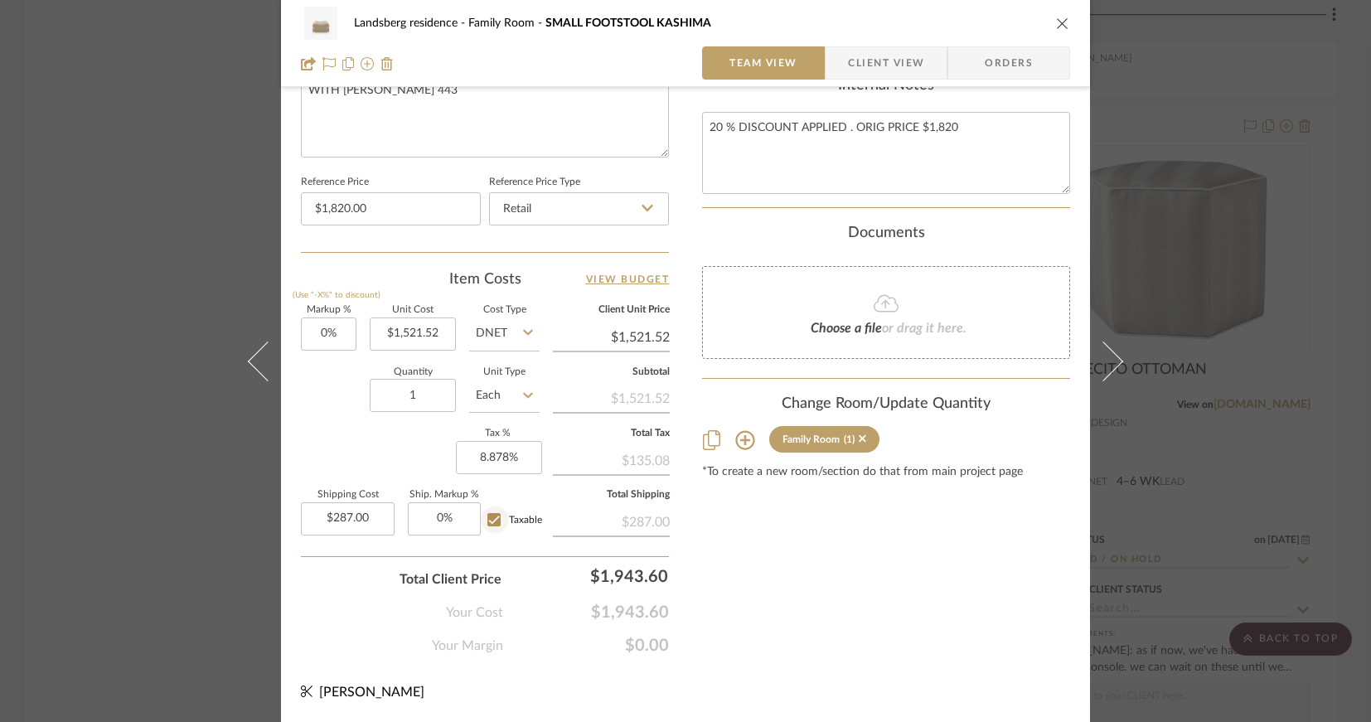
click at [490, 516] on input "Taxable" at bounding box center [494, 520] width 27 height 27
checkbox input "true"
click at [360, 517] on input "287.00" at bounding box center [348, 518] width 94 height 33
type input "$287.00"
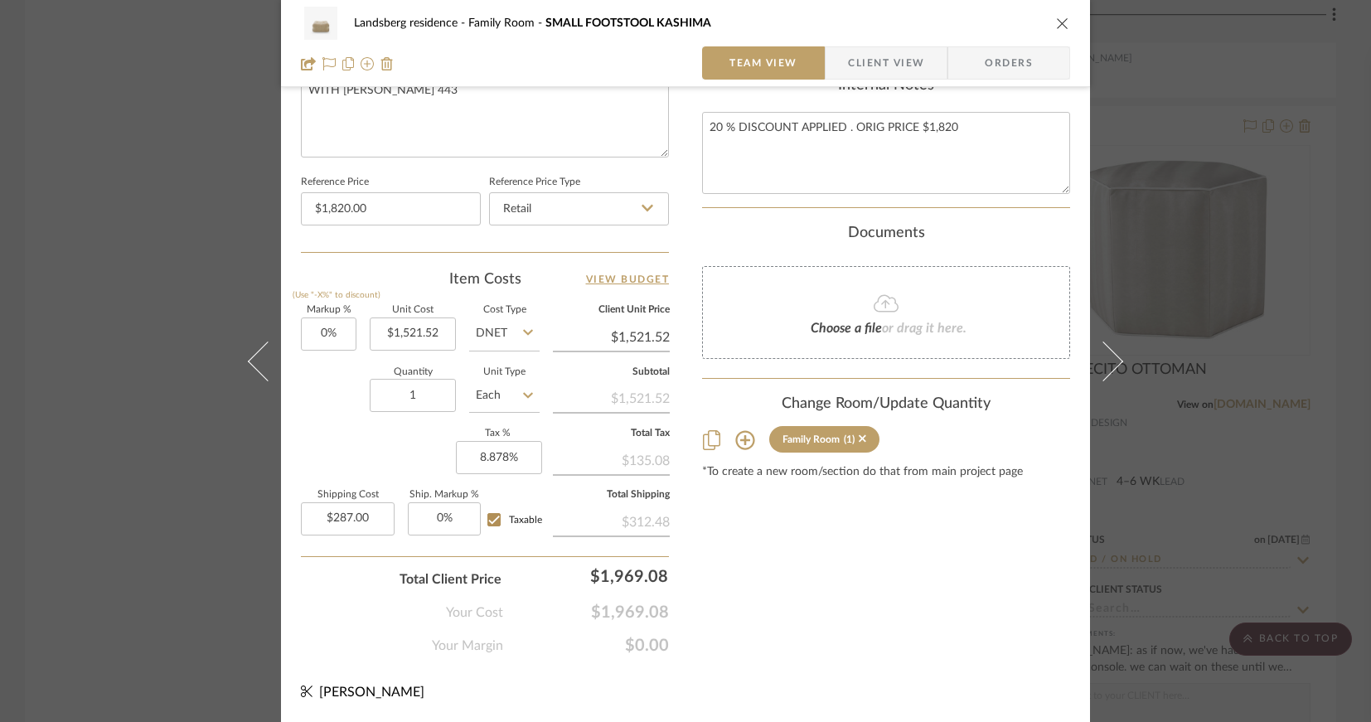
click at [322, 334] on input "0" at bounding box center [329, 334] width 56 height 33
type input "20%"
type input "$1,825.82"
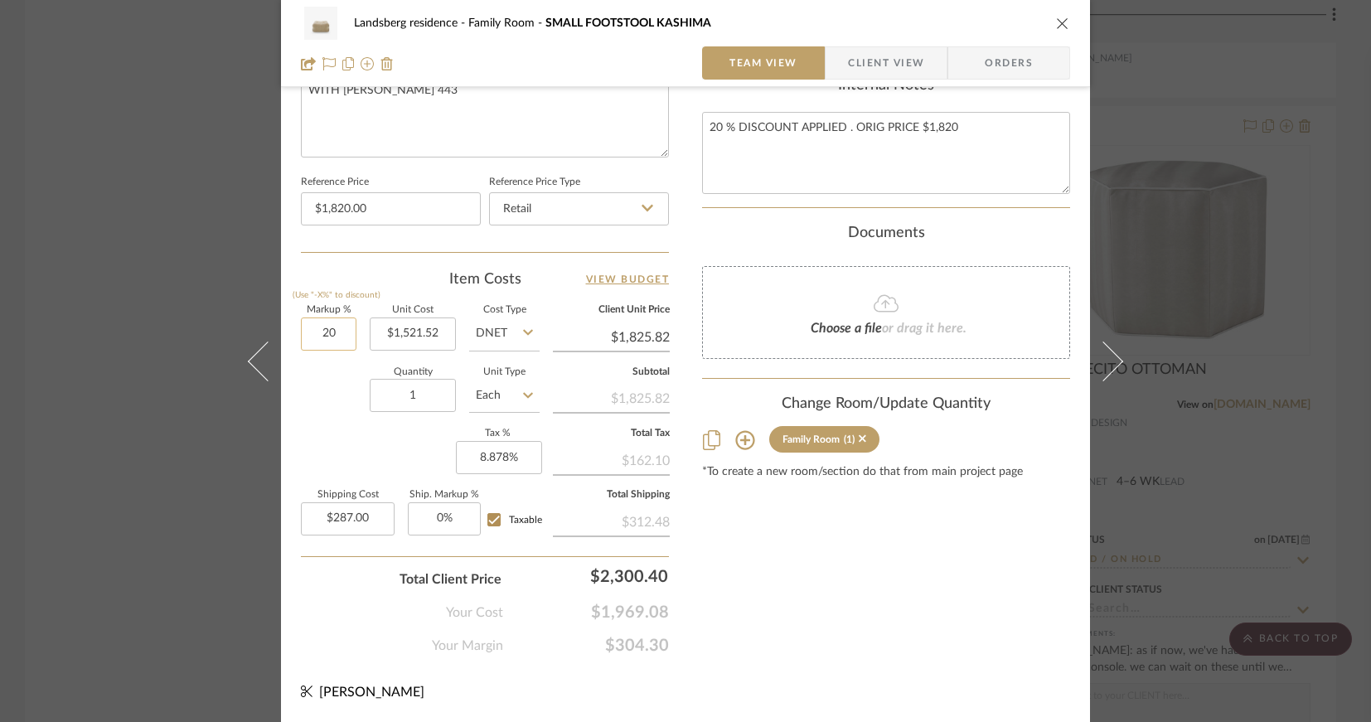
click at [321, 330] on input "20" at bounding box center [329, 334] width 56 height 33
type input "25%"
type input "$1,901.90"
click at [318, 335] on input "25" at bounding box center [329, 334] width 56 height 33
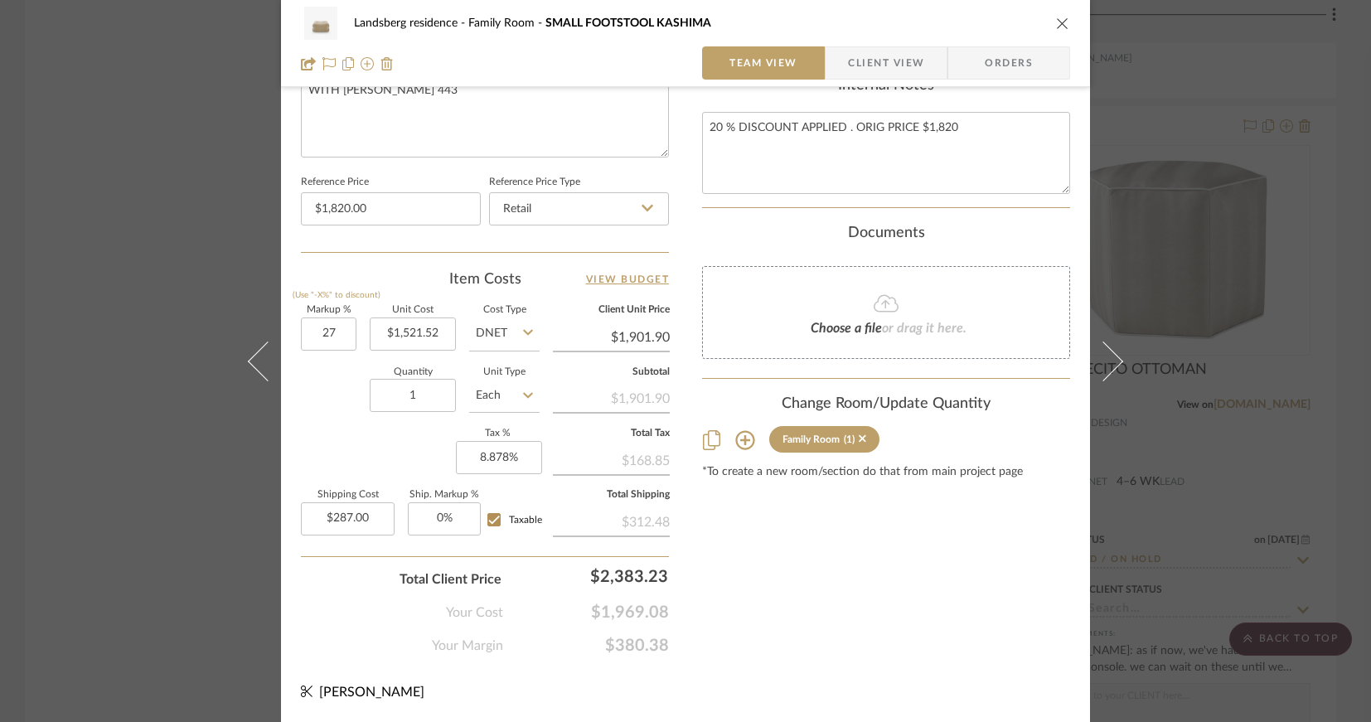
type input "27%"
type input "$1,932.33"
click at [317, 337] on input "27" at bounding box center [329, 334] width 56 height 33
type input "28.9%"
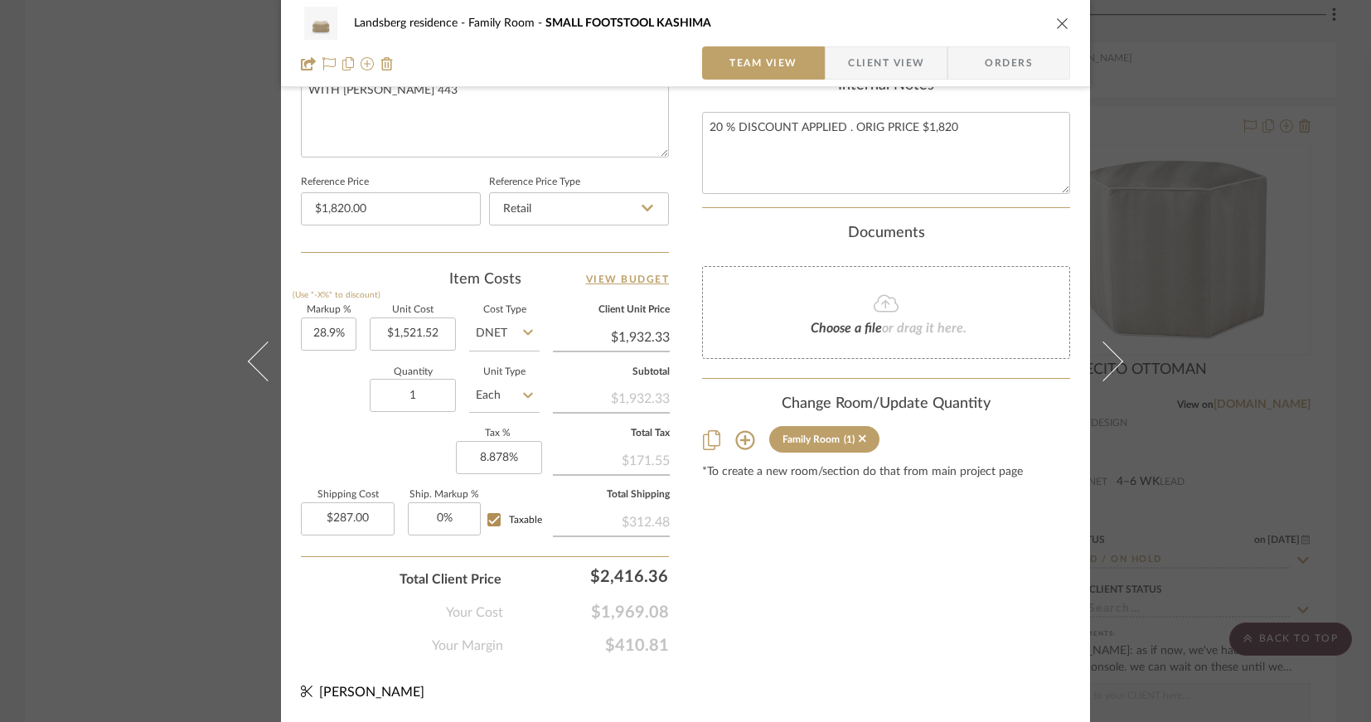
type input "$1,961.24"
click at [307, 335] on input "28.9" at bounding box center [329, 334] width 56 height 33
type input "30%"
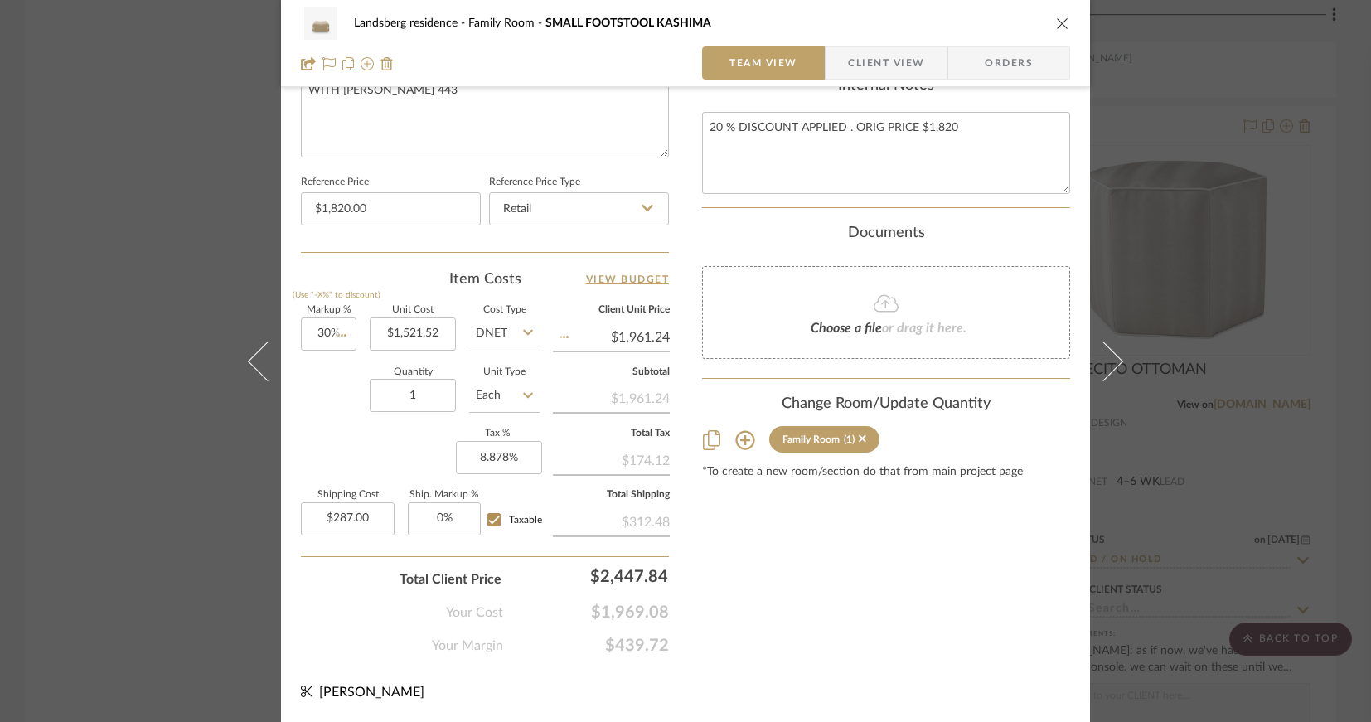
type input "$1,977.98"
click at [312, 332] on input "30" at bounding box center [329, 334] width 56 height 33
type input "32%"
type input "$2,008.41"
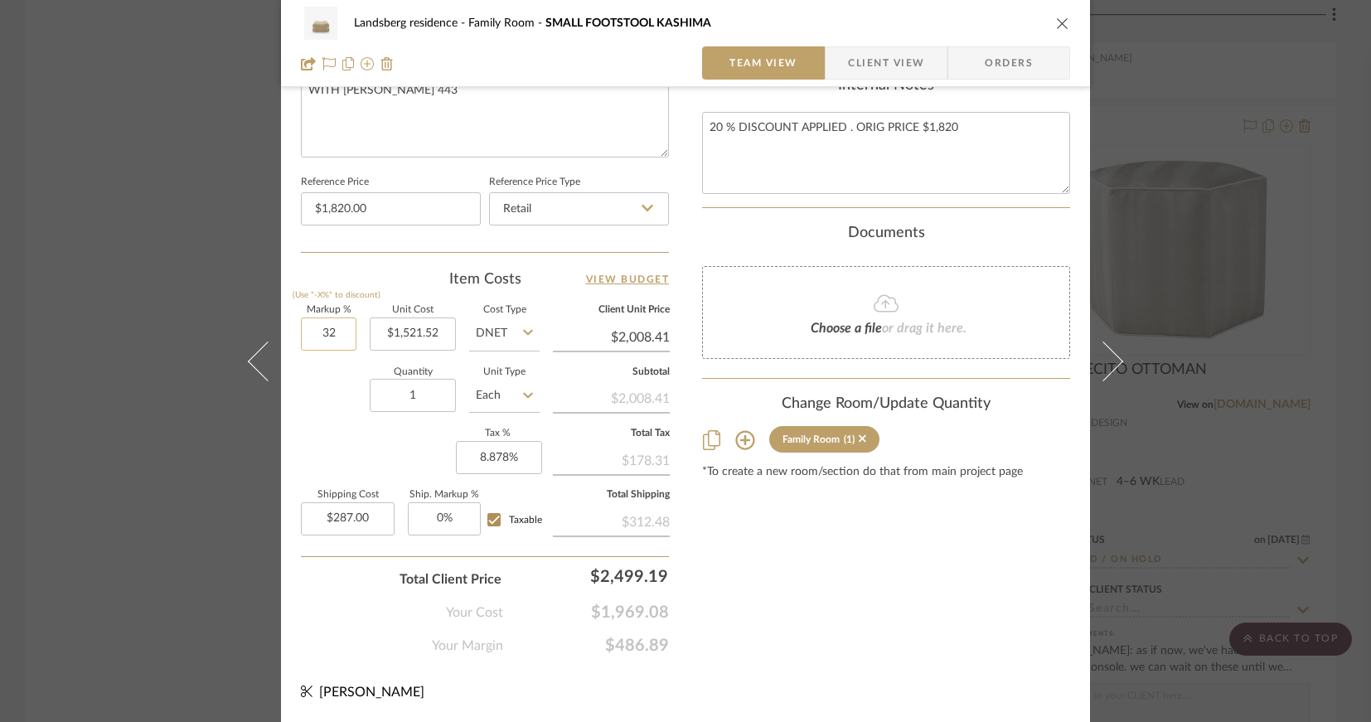
click at [316, 332] on input "32" at bounding box center [329, 334] width 56 height 33
type input "31%"
type input "$1,993.19"
click at [308, 329] on input "31" at bounding box center [329, 334] width 56 height 33
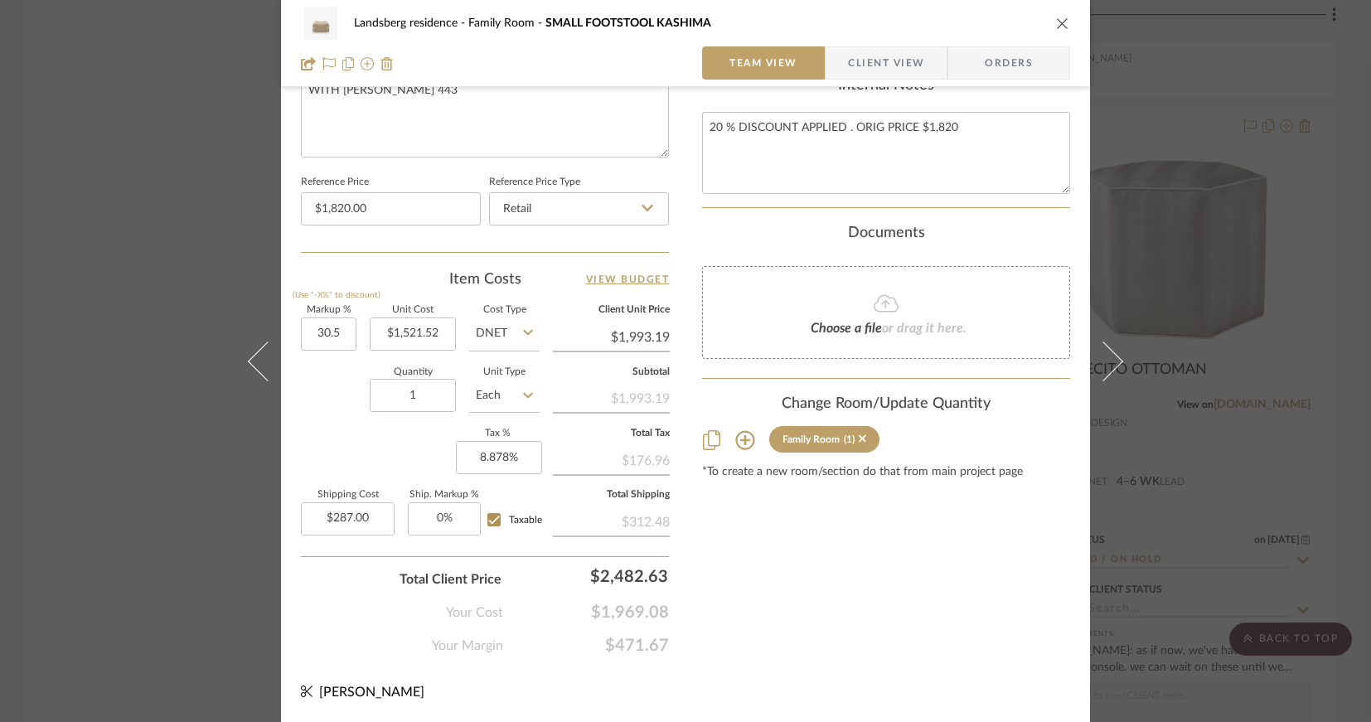
type input "30.5%"
type input "$1,985.58"
click at [327, 332] on input "30.5" at bounding box center [329, 334] width 56 height 33
click at [332, 332] on input "30.5" at bounding box center [329, 334] width 56 height 33
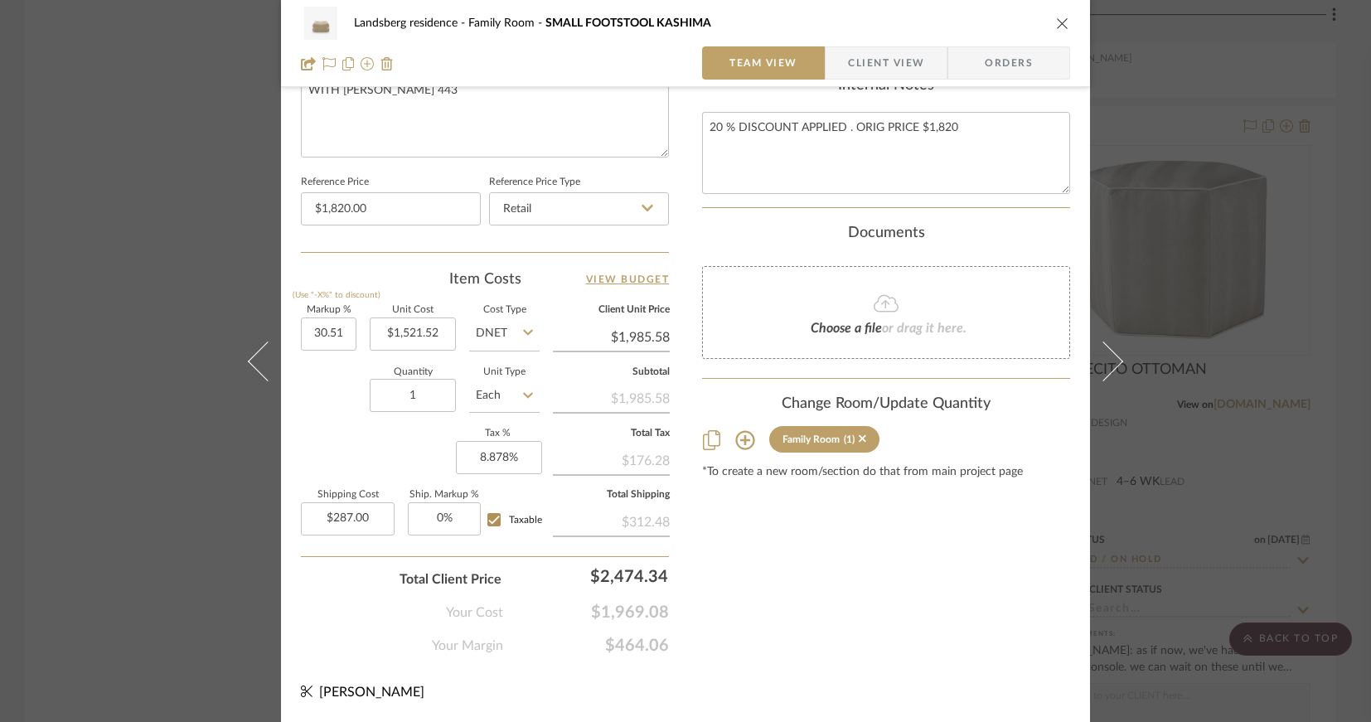
type input "30.51%"
type input "$1,985.74"
click at [328, 333] on input "30.51" at bounding box center [329, 334] width 56 height 33
click at [333, 332] on input "30.51" at bounding box center [329, 334] width 56 height 33
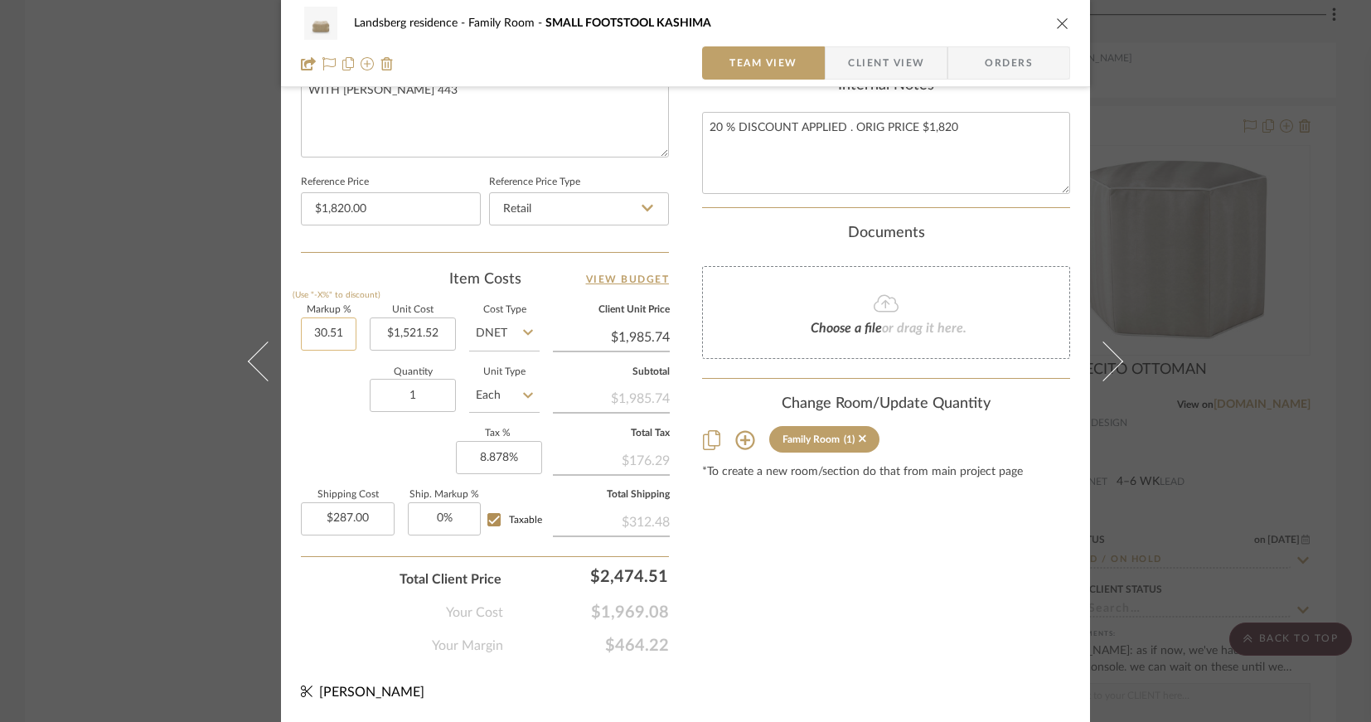
click at [337, 332] on input "30.51" at bounding box center [329, 334] width 56 height 33
type input "30.52%"
type input "$1,985.89"
click at [331, 333] on input "30.52" at bounding box center [329, 334] width 56 height 33
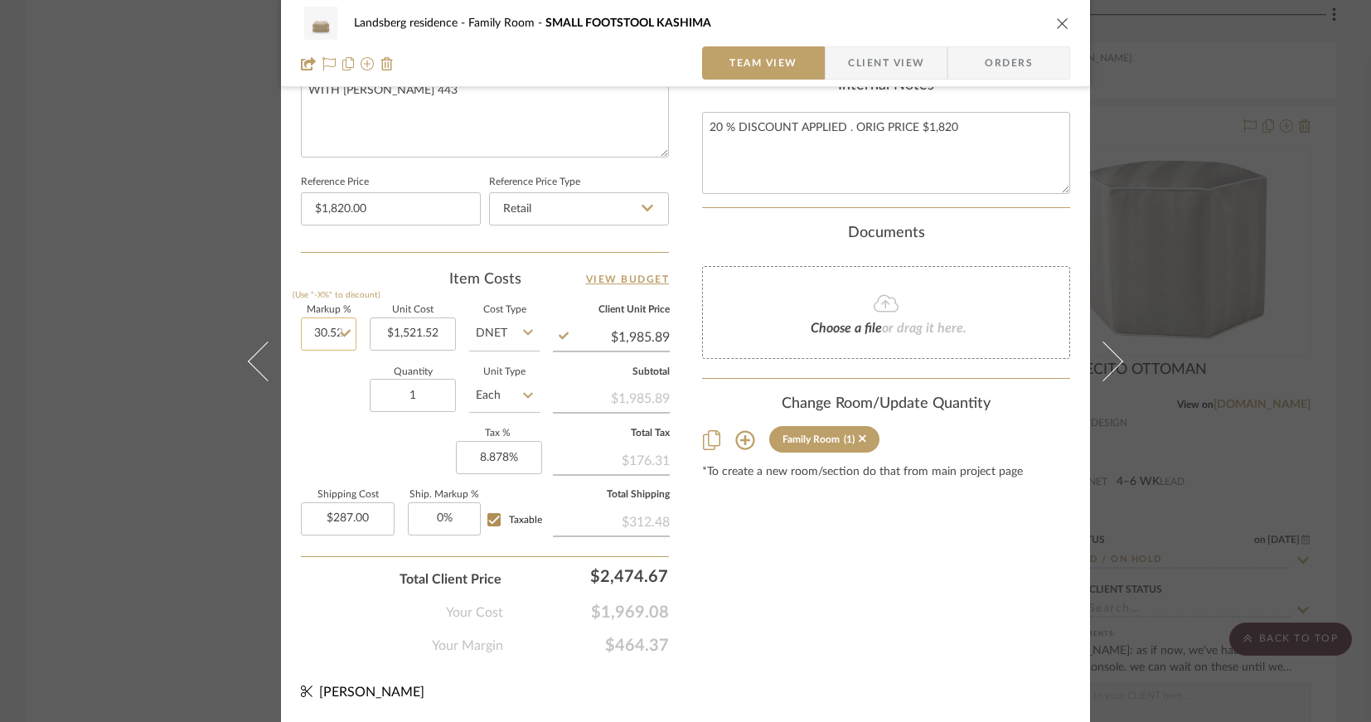
click at [330, 332] on input "30.52" at bounding box center [329, 334] width 56 height 33
drag, startPoint x: 331, startPoint y: 332, endPoint x: 339, endPoint y: 330, distance: 8.5
click at [339, 330] on input "30.52" at bounding box center [329, 334] width 56 height 33
type input "30.51%"
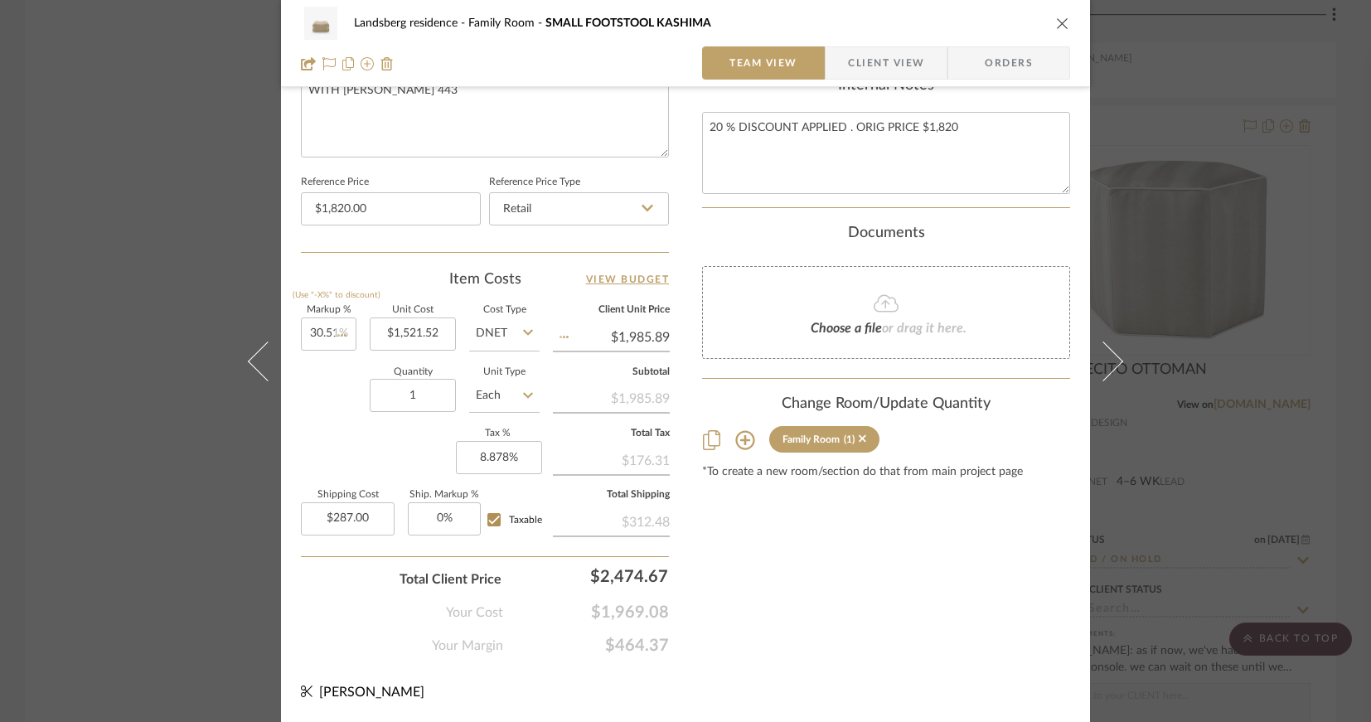
type input "$1,985.74"
click at [87, 241] on div "Landsberg residence Family Room SMALL FOOTSTOOL KASHIMA Team View Client View O…" at bounding box center [685, 361] width 1371 height 722
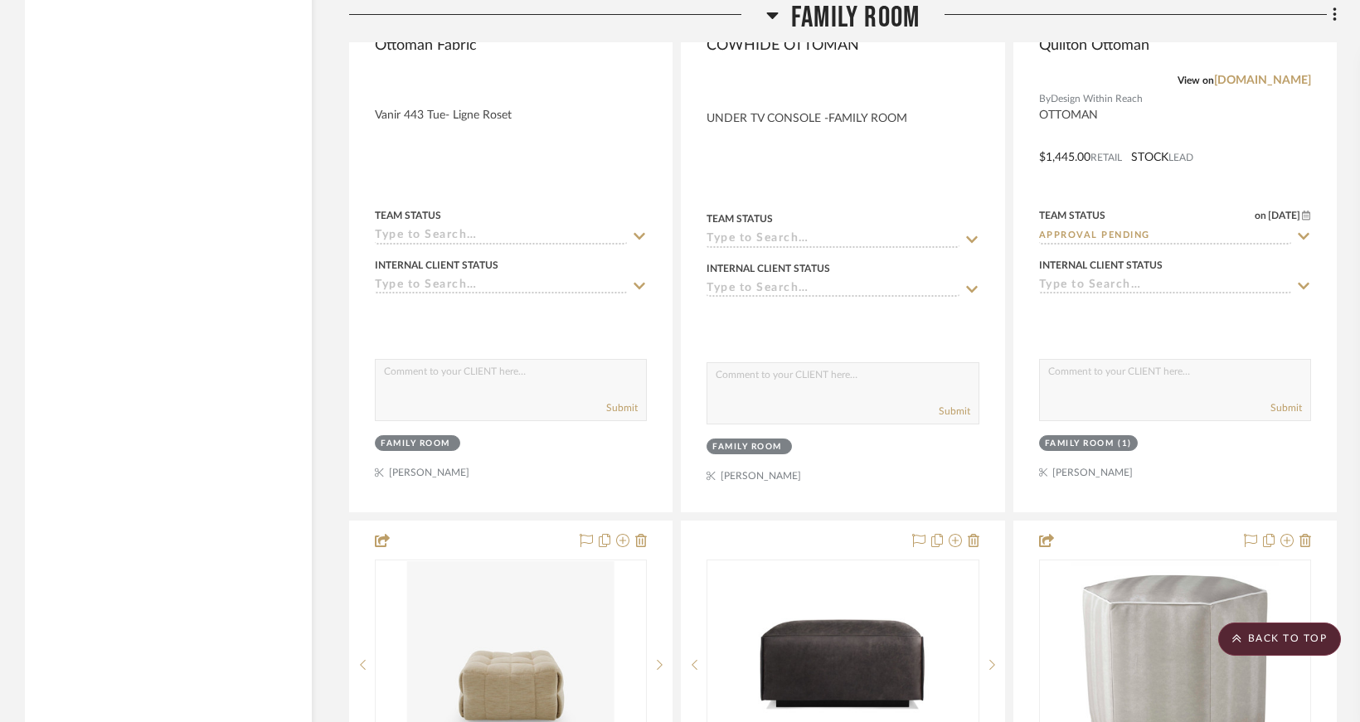
scroll to position [8290, 0]
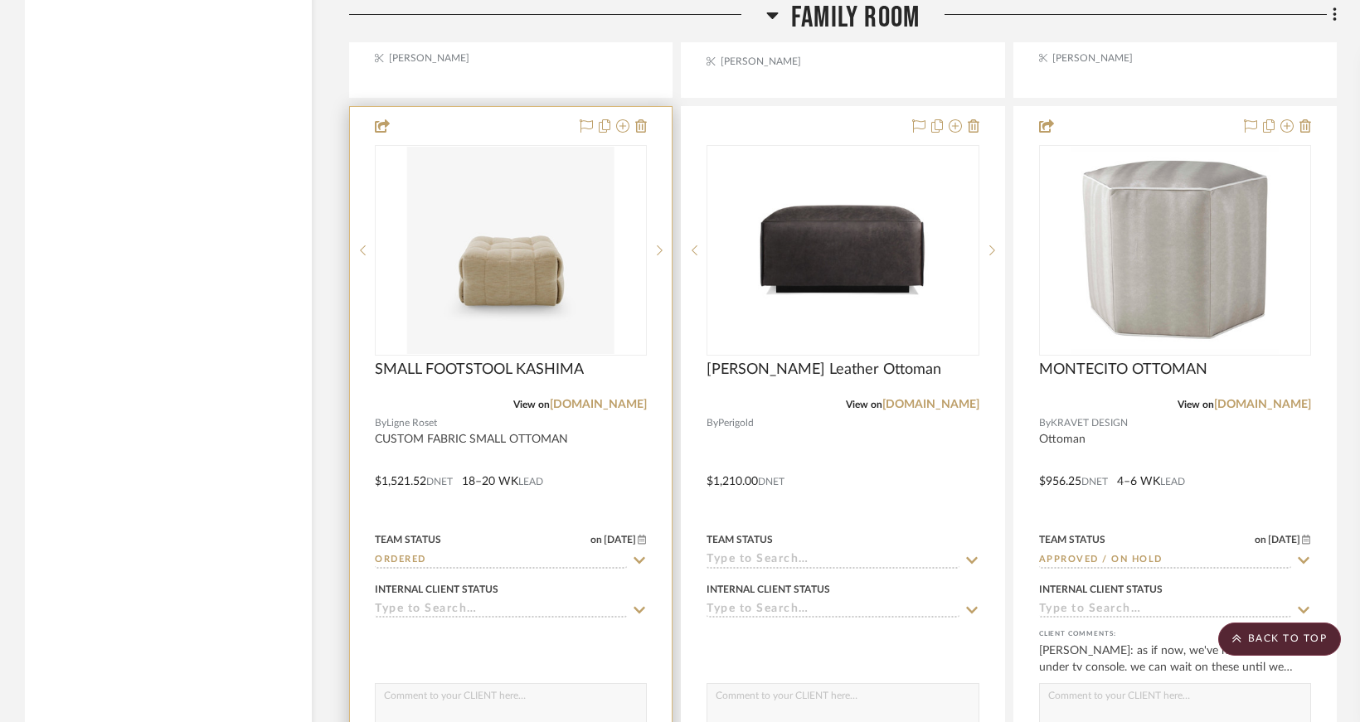
click at [486, 317] on img "0" at bounding box center [510, 250] width 207 height 207
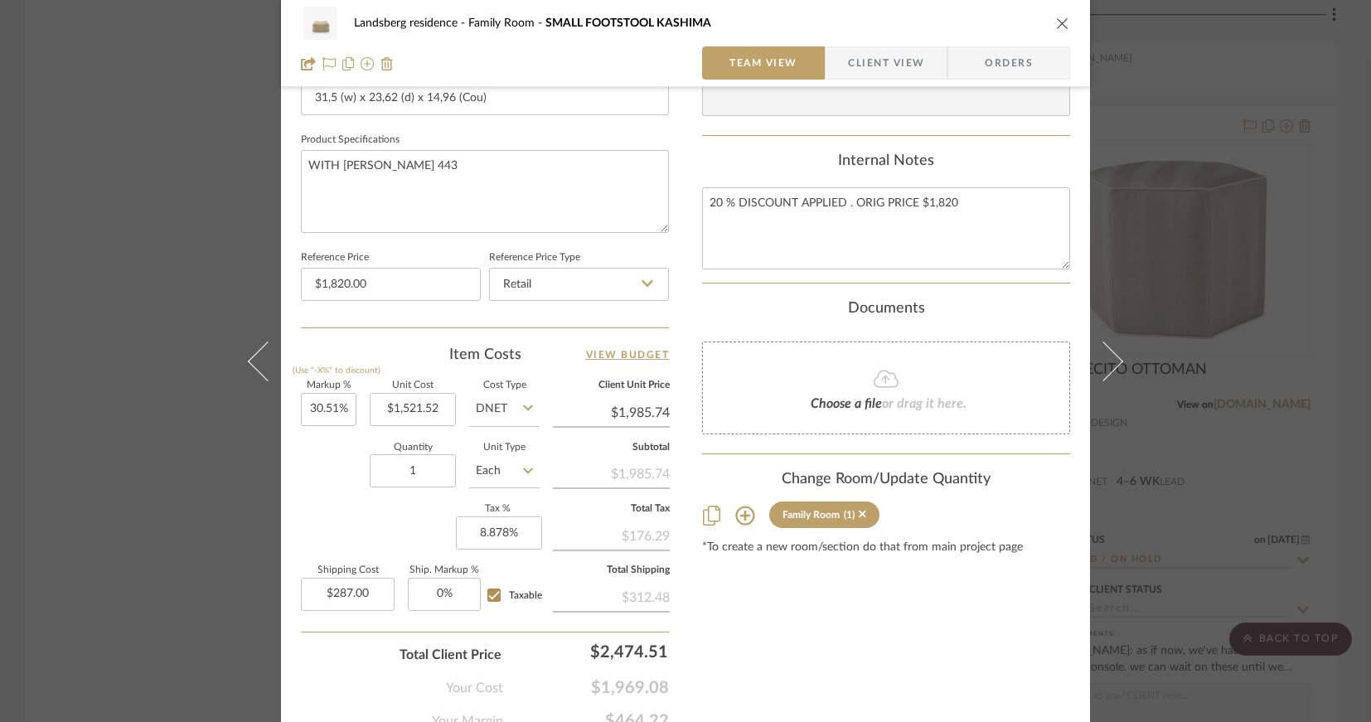
scroll to position [822, 0]
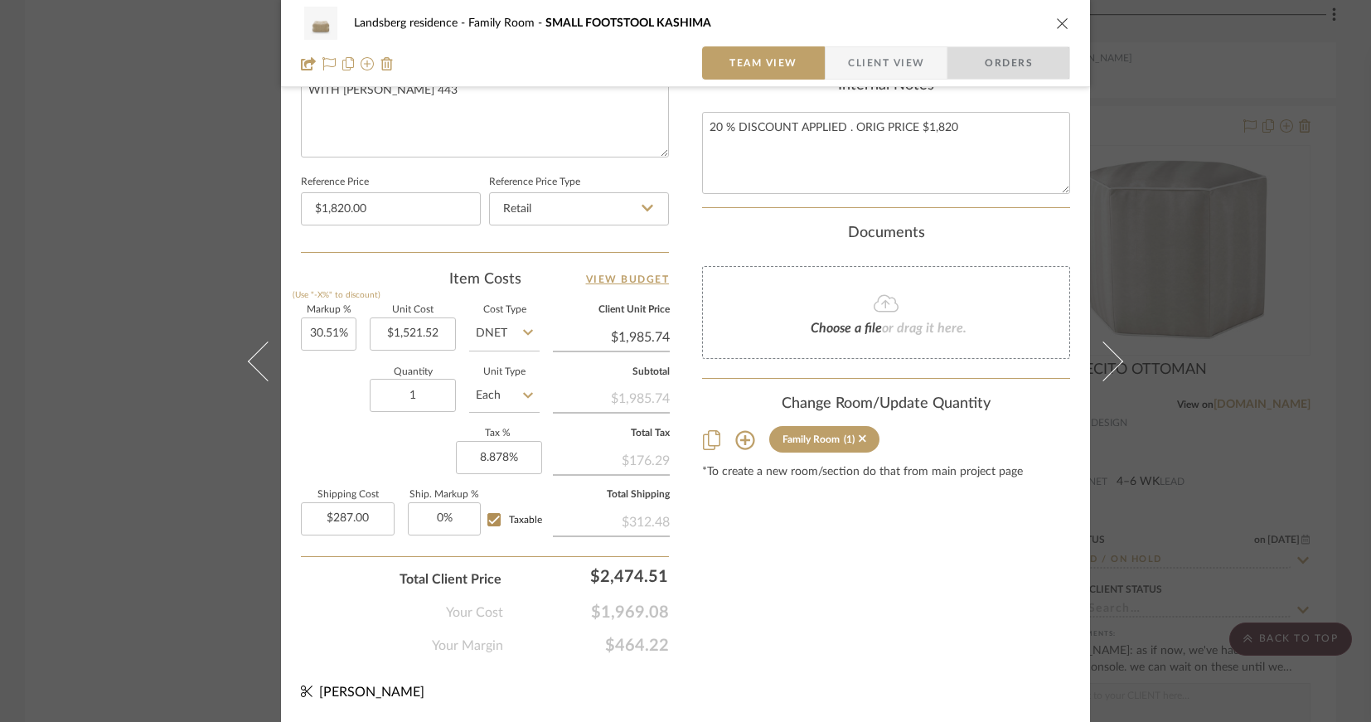
click at [1006, 68] on span "Orders" at bounding box center [1009, 62] width 85 height 33
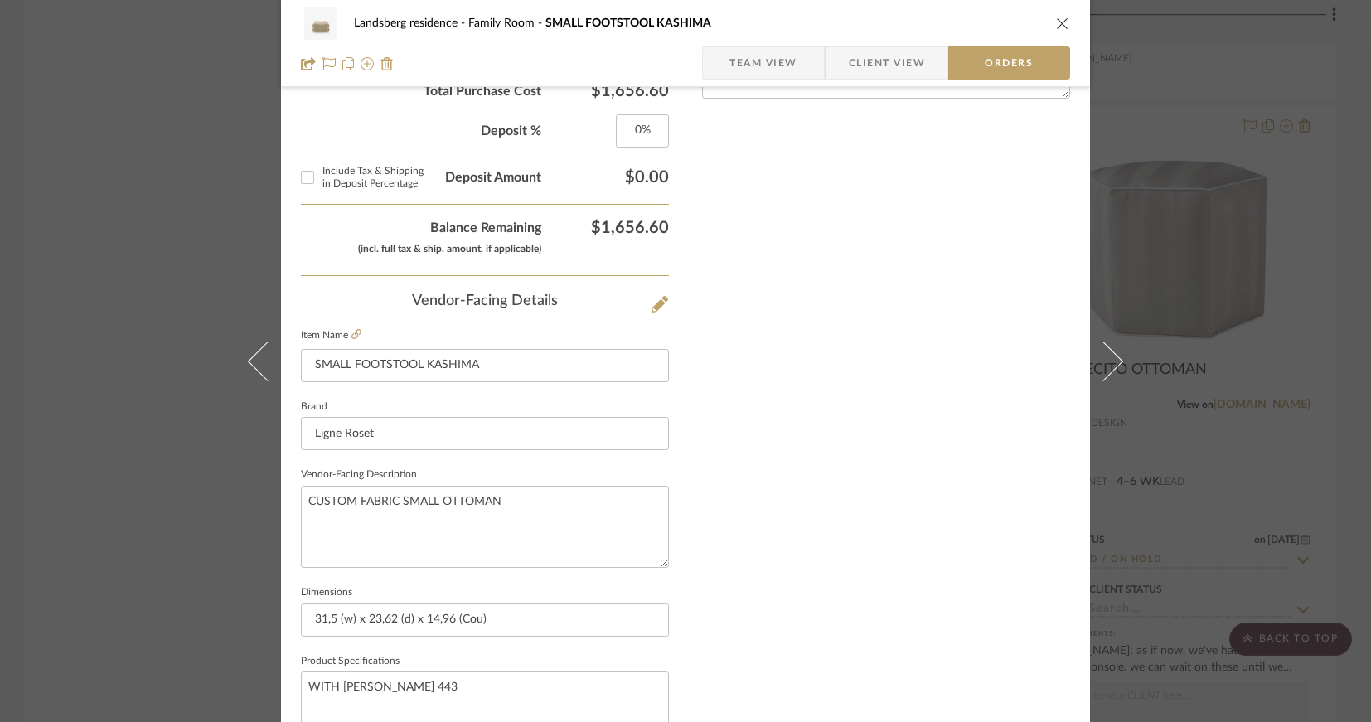
scroll to position [573, 0]
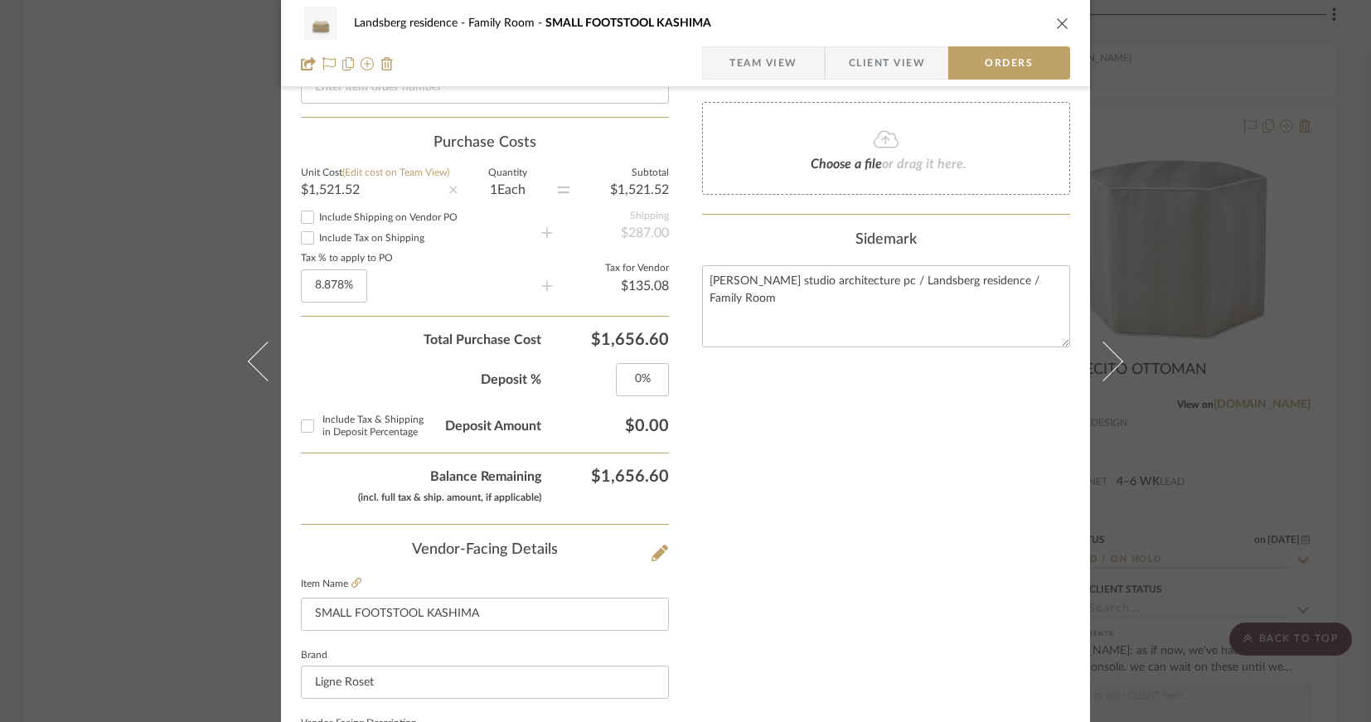
click at [368, 235] on span "Include Tax on Shipping" at bounding box center [371, 238] width 105 height 10
click at [318, 235] on input "Include Tax on Shipping" at bounding box center [308, 238] width 20 height 20
checkbox input "true"
click at [365, 216] on span "Include Shipping on Vendor PO" at bounding box center [388, 217] width 138 height 10
click at [318, 216] on input "Include Shipping on Vendor PO" at bounding box center [308, 217] width 20 height 20
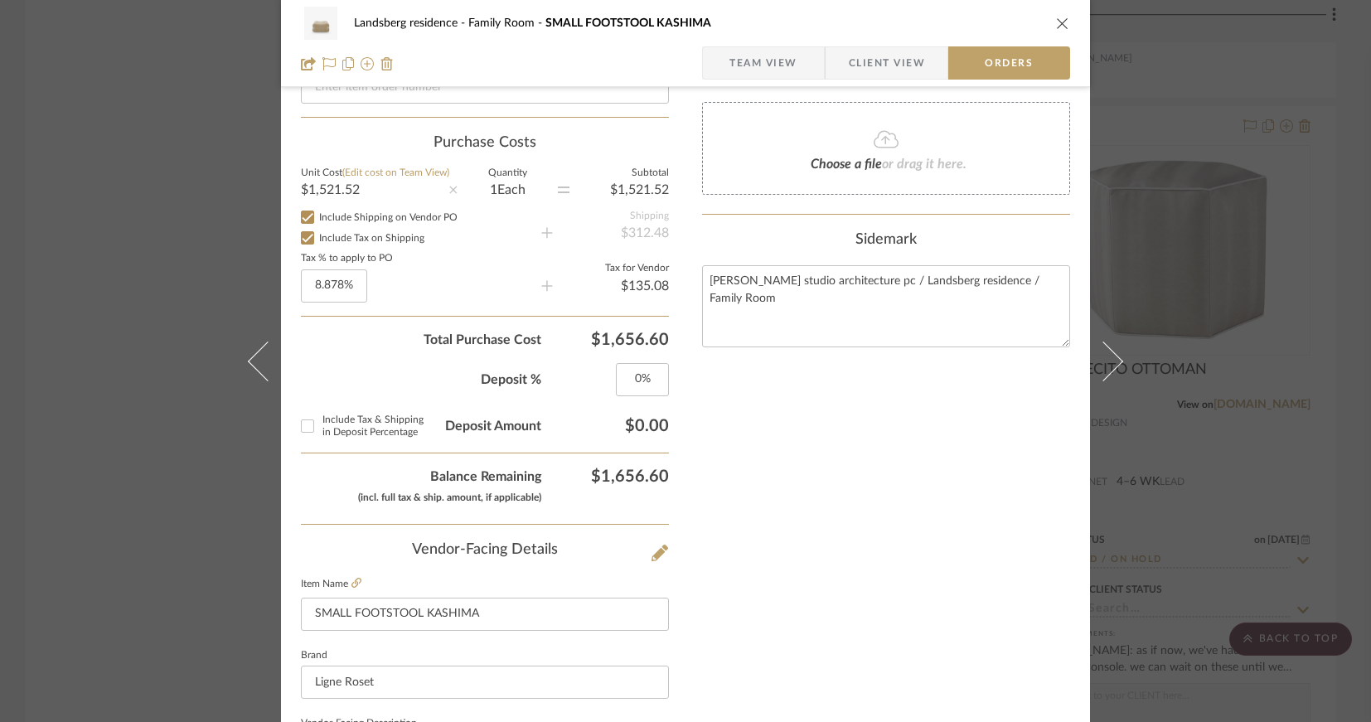
checkbox input "true"
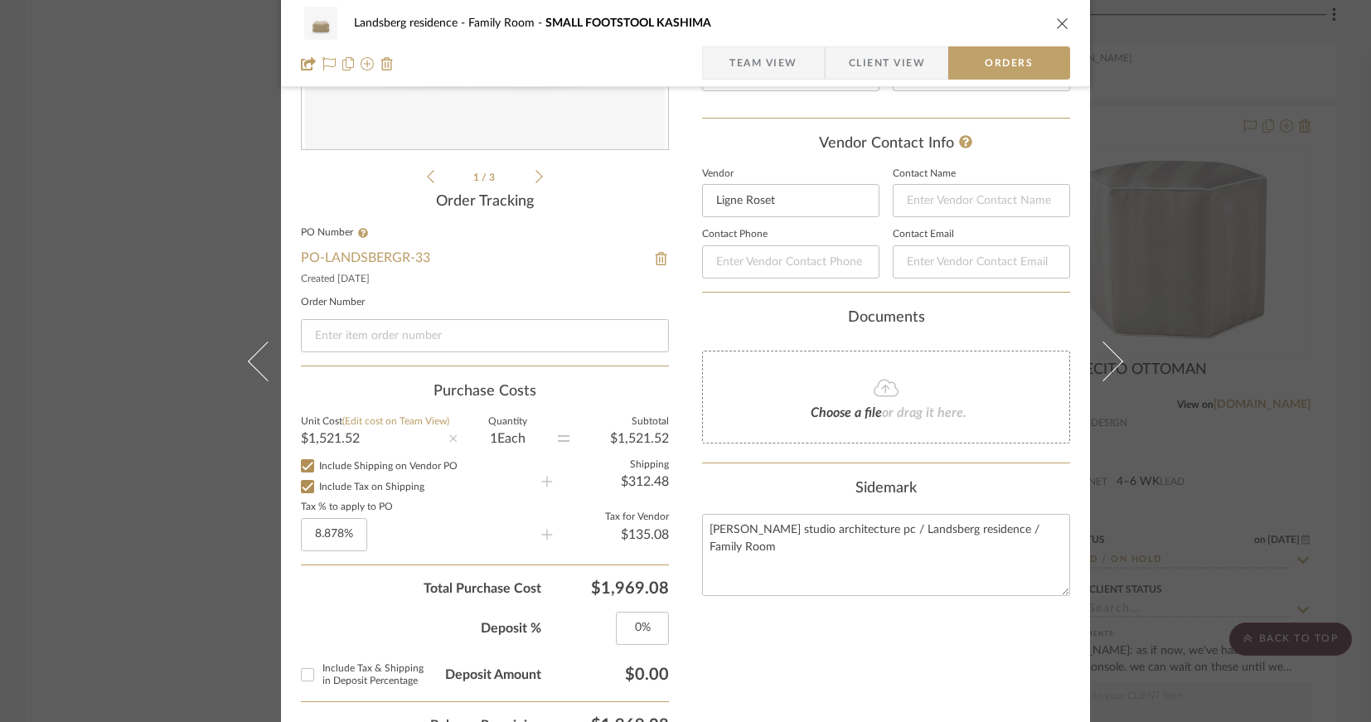
scroll to position [822, 0]
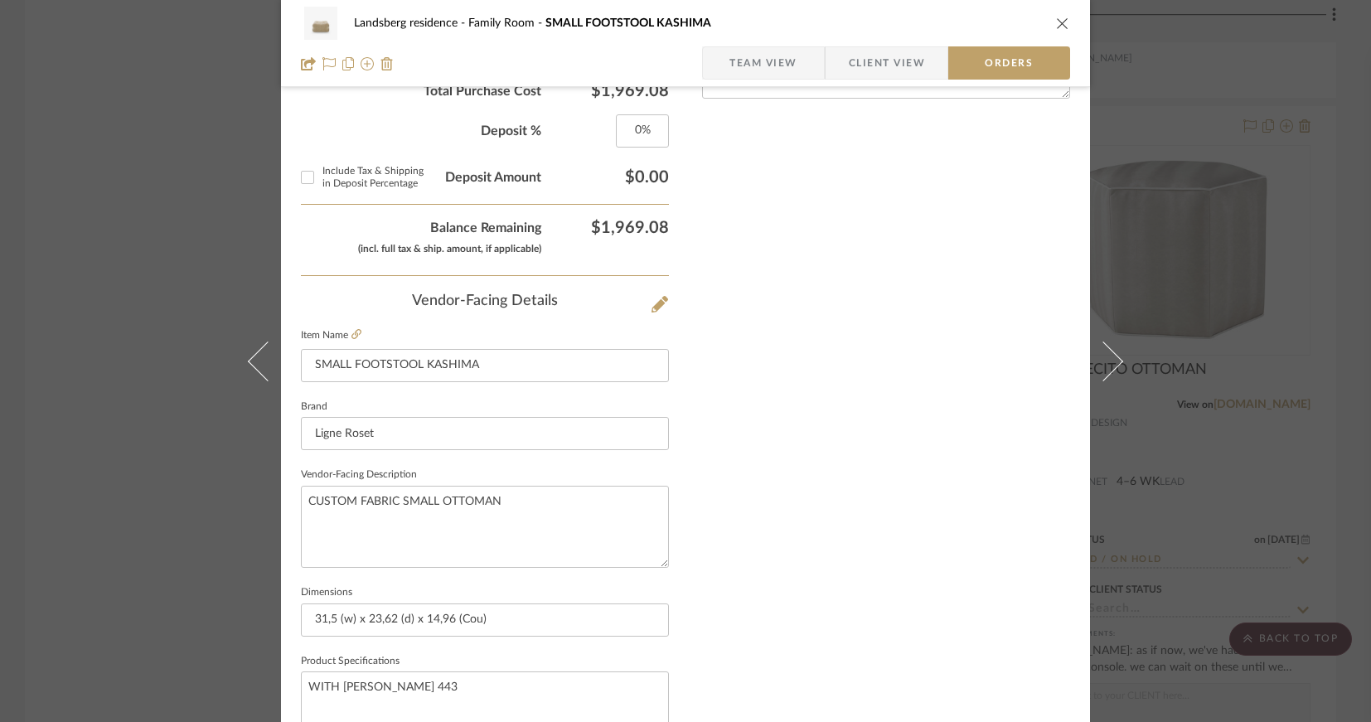
click at [875, 61] on span "Client View" at bounding box center [887, 62] width 76 height 33
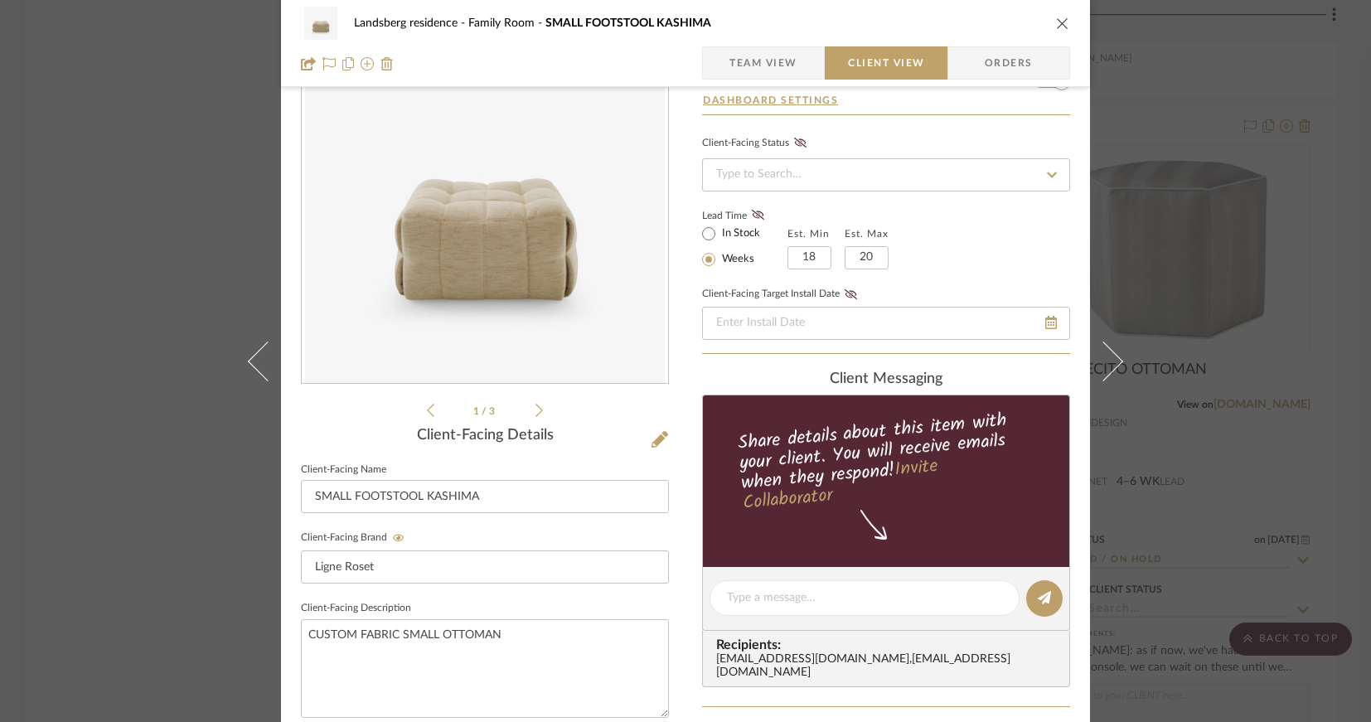
scroll to position [7, 0]
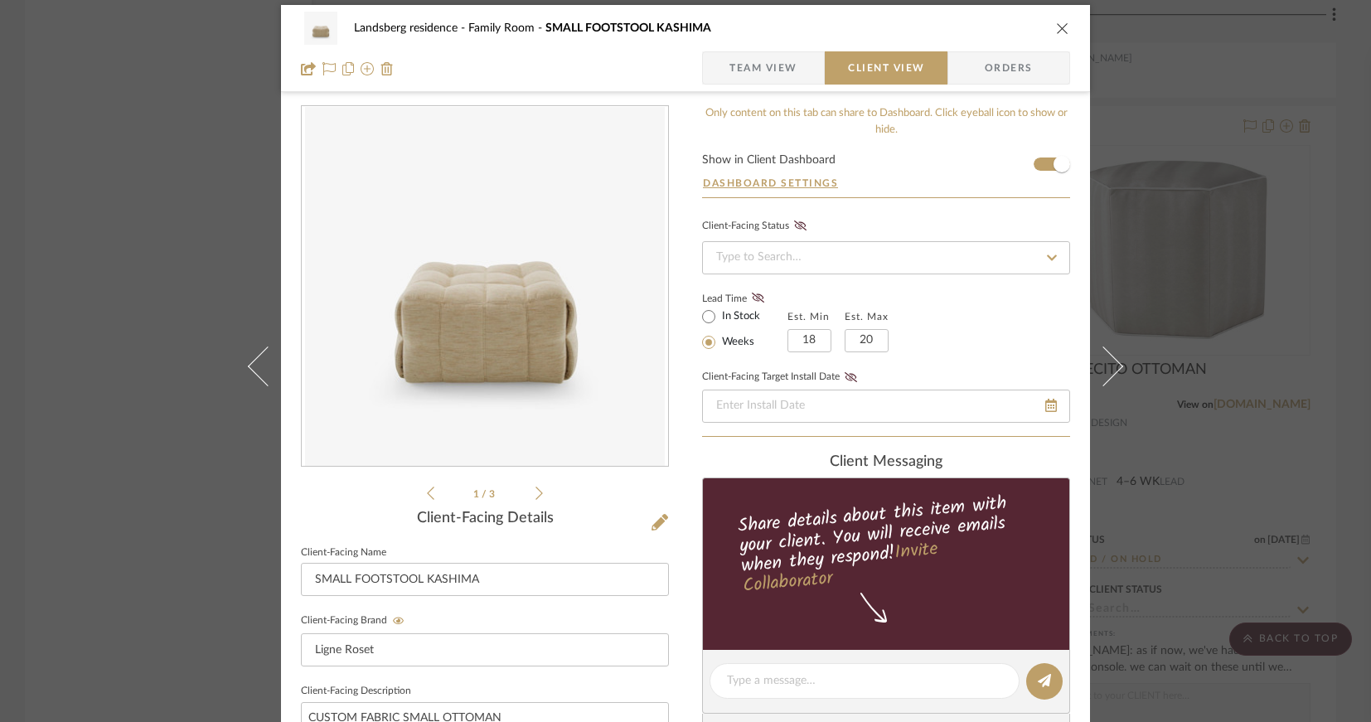
click at [1056, 27] on icon "close" at bounding box center [1062, 28] width 13 height 13
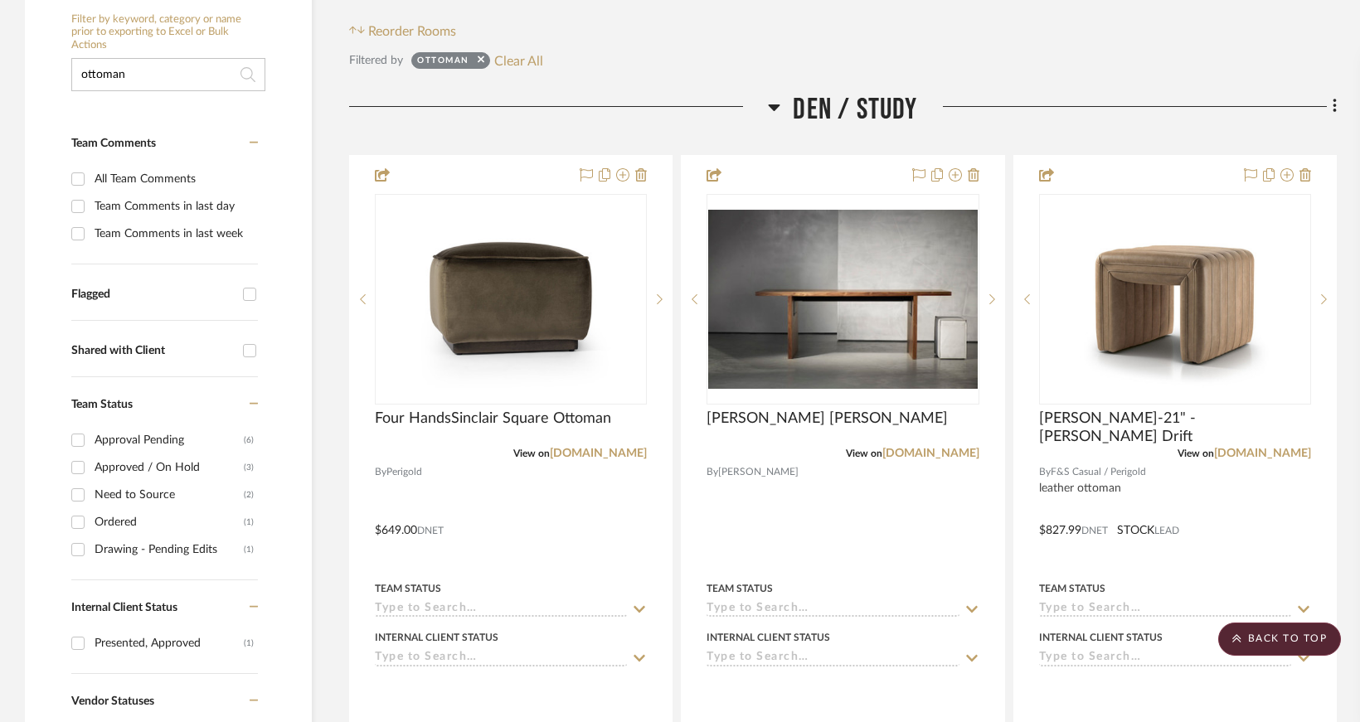
scroll to position [0, 0]
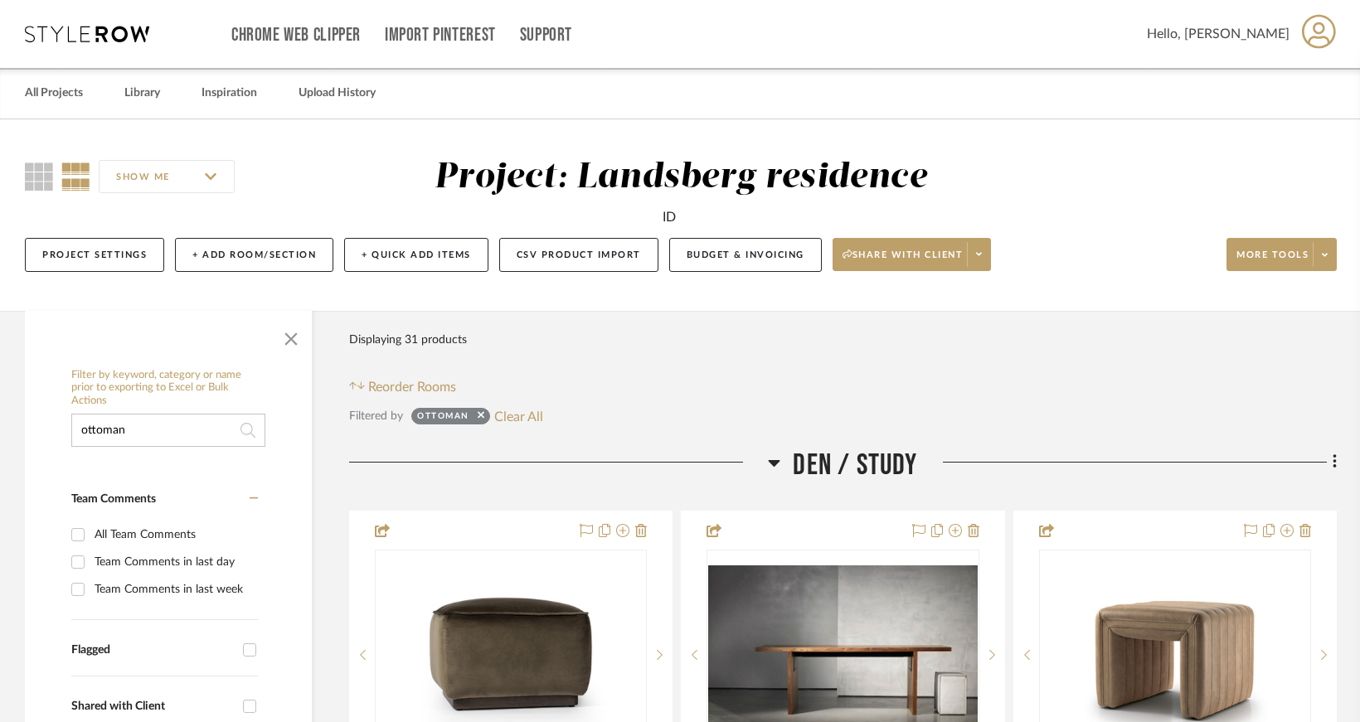
click at [127, 432] on input "ottoman" at bounding box center [168, 430] width 194 height 33
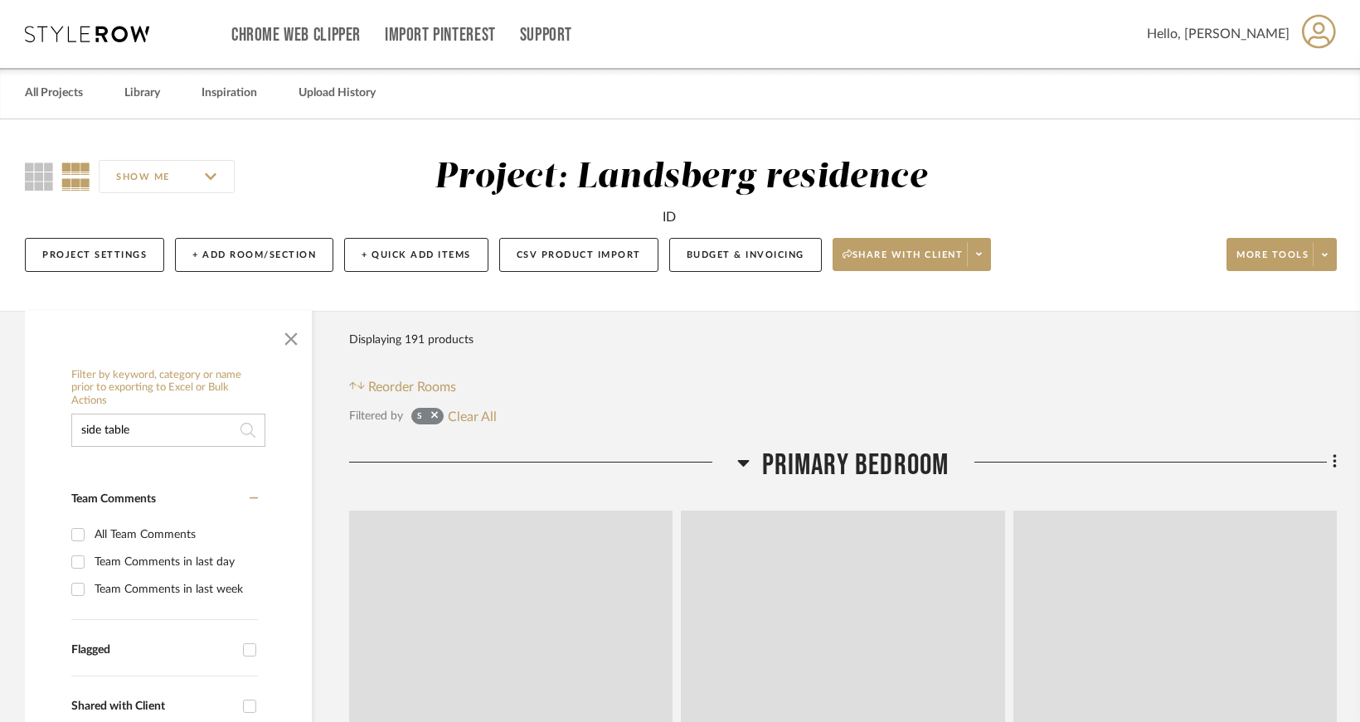
type input "side table"
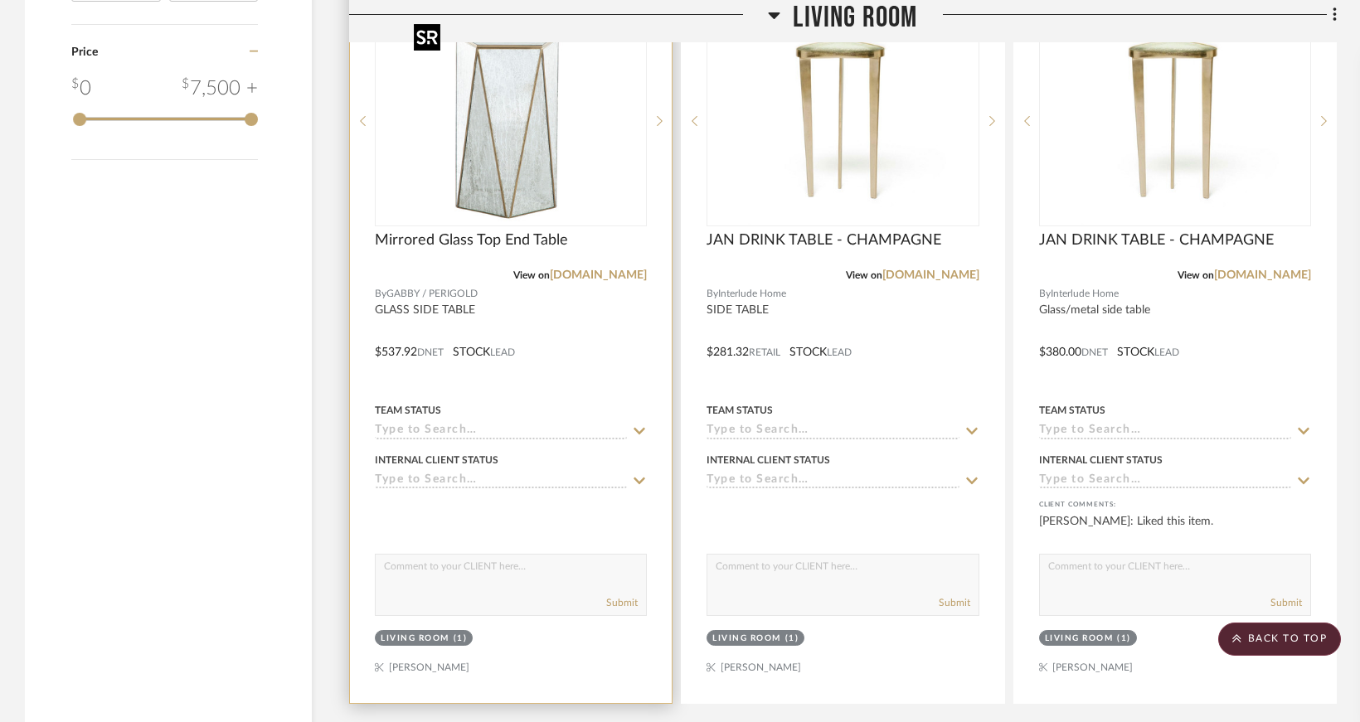
scroll to position [1824, 0]
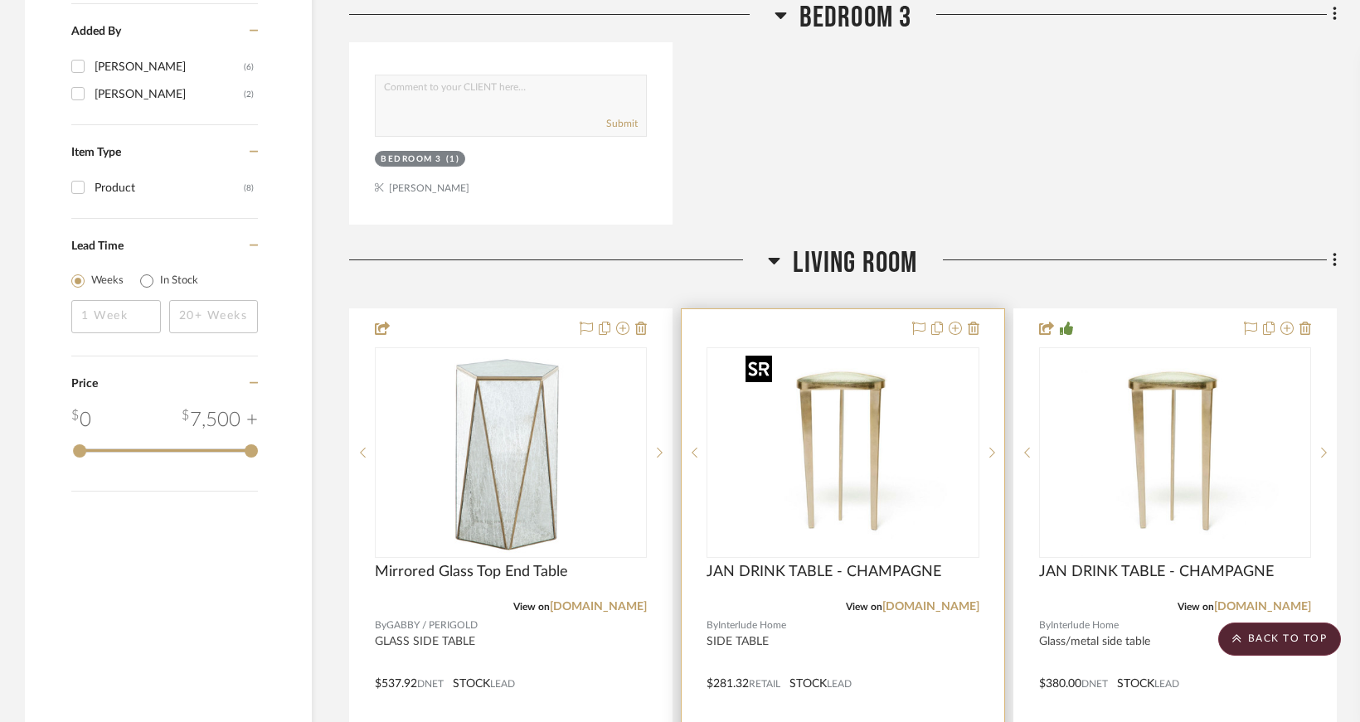
click at [851, 463] on img "0" at bounding box center [842, 452] width 207 height 207
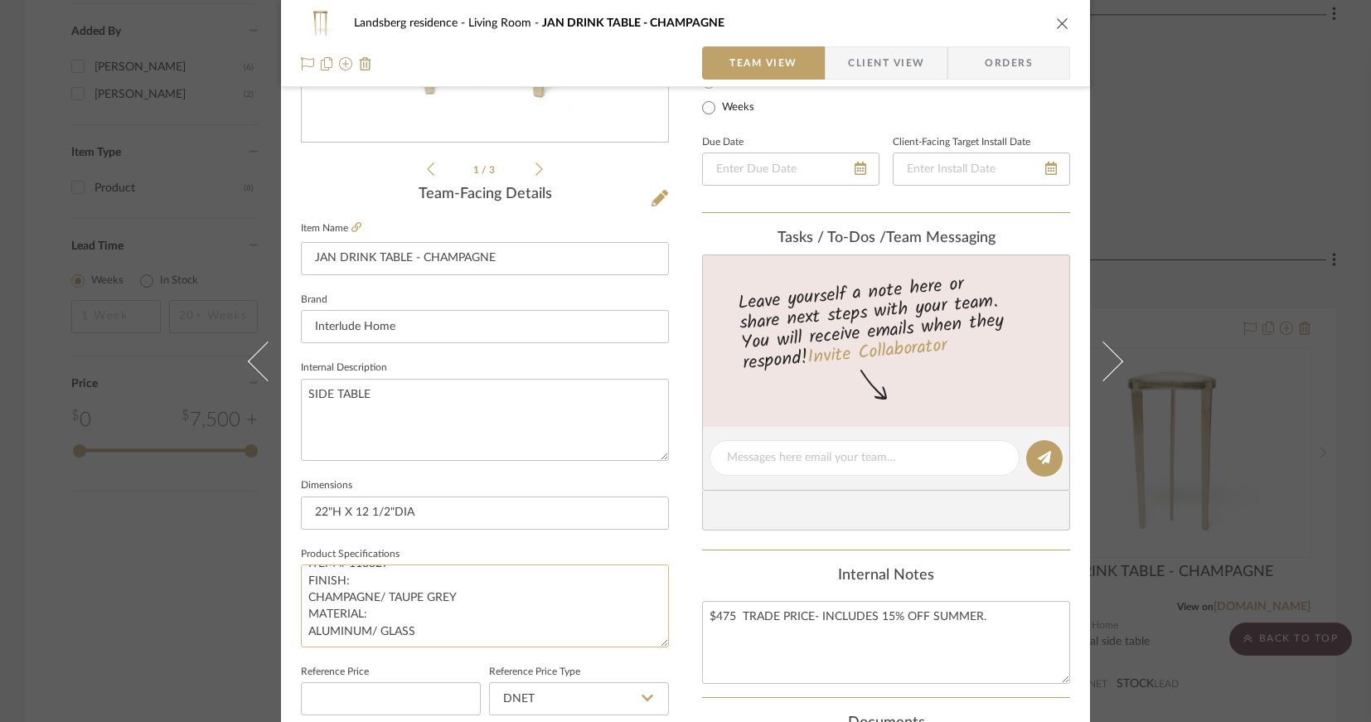
scroll to position [0, 0]
drag, startPoint x: 392, startPoint y: 579, endPoint x: 342, endPoint y: 578, distance: 50.6
click at [342, 578] on textarea "ITEM # 118327 FINISH: CHAMPAGNE/ TAUPE GREY MATERIAL: ALUMINUM/ GLASS" at bounding box center [485, 606] width 368 height 82
click at [985, 56] on span "Orders" at bounding box center [1009, 62] width 85 height 33
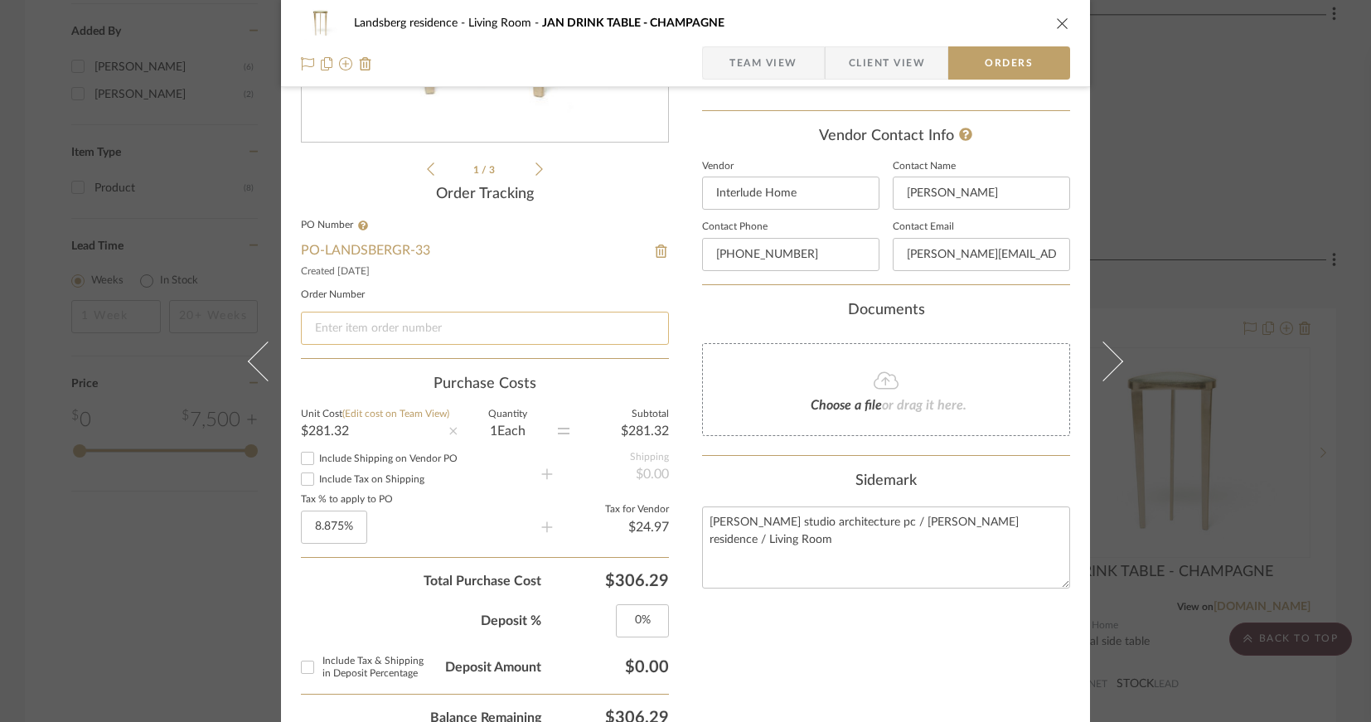
click at [357, 331] on input at bounding box center [485, 328] width 368 height 33
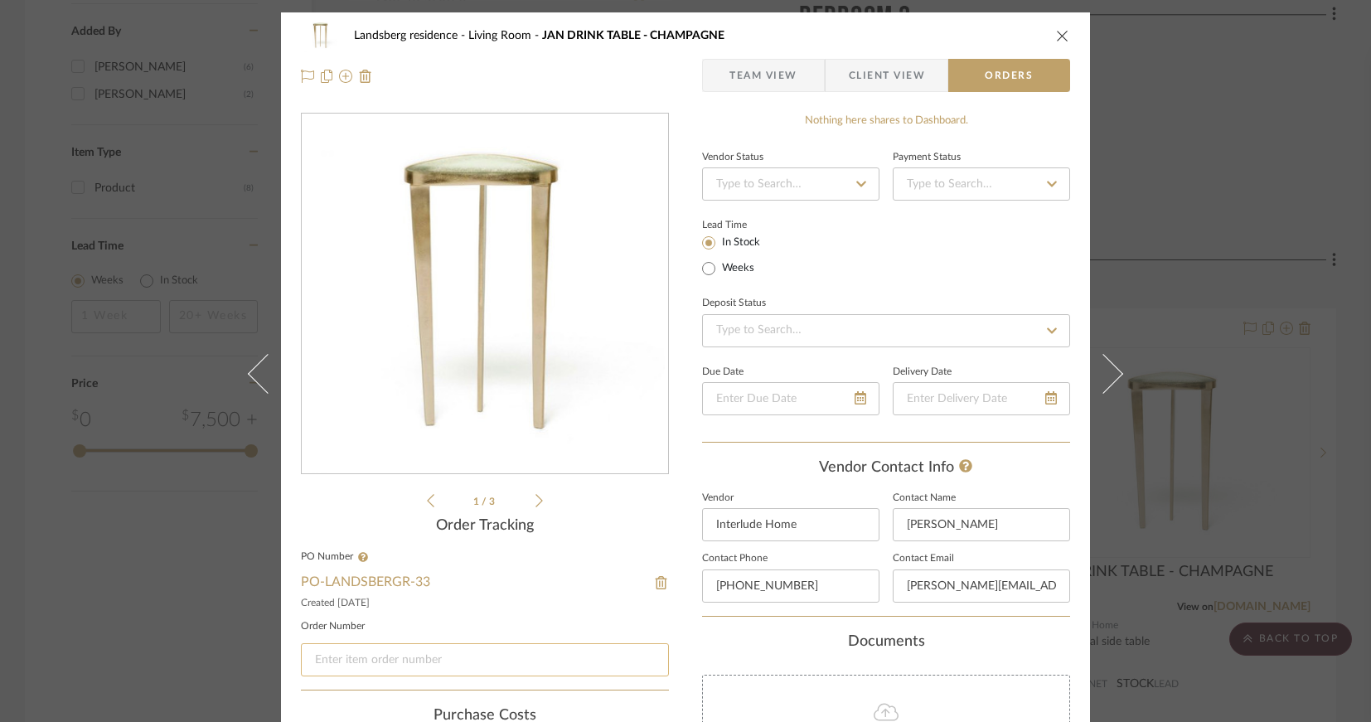
click at [348, 659] on input at bounding box center [485, 659] width 368 height 33
paste input "[PHONE_NUMBER]"
type input "[PHONE_NUMBER]"
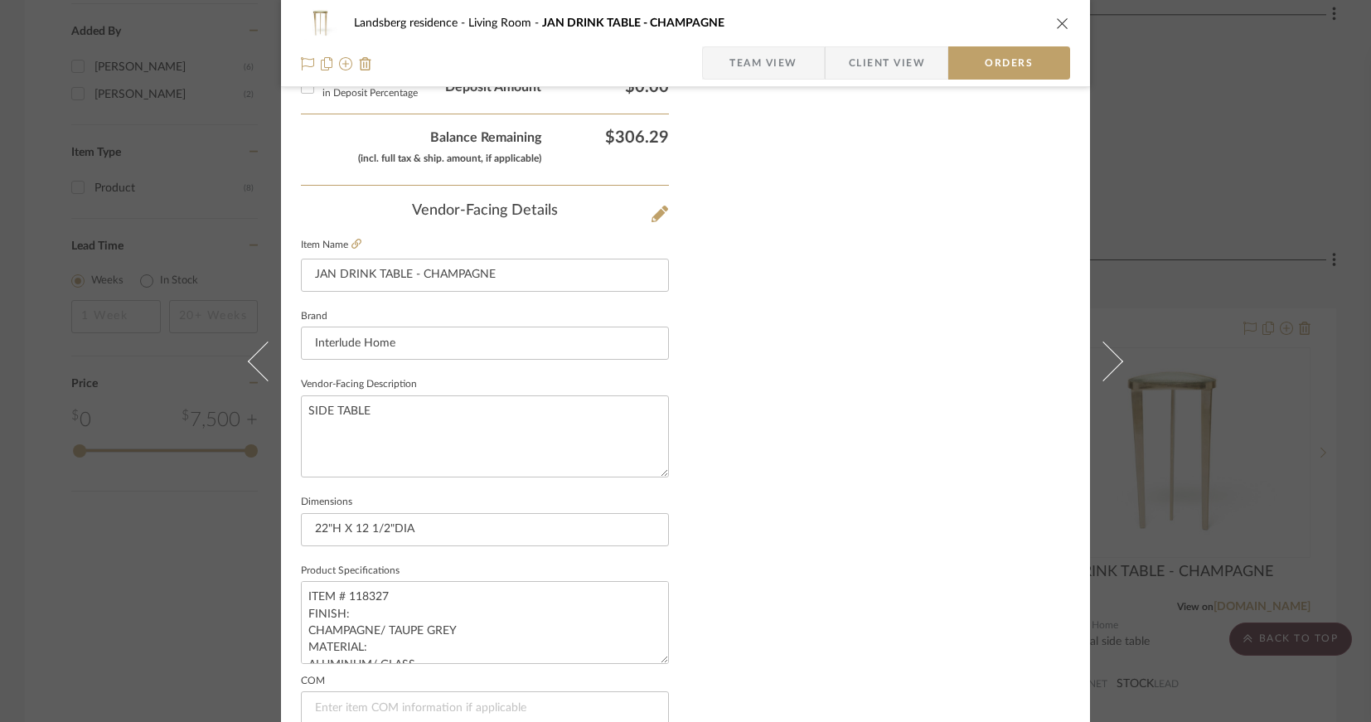
scroll to position [1055, 0]
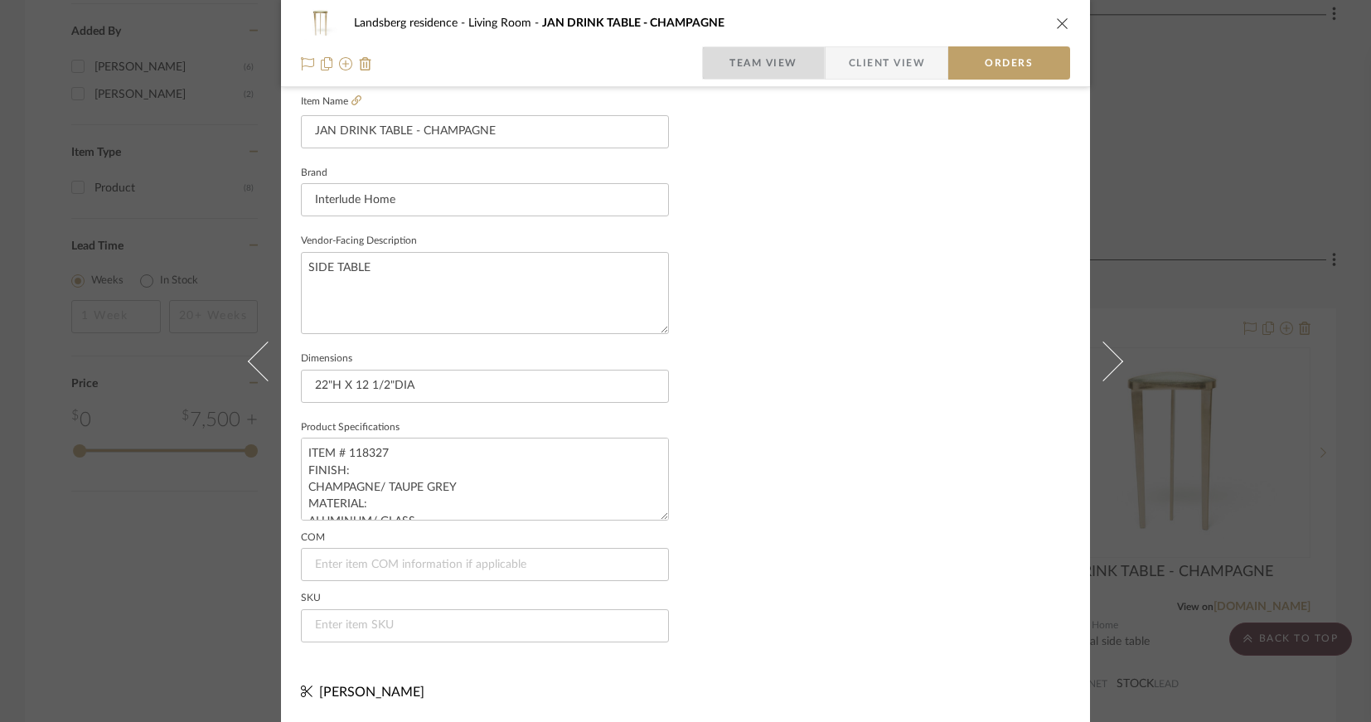
click at [751, 64] on span "Team View" at bounding box center [764, 62] width 68 height 33
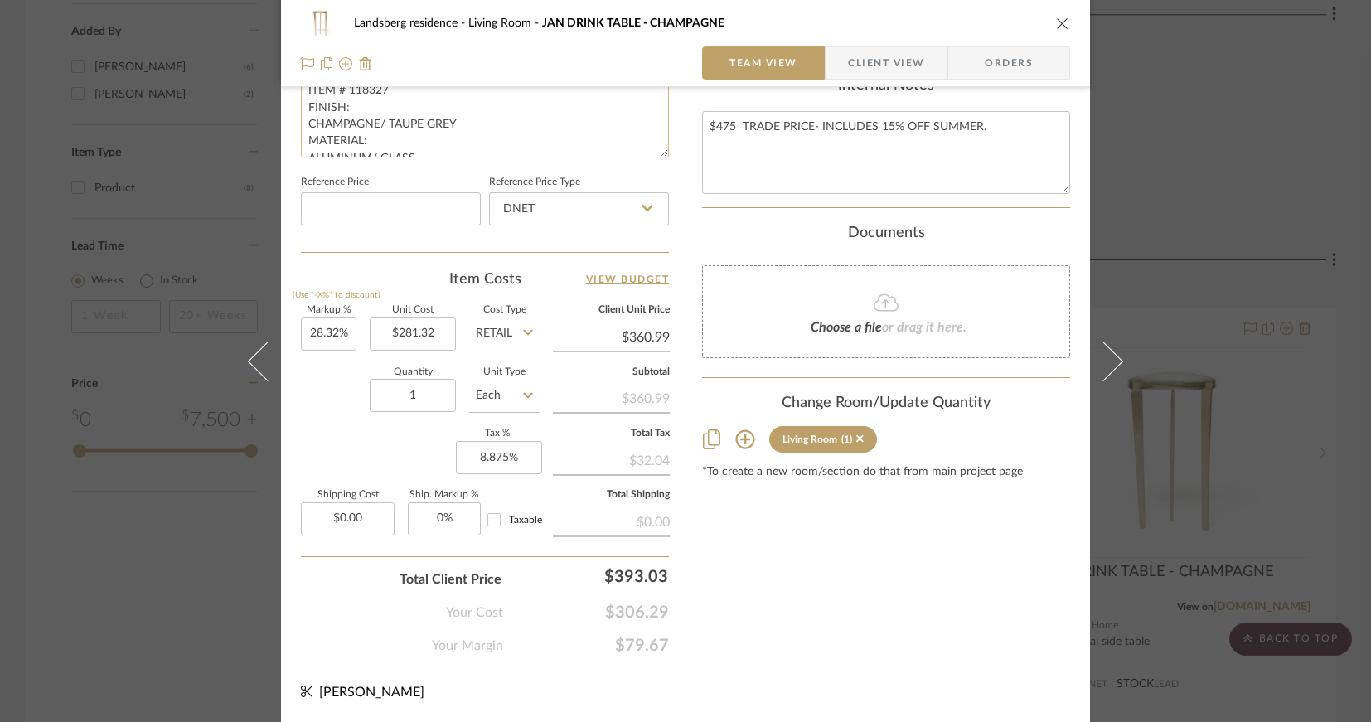
scroll to position [739, 0]
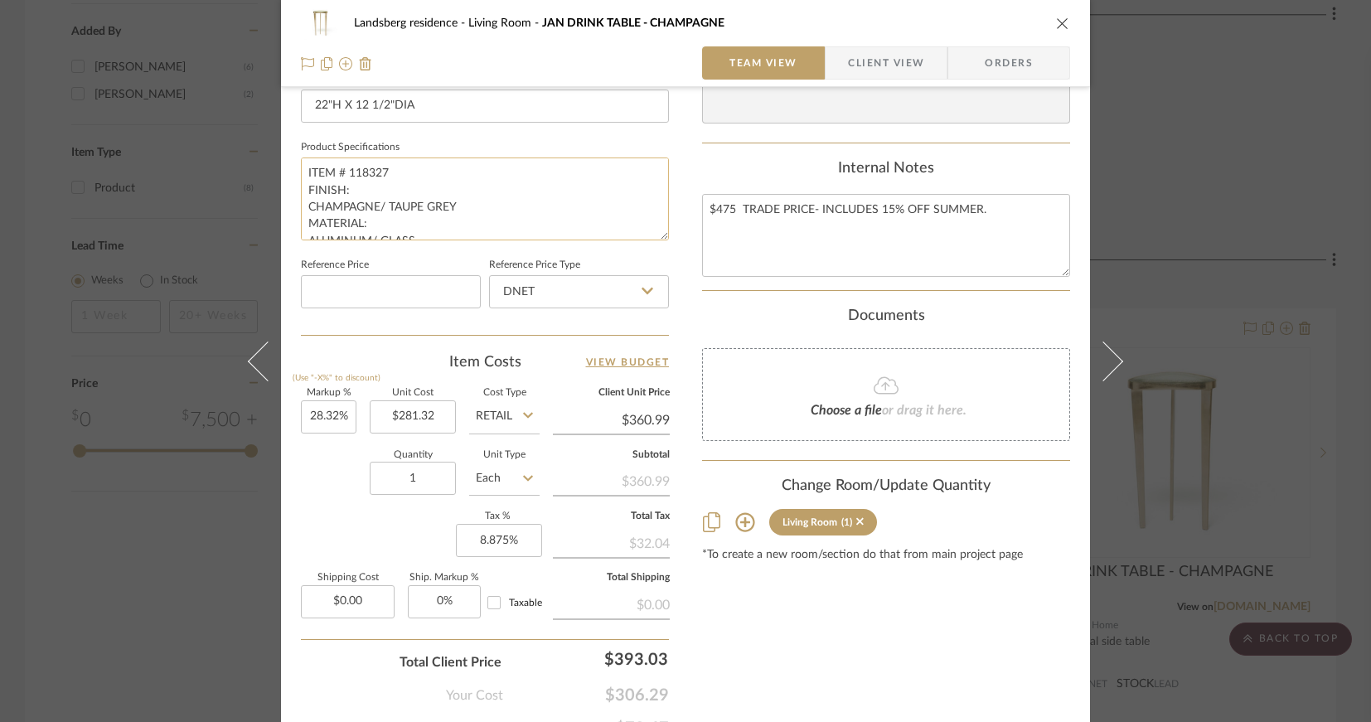
drag, startPoint x: 394, startPoint y: 168, endPoint x: 344, endPoint y: 172, distance: 49.9
click at [344, 172] on textarea "ITEM # 118327 FINISH: CHAMPAGNE/ TAUPE GREY MATERIAL: ALUMINUM/ GLASS" at bounding box center [485, 199] width 368 height 82
click at [982, 66] on span "Orders" at bounding box center [1009, 62] width 85 height 33
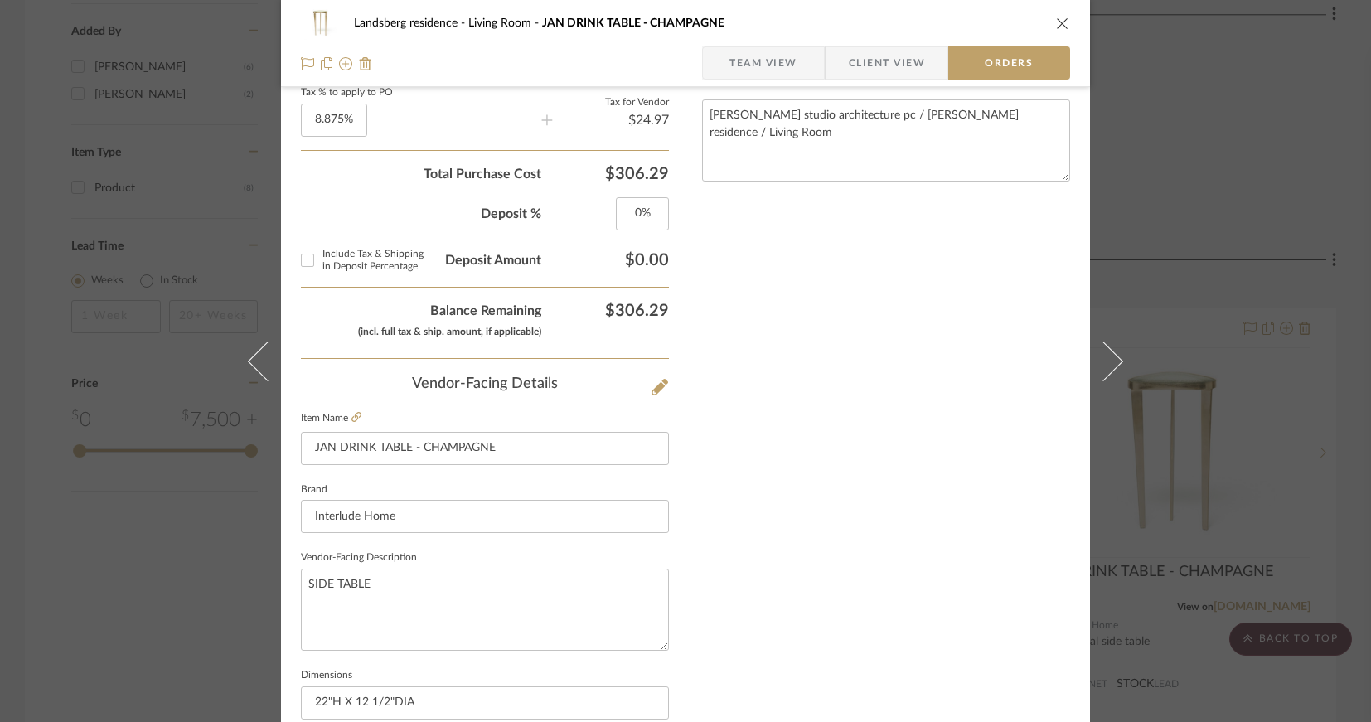
scroll to position [1055, 0]
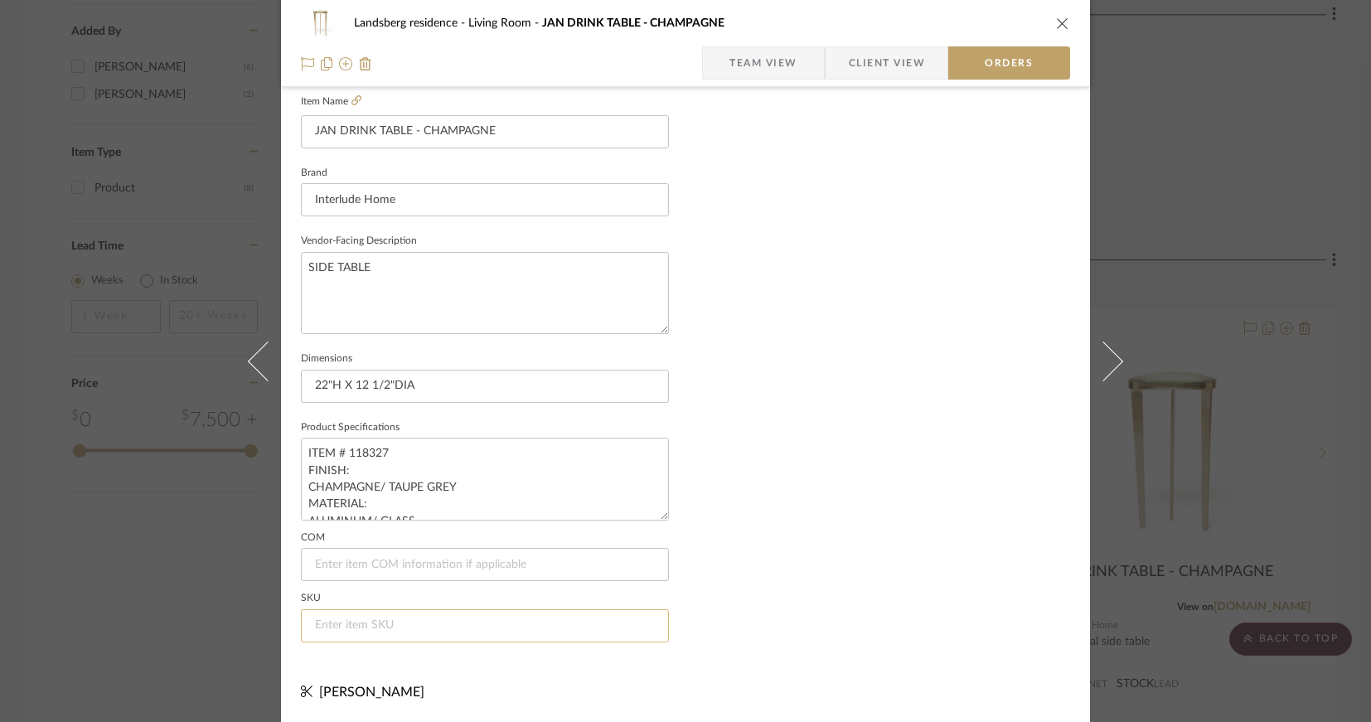
click at [397, 615] on input at bounding box center [485, 625] width 368 height 33
paste input "118327"
type input "118327"
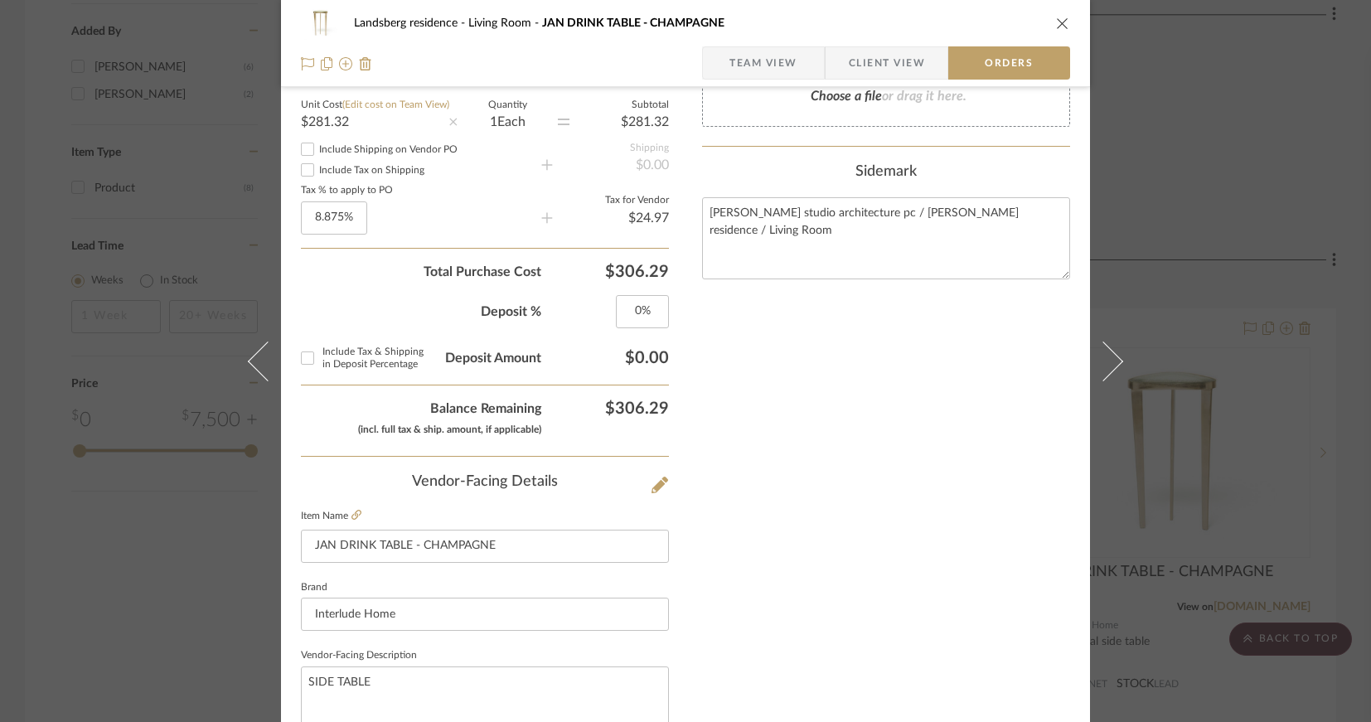
scroll to position [309, 0]
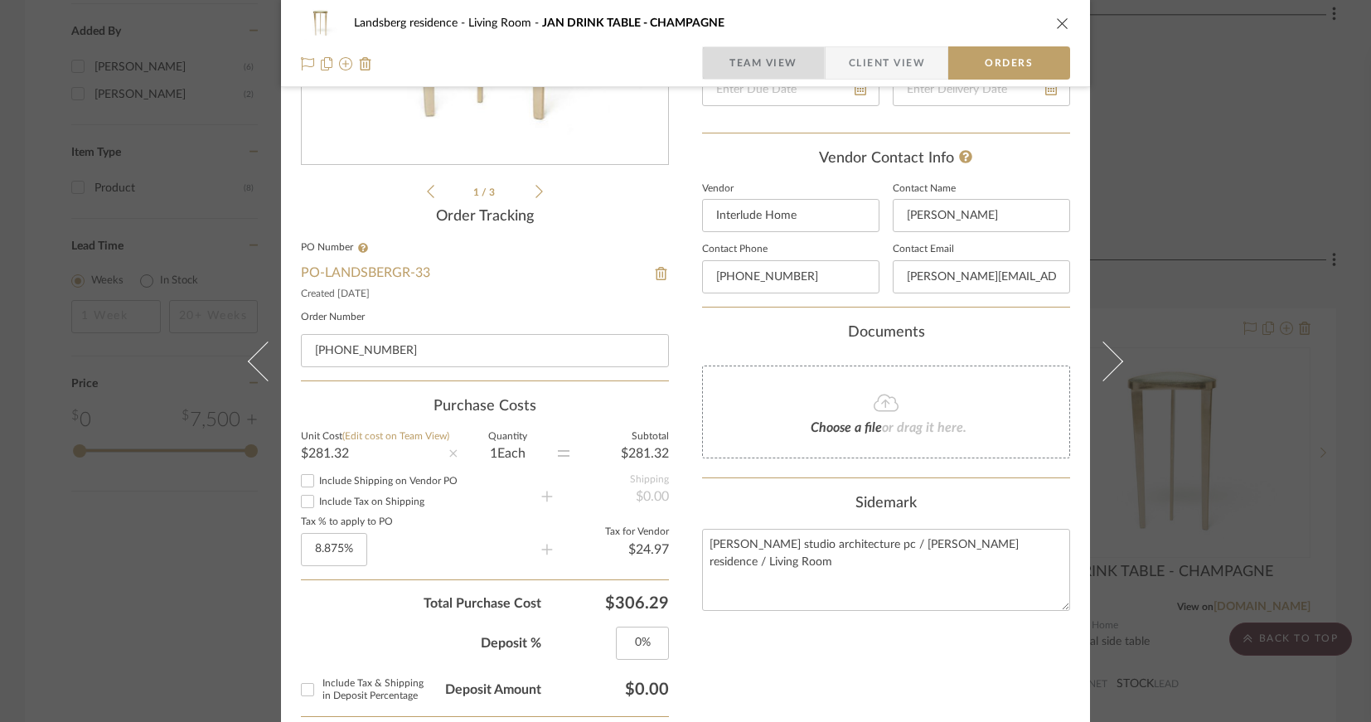
click at [739, 66] on span "Team View" at bounding box center [764, 62] width 68 height 33
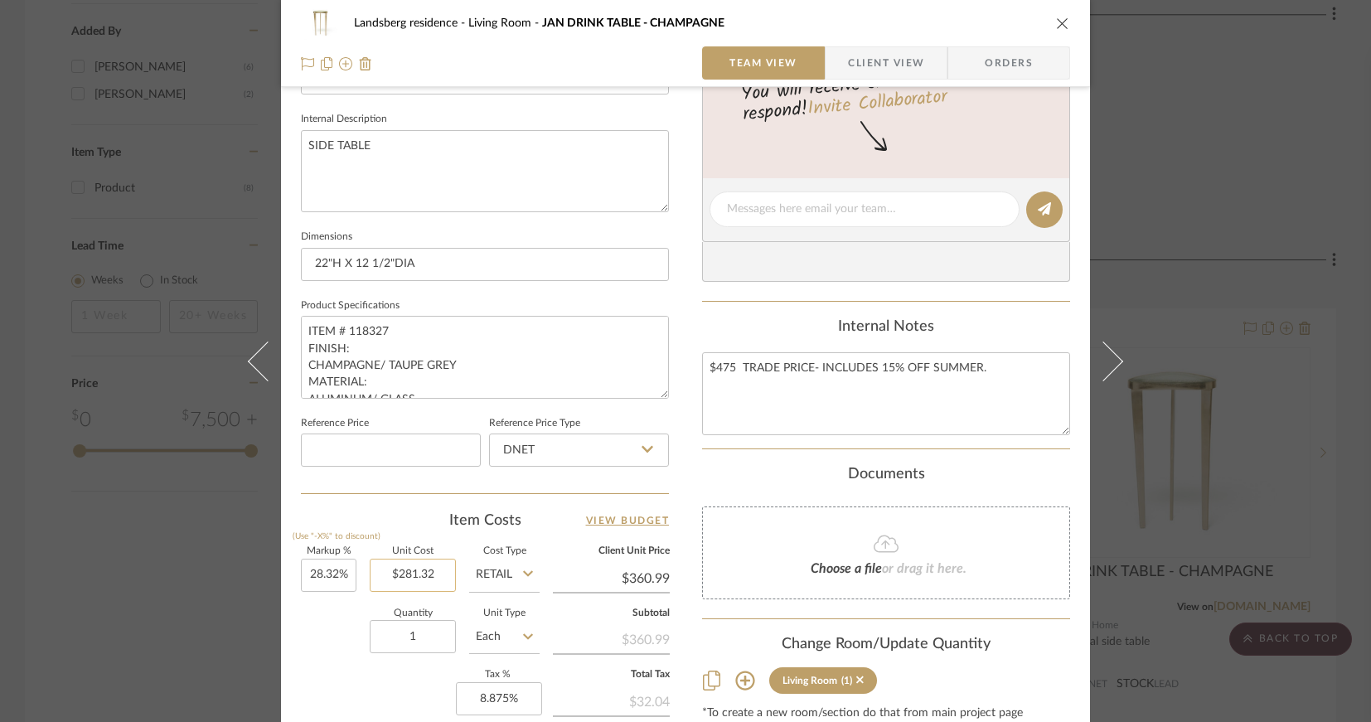
scroll to position [822, 0]
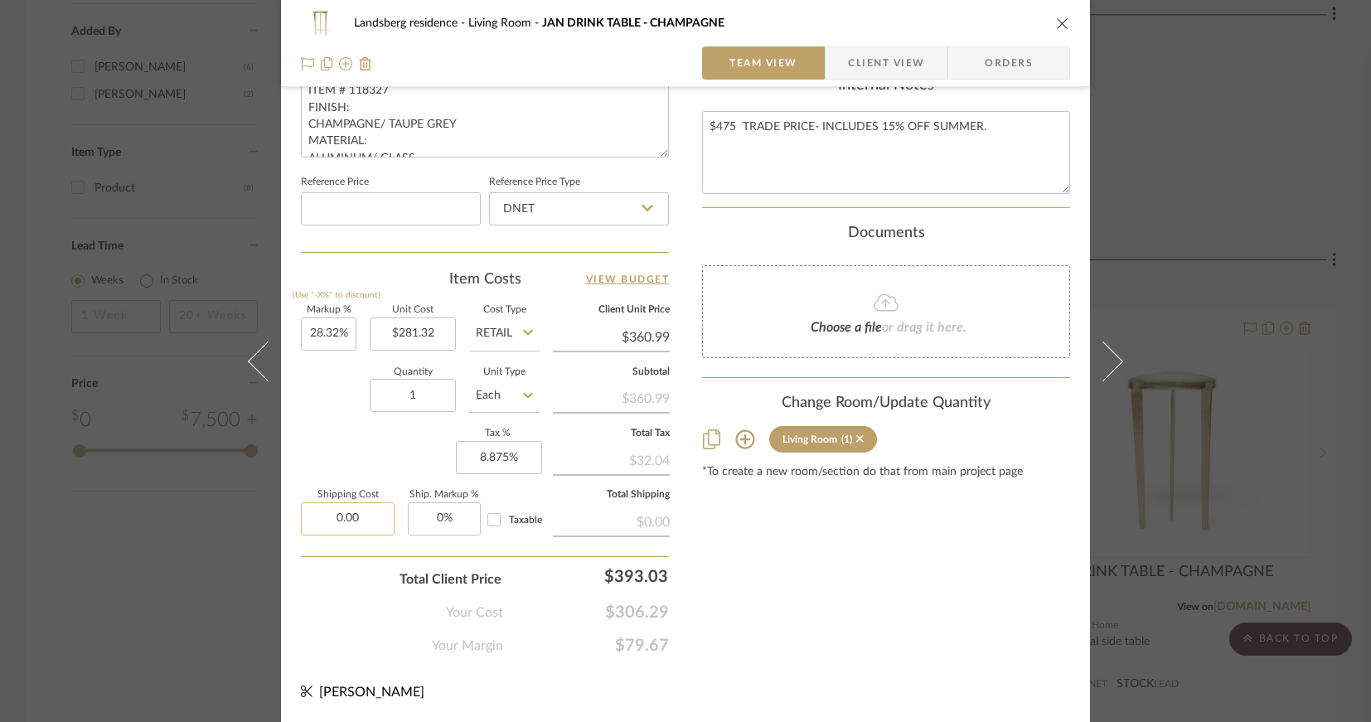
click at [357, 512] on input "0.00" at bounding box center [348, 518] width 94 height 33
type input "$152.00"
drag, startPoint x: 487, startPoint y: 521, endPoint x: 487, endPoint y: 512, distance: 9.1
click at [487, 520] on input "Taxable" at bounding box center [494, 520] width 27 height 27
checkbox input "true"
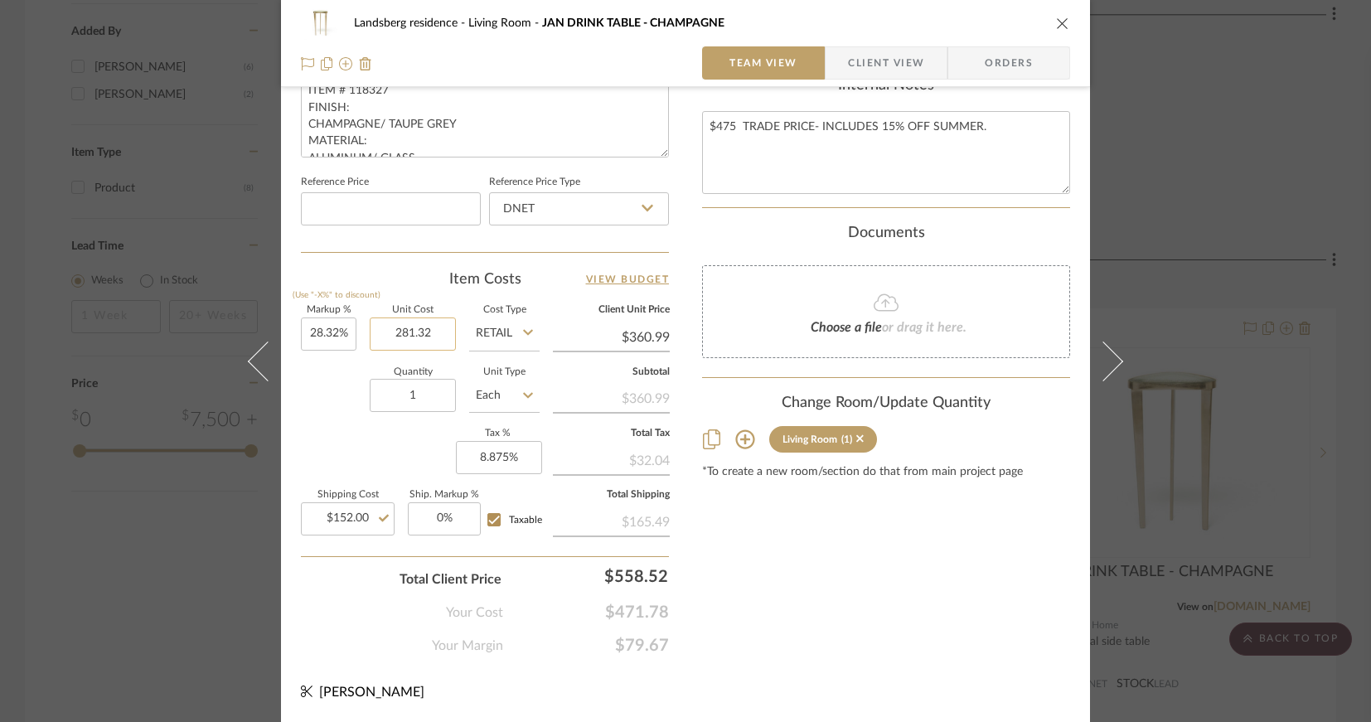
click at [421, 333] on input "281.32" at bounding box center [413, 334] width 86 height 33
type input "$323.00"
click at [341, 371] on div "Quantity 1 Unit Type Each" at bounding box center [420, 397] width 239 height 59
type input "$414.47"
click at [319, 333] on input "28.32" at bounding box center [329, 334] width 56 height 33
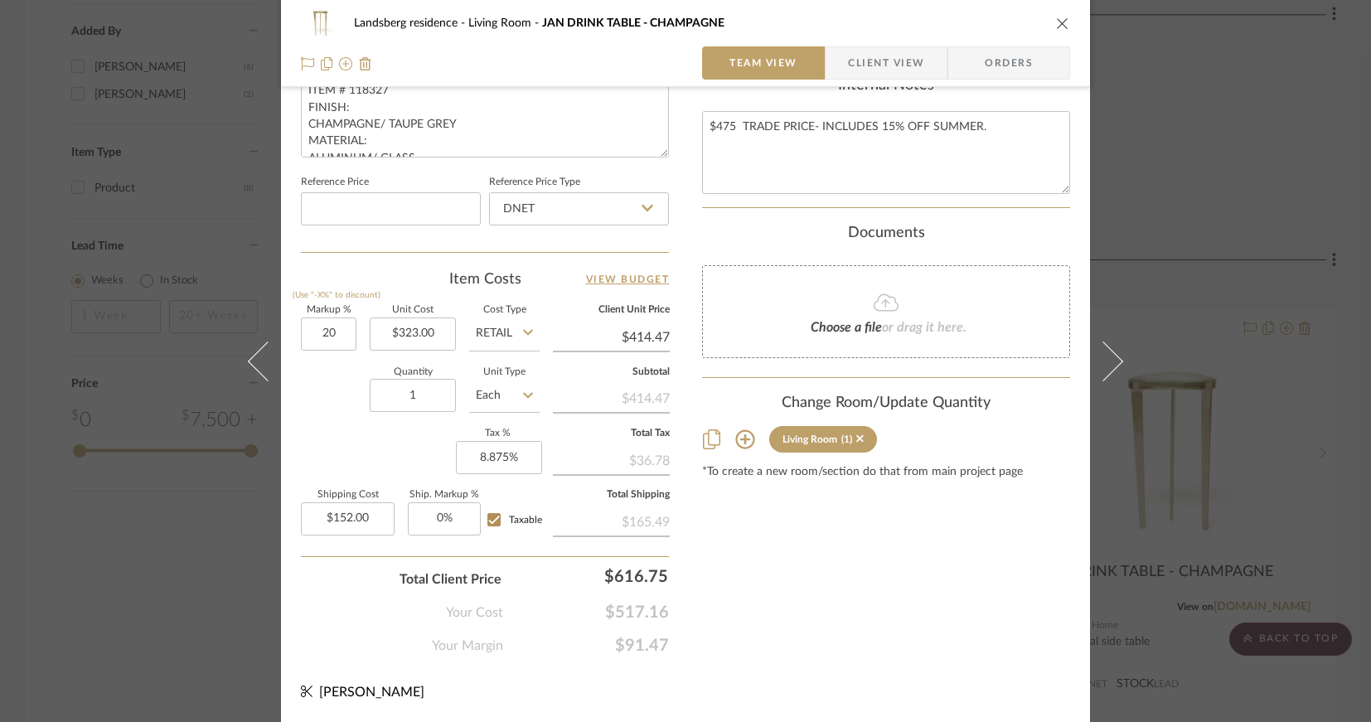
type input "20%"
click at [342, 410] on div "Quantity 1 Unit Type Each" at bounding box center [420, 397] width 239 height 59
type input "$387.60"
click at [314, 332] on input "20" at bounding box center [329, 334] width 56 height 33
type input "15%"
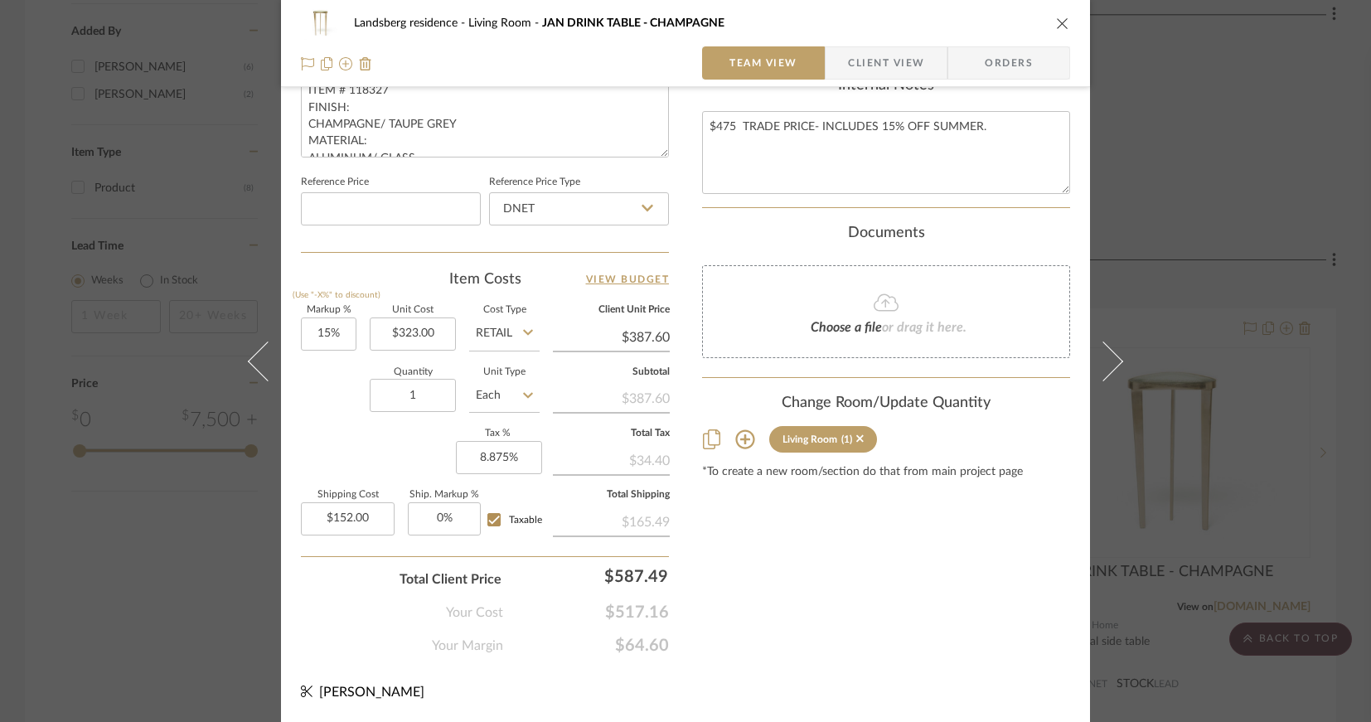
click at [342, 421] on div "Quantity 1 Unit Type Each" at bounding box center [420, 397] width 239 height 59
type input "$371.45"
click at [318, 336] on input "15" at bounding box center [329, 334] width 56 height 33
type input "14%"
click at [332, 415] on div "Quantity 1 Unit Type Each" at bounding box center [420, 397] width 239 height 59
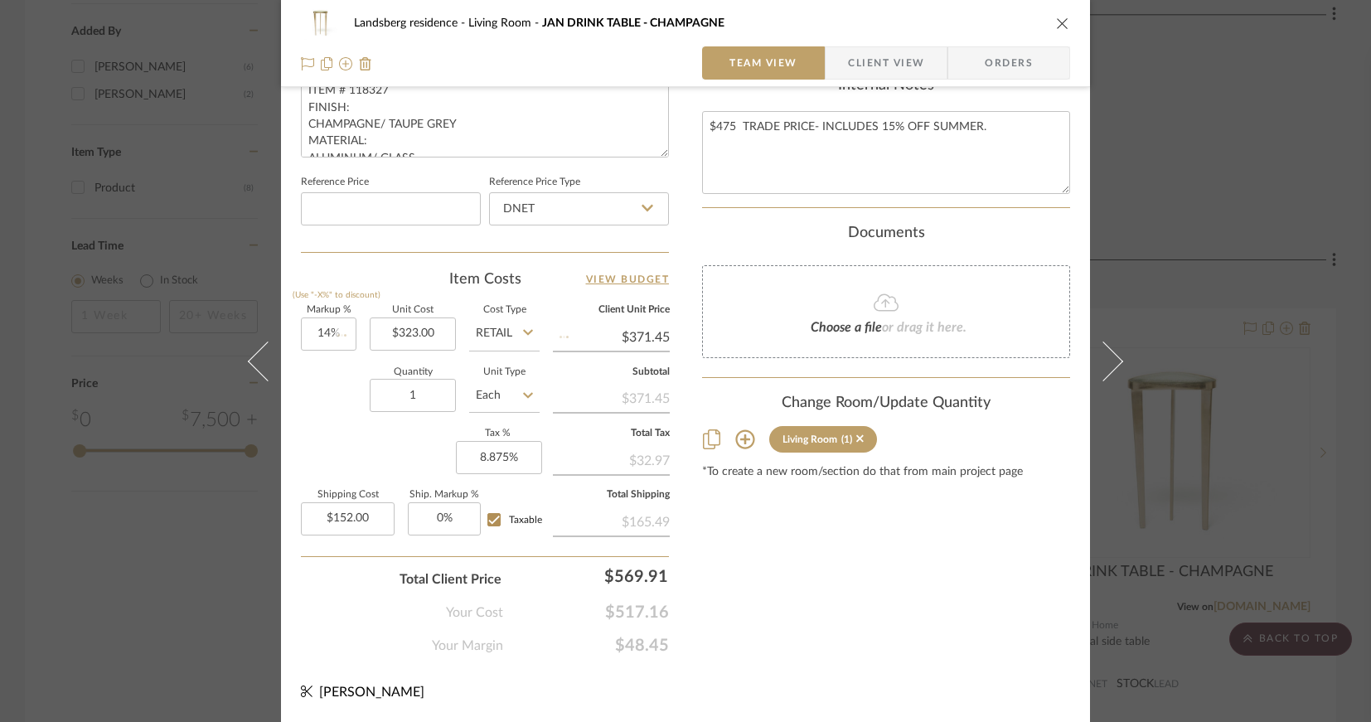
type input "$368.22"
click at [323, 337] on input "14" at bounding box center [329, 334] width 56 height 33
type input "15%"
click at [349, 412] on div "Quantity 1 Unit Type Each" at bounding box center [420, 397] width 239 height 59
type input "$371.45"
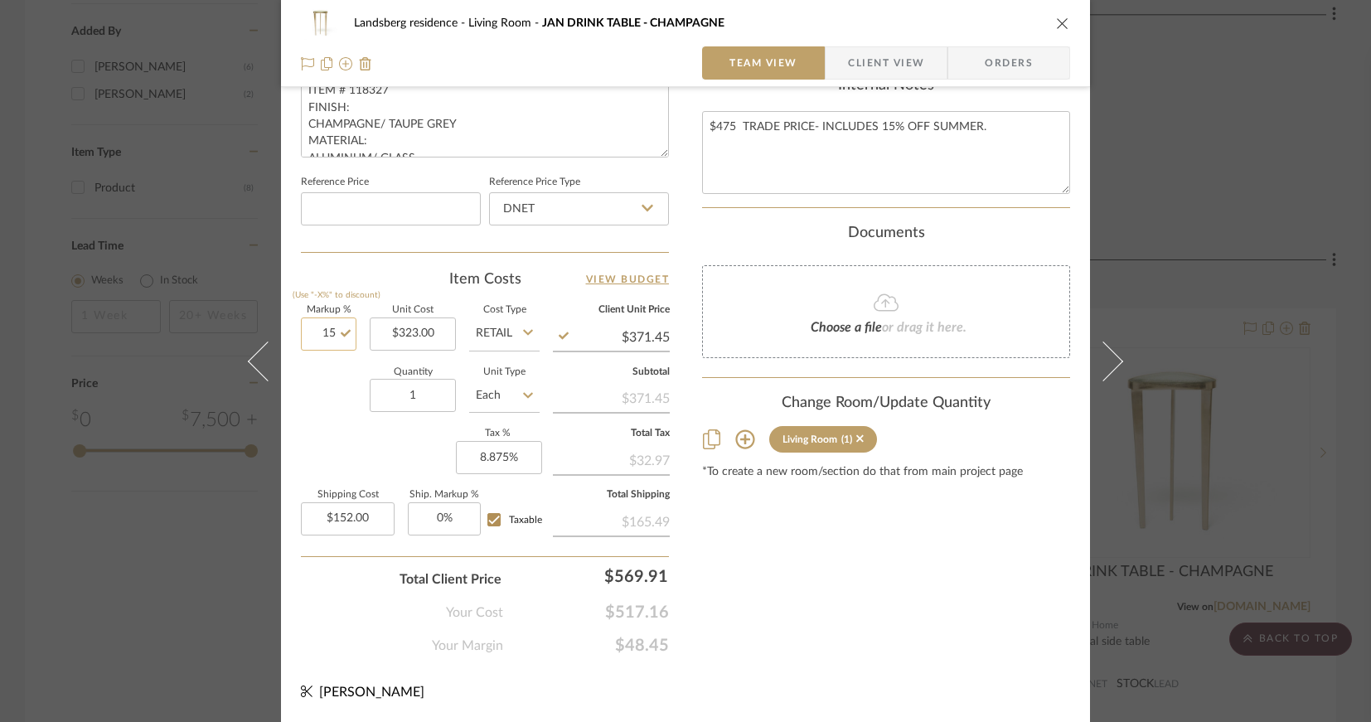
click at [338, 334] on input "15" at bounding box center [329, 334] width 56 height 33
type input "20%"
click at [335, 400] on div "Quantity 1 Unit Type Each" at bounding box center [420, 397] width 239 height 59
type input "$387.60"
click at [316, 347] on input "20" at bounding box center [329, 334] width 56 height 33
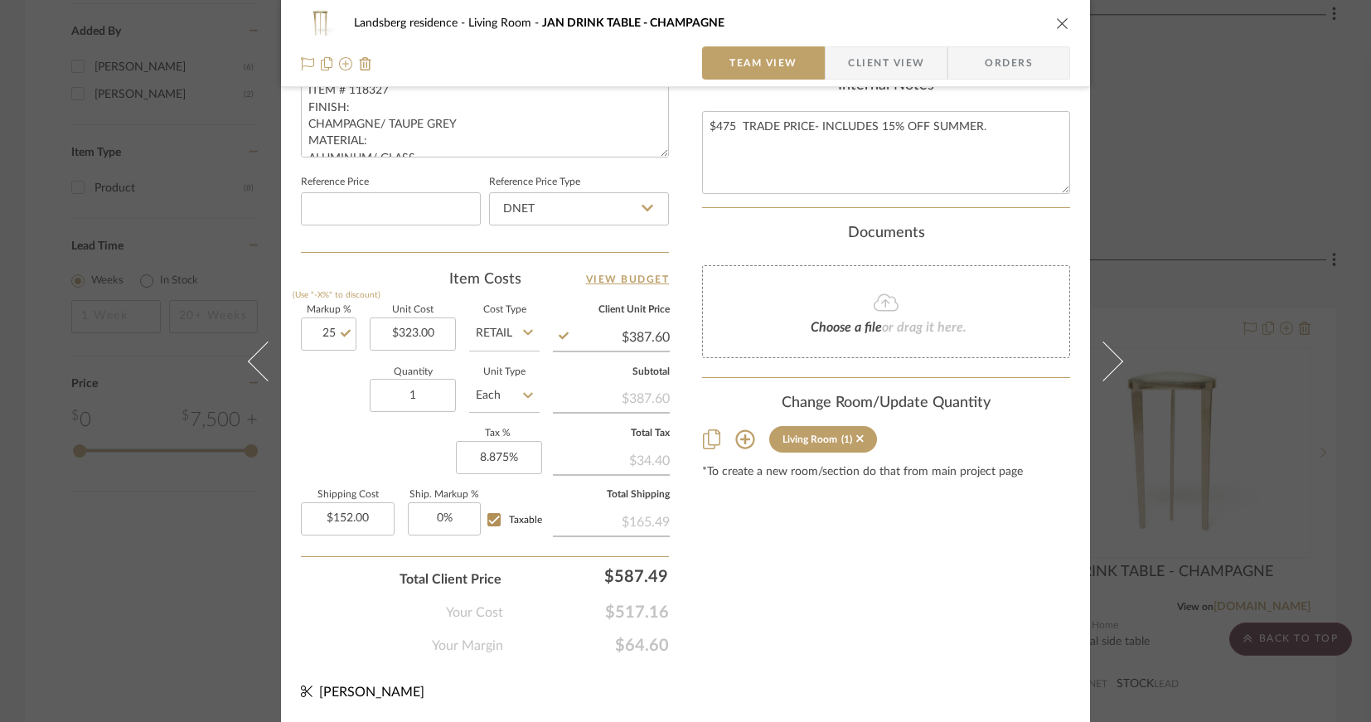
type input "25%"
click at [325, 401] on div "Quantity 1 Unit Type Each" at bounding box center [420, 397] width 239 height 59
type input "$403.75"
click at [313, 331] on input "25" at bounding box center [329, 334] width 56 height 33
type input "30%"
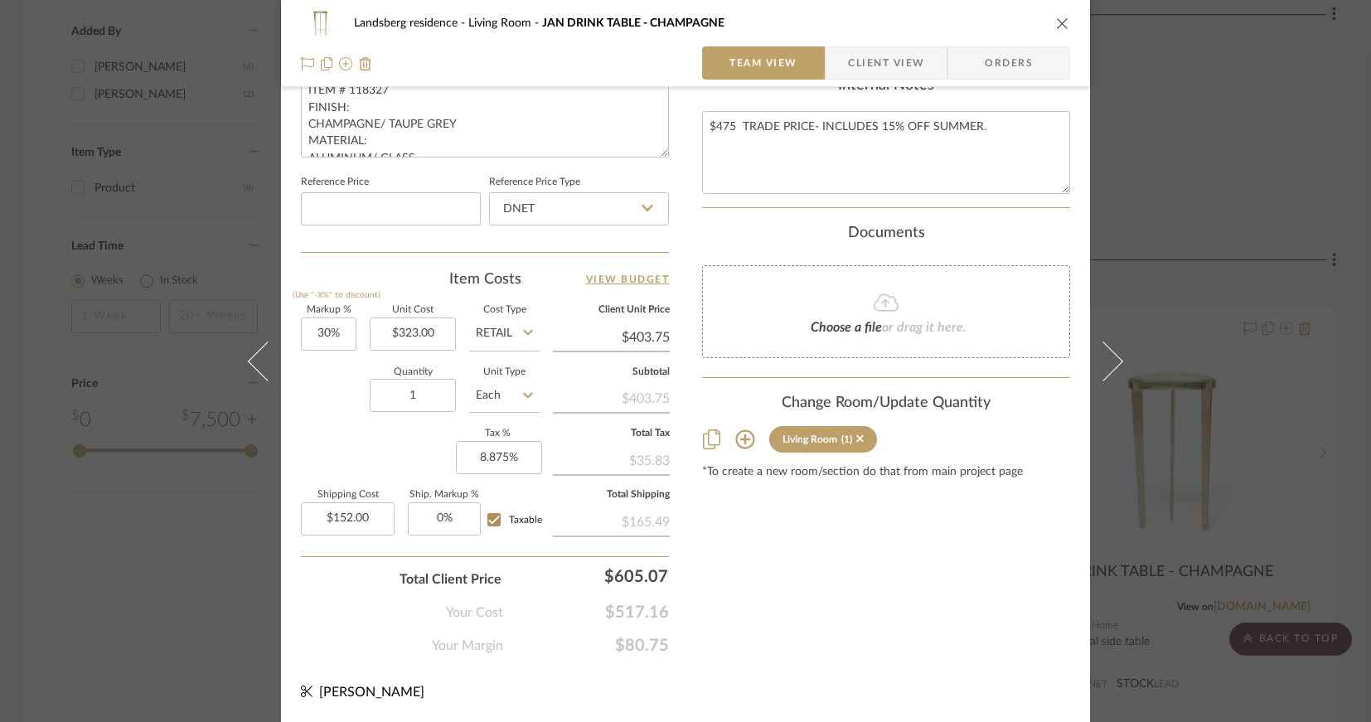
click at [327, 386] on div "Quantity 1 Unit Type Each" at bounding box center [420, 397] width 239 height 59
type input "$419.90"
click at [318, 333] on input "30" at bounding box center [329, 334] width 56 height 33
type input "40%"
click at [329, 389] on div "Quantity 1 Unit Type Each" at bounding box center [420, 397] width 239 height 59
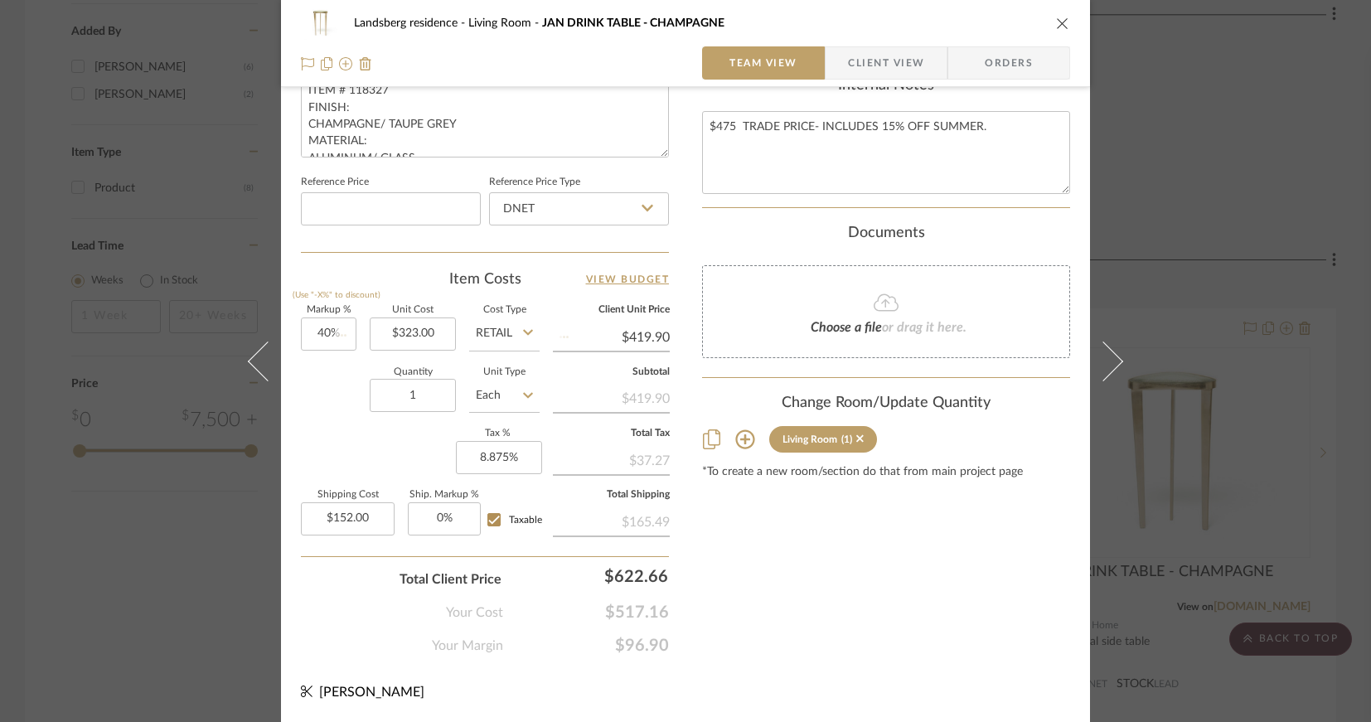
type input "$452.20"
click at [309, 334] on input "40" at bounding box center [329, 334] width 56 height 33
type input "45%"
click at [322, 389] on div "Quantity 1 Unit Type Each" at bounding box center [420, 397] width 239 height 59
type input "$468.35"
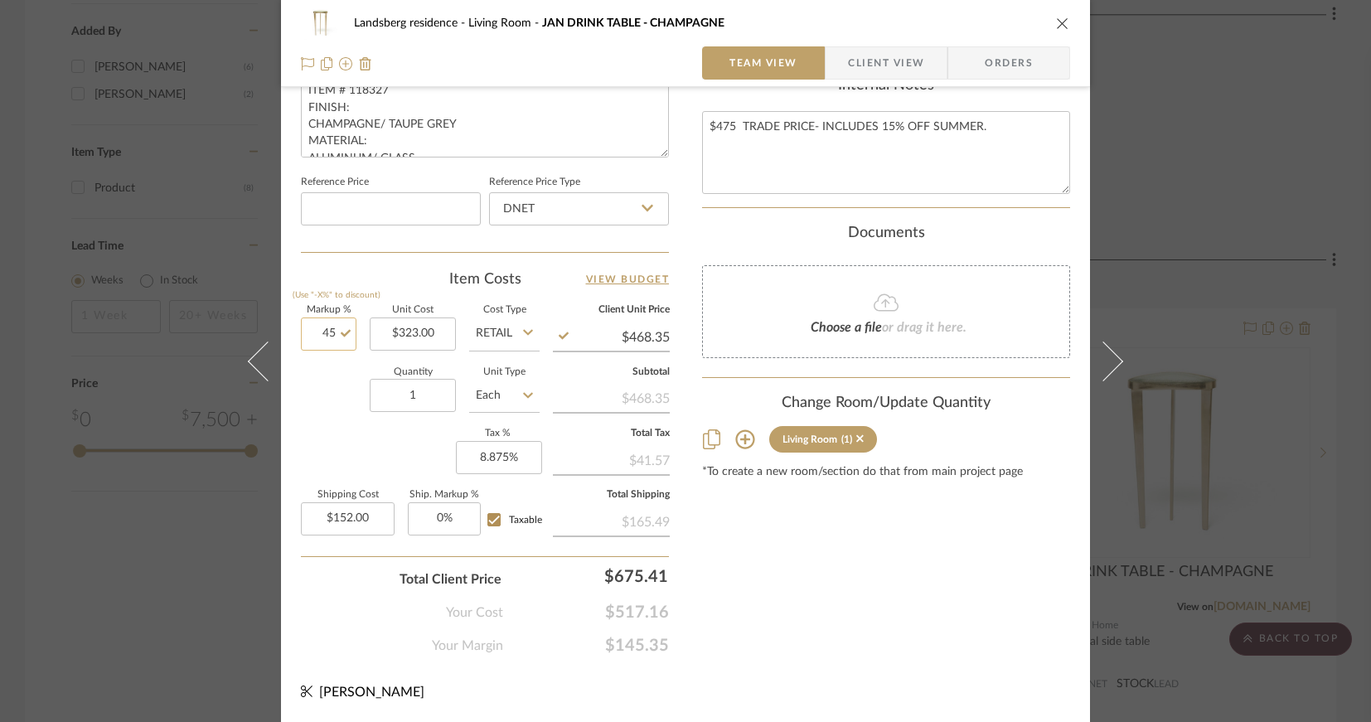
click at [316, 337] on input "45" at bounding box center [329, 334] width 56 height 33
type input "48%"
click at [326, 385] on div "Quantity 1 Unit Type Each" at bounding box center [420, 397] width 239 height 59
type input "$478.04"
click at [317, 332] on input "48" at bounding box center [329, 334] width 56 height 33
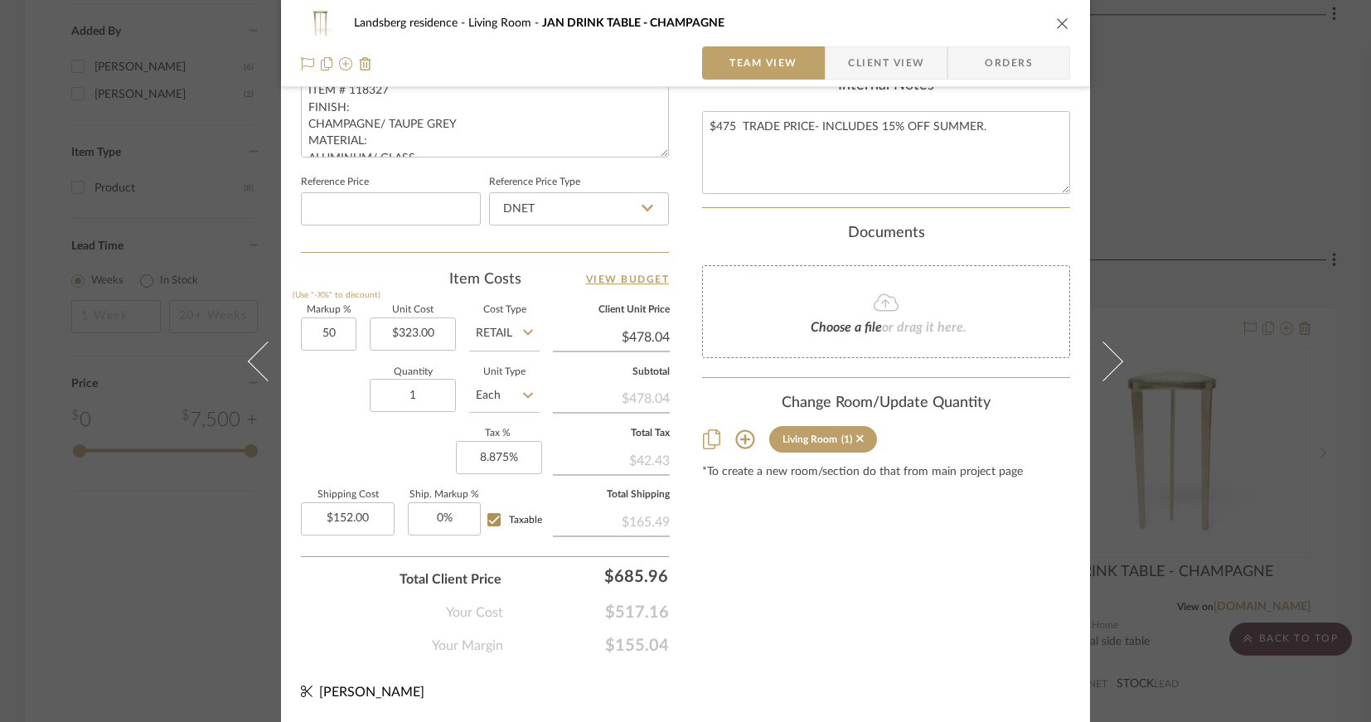
type input "50%"
click at [336, 381] on div "Quantity 1 Unit Type Each" at bounding box center [420, 397] width 239 height 59
type input "$484.50"
click at [331, 404] on div "Quantity 1 Unit Type Each" at bounding box center [420, 397] width 239 height 59
click at [327, 335] on input "50" at bounding box center [329, 334] width 56 height 33
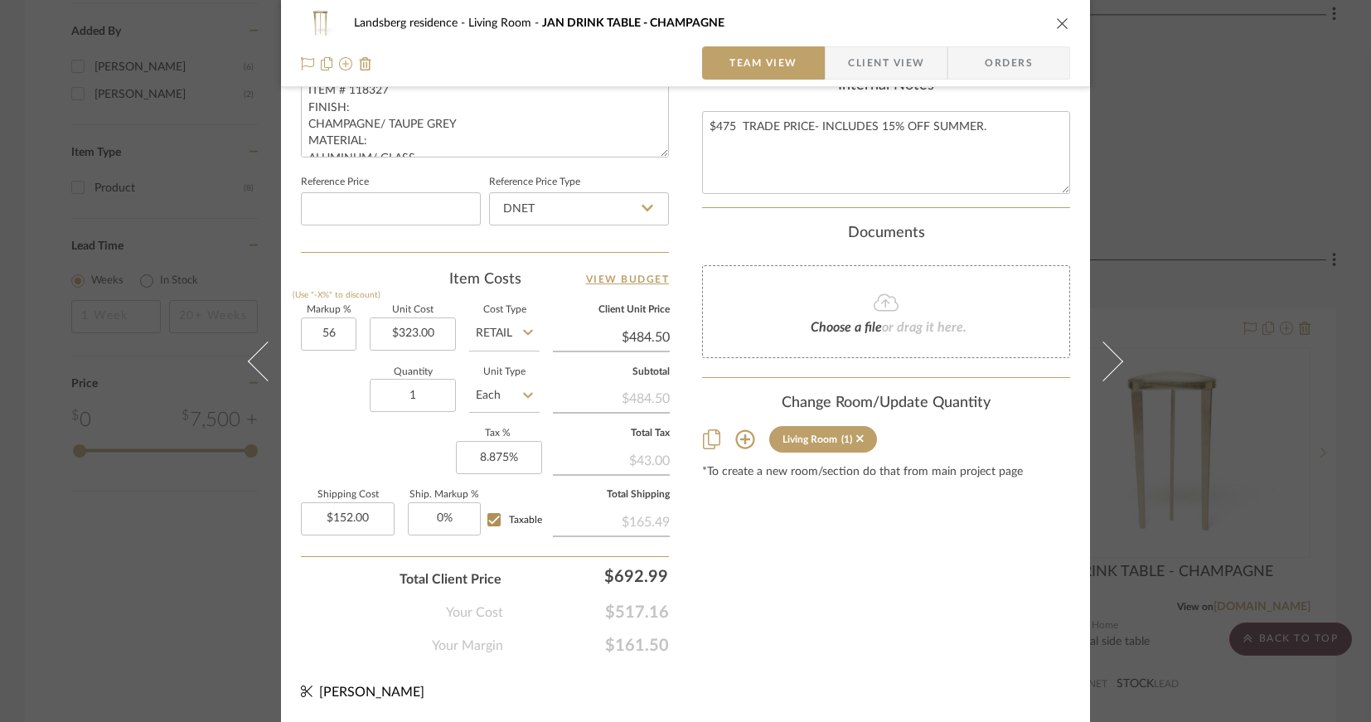
type input "56%"
click at [335, 383] on div "Quantity 1 Unit Type Each" at bounding box center [420, 397] width 239 height 59
type input "$503.88"
click at [322, 337] on input "56" at bounding box center [329, 334] width 56 height 33
type input "59%"
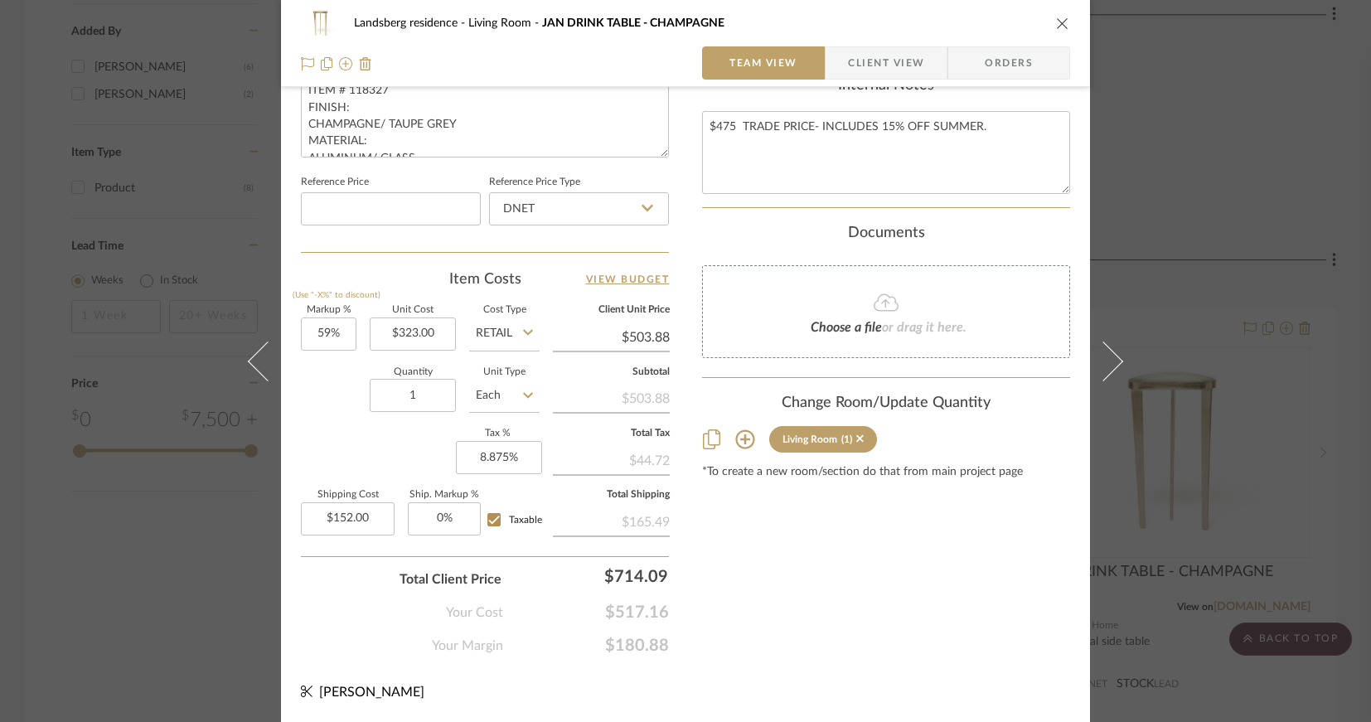
click at [326, 382] on div "Quantity 1 Unit Type Each" at bounding box center [420, 397] width 239 height 59
type input "$513.57"
click at [311, 333] on input "59" at bounding box center [329, 334] width 56 height 33
type input "58%"
click at [321, 370] on div "Quantity 1 Unit Type Each" at bounding box center [420, 397] width 239 height 59
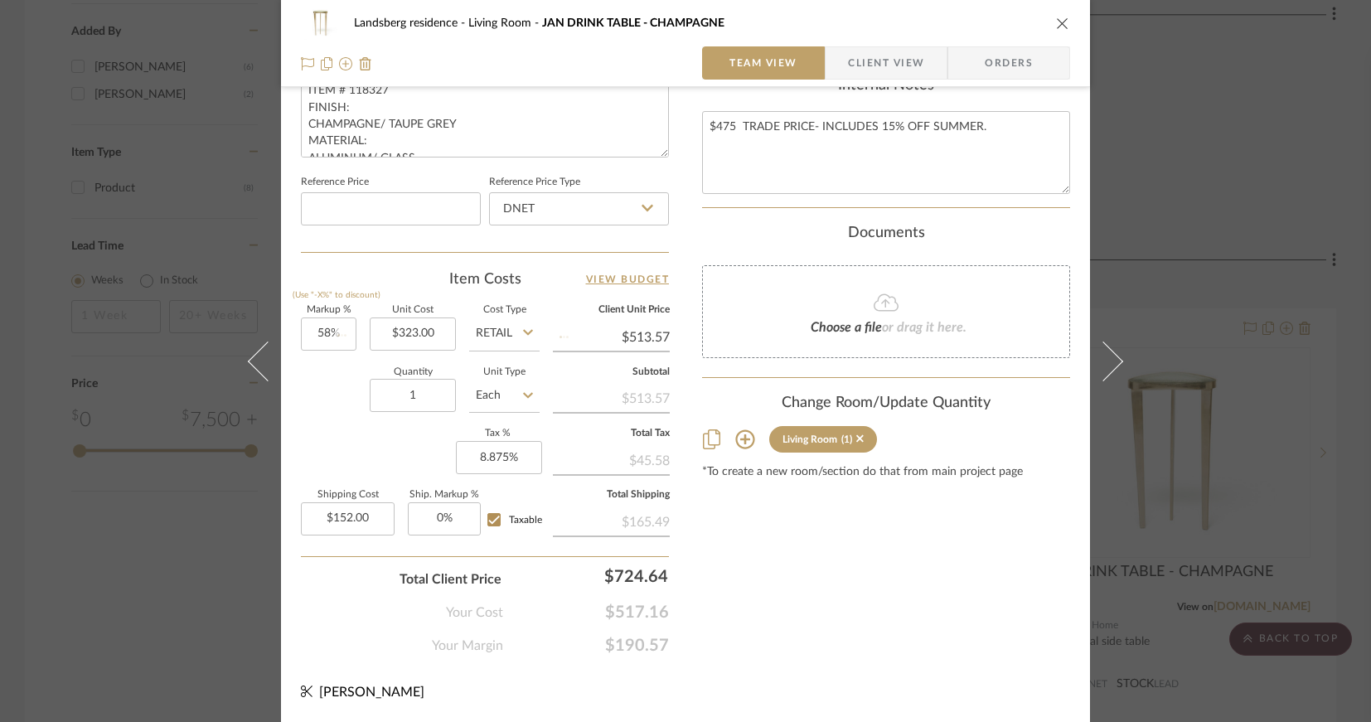
type input "$510.34"
click at [319, 333] on input "58" at bounding box center [329, 334] width 56 height 33
type input "57%"
click at [327, 376] on div "Quantity 1 Unit Type Each" at bounding box center [420, 397] width 239 height 59
type input "$507.11"
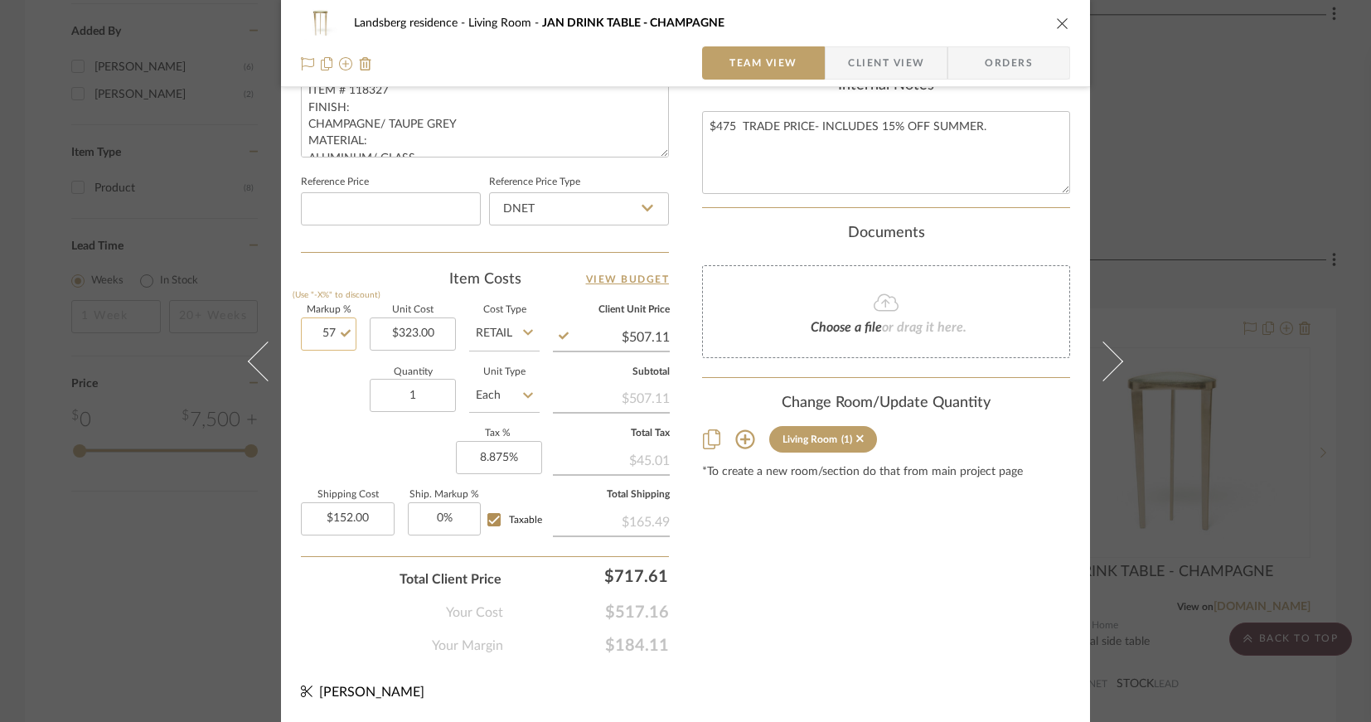
click at [321, 336] on input "57" at bounding box center [329, 334] width 56 height 33
type input "57.1%"
click at [329, 370] on div "Quantity 1 Unit Type Each" at bounding box center [420, 397] width 239 height 59
type input "$507.43"
click at [323, 334] on input "57.1" at bounding box center [329, 334] width 56 height 33
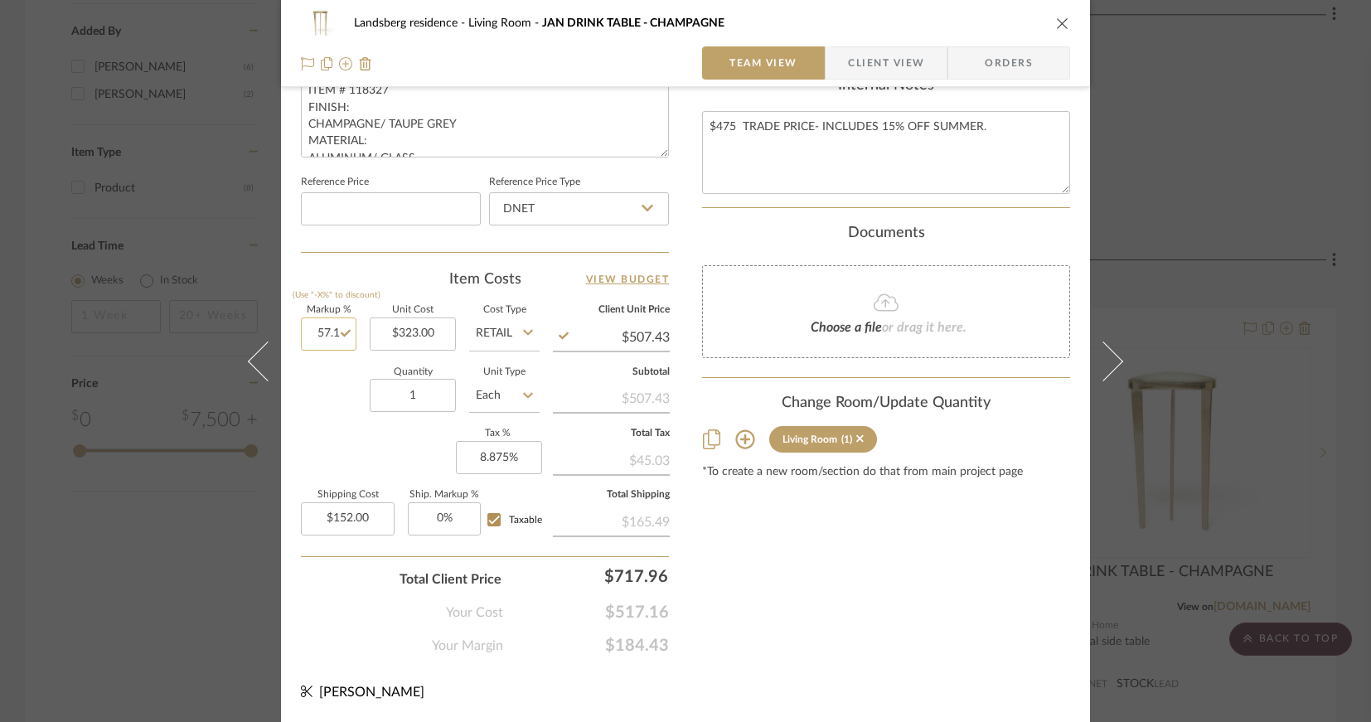
click at [325, 332] on input "57.1" at bounding box center [329, 334] width 56 height 33
drag, startPoint x: 329, startPoint y: 332, endPoint x: 344, endPoint y: 330, distance: 15.0
click at [344, 330] on input "57.1" at bounding box center [329, 334] width 56 height 33
type input "57.01%"
click at [332, 385] on div "Quantity 1 Unit Type Each" at bounding box center [420, 397] width 239 height 59
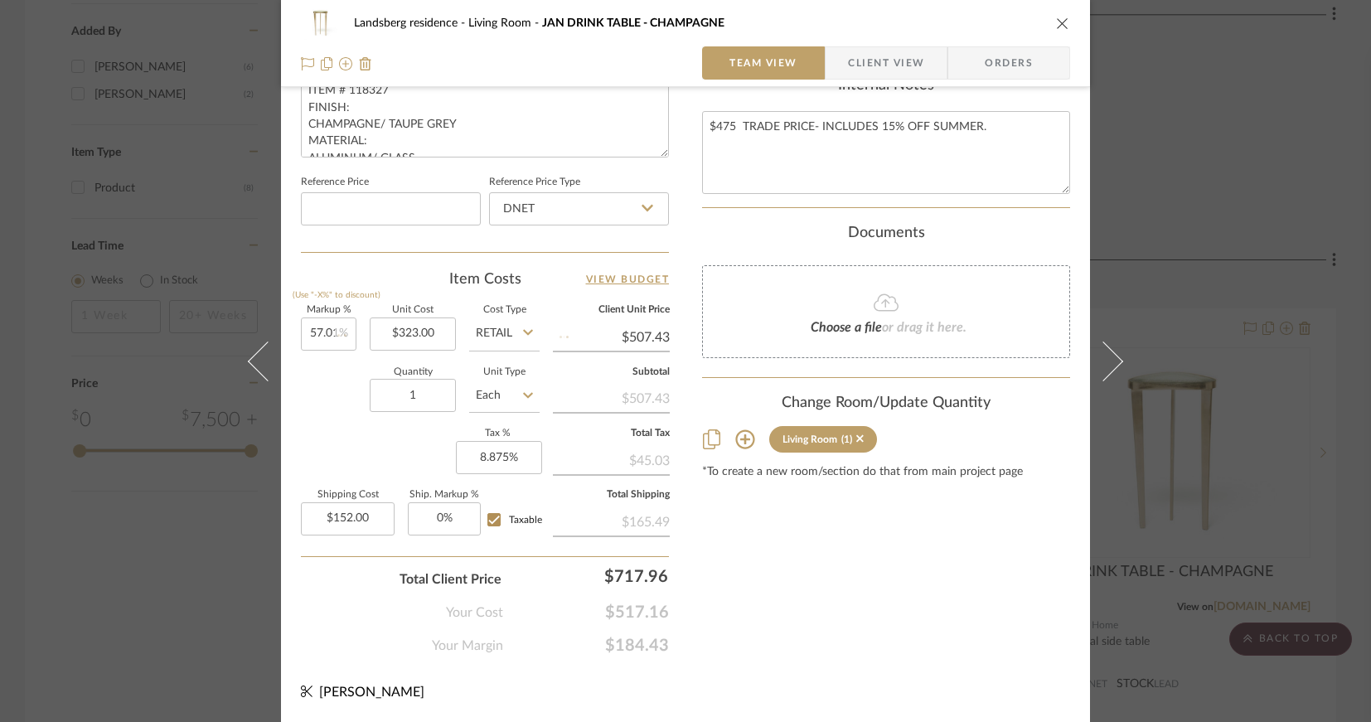
type input "$507.14"
click at [329, 328] on input "57.01" at bounding box center [329, 334] width 56 height 33
click at [329, 335] on input "57.01" at bounding box center [329, 334] width 56 height 33
drag, startPoint x: 332, startPoint y: 333, endPoint x: 340, endPoint y: 332, distance: 8.5
click at [340, 332] on input "57.01" at bounding box center [329, 334] width 56 height 33
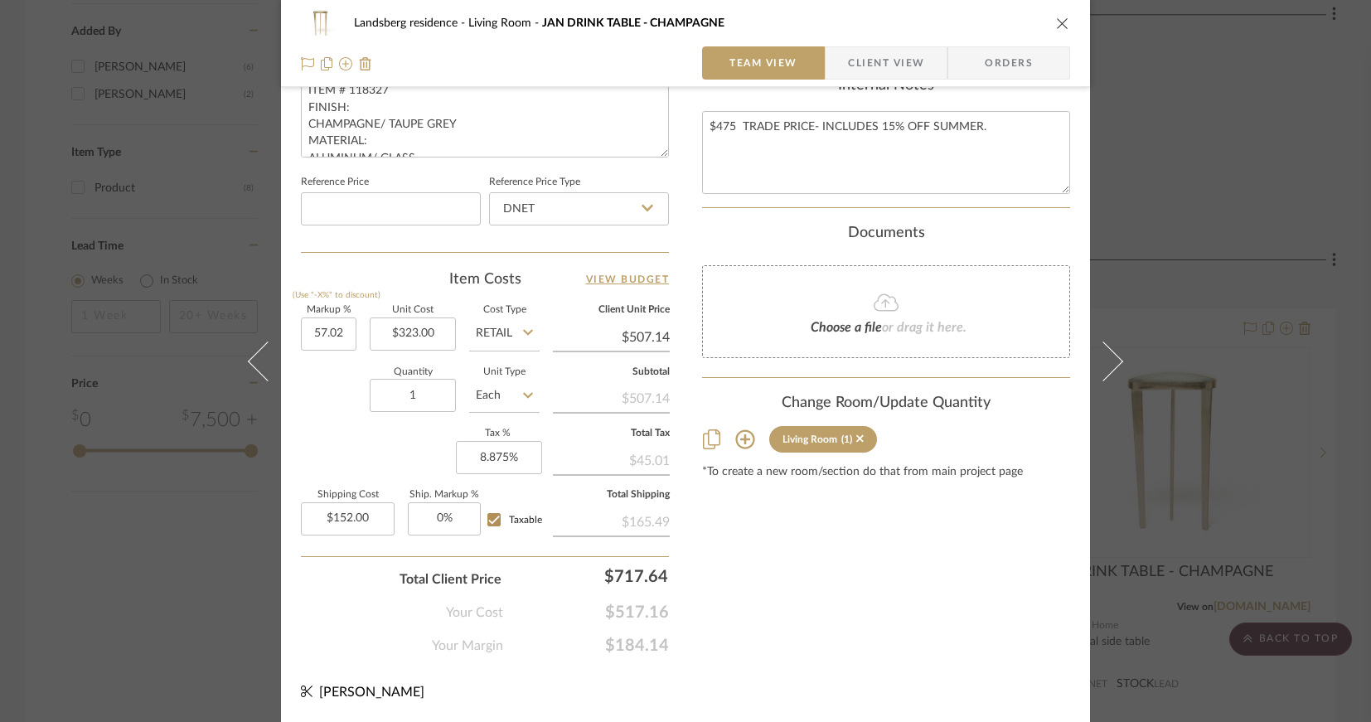
type input "57.02%"
click at [326, 379] on div "Quantity 1 Unit Type Each" at bounding box center [420, 397] width 239 height 59
type input "$507.17"
click at [331, 331] on input "57.02" at bounding box center [329, 334] width 56 height 33
click at [338, 331] on input "57.02" at bounding box center [329, 334] width 56 height 33
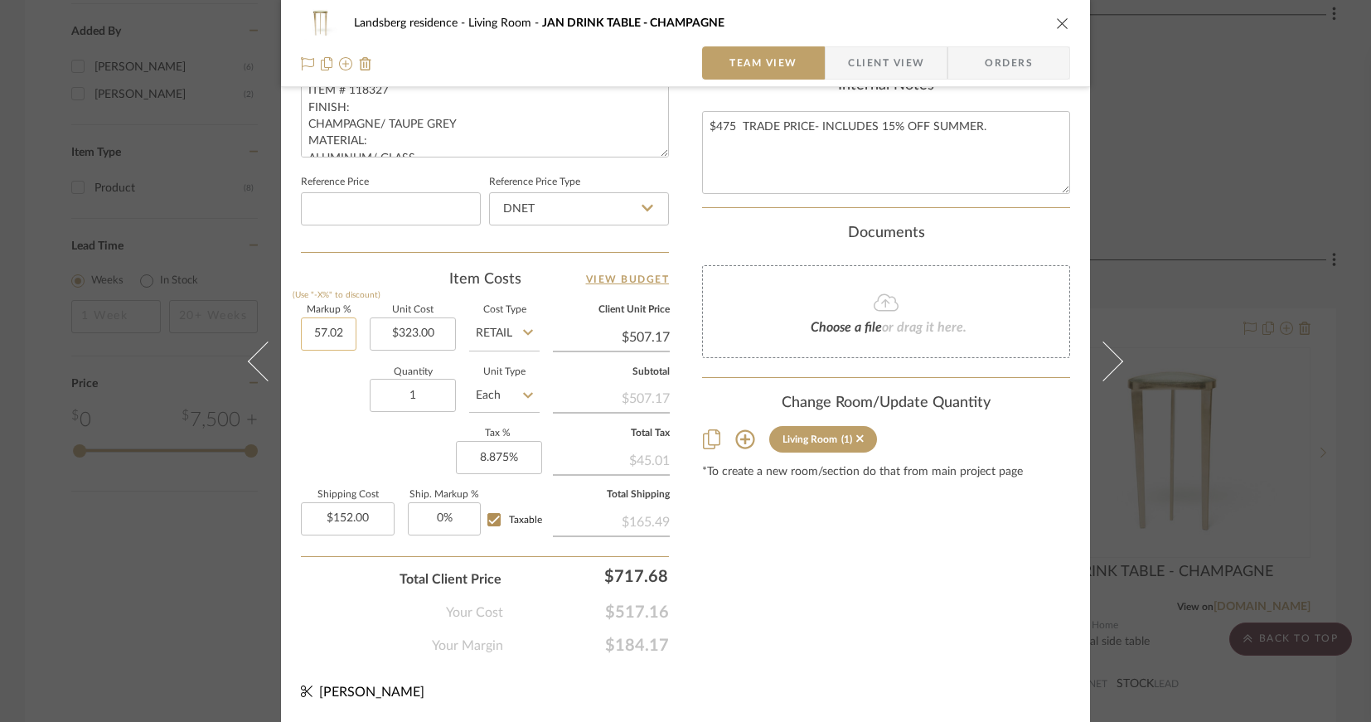
click at [334, 332] on input "57.02" at bounding box center [329, 334] width 56 height 33
click at [337, 332] on input "57.02" at bounding box center [329, 334] width 56 height 33
type input "57.03%"
click at [333, 377] on div "Quantity 1 Unit Type Each" at bounding box center [420, 397] width 239 height 59
type input "$507.21"
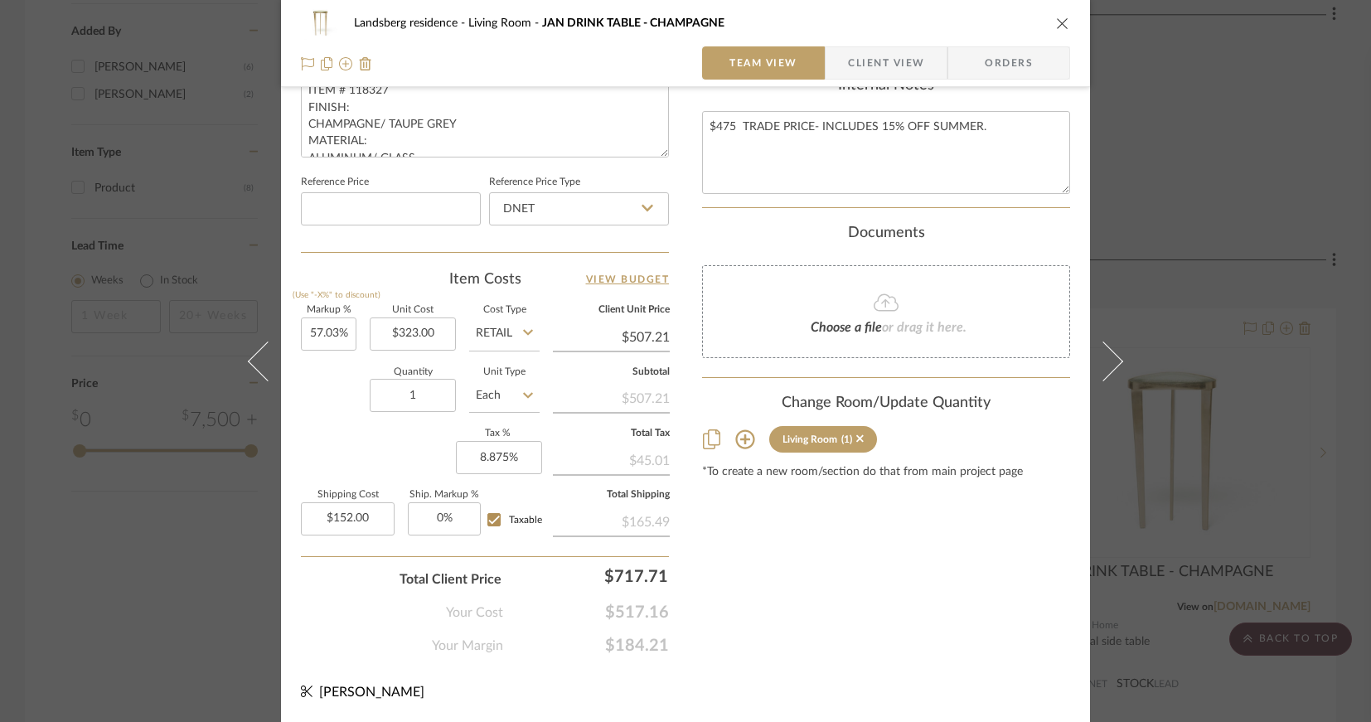
click at [1059, 22] on icon "close" at bounding box center [1062, 23] width 13 height 13
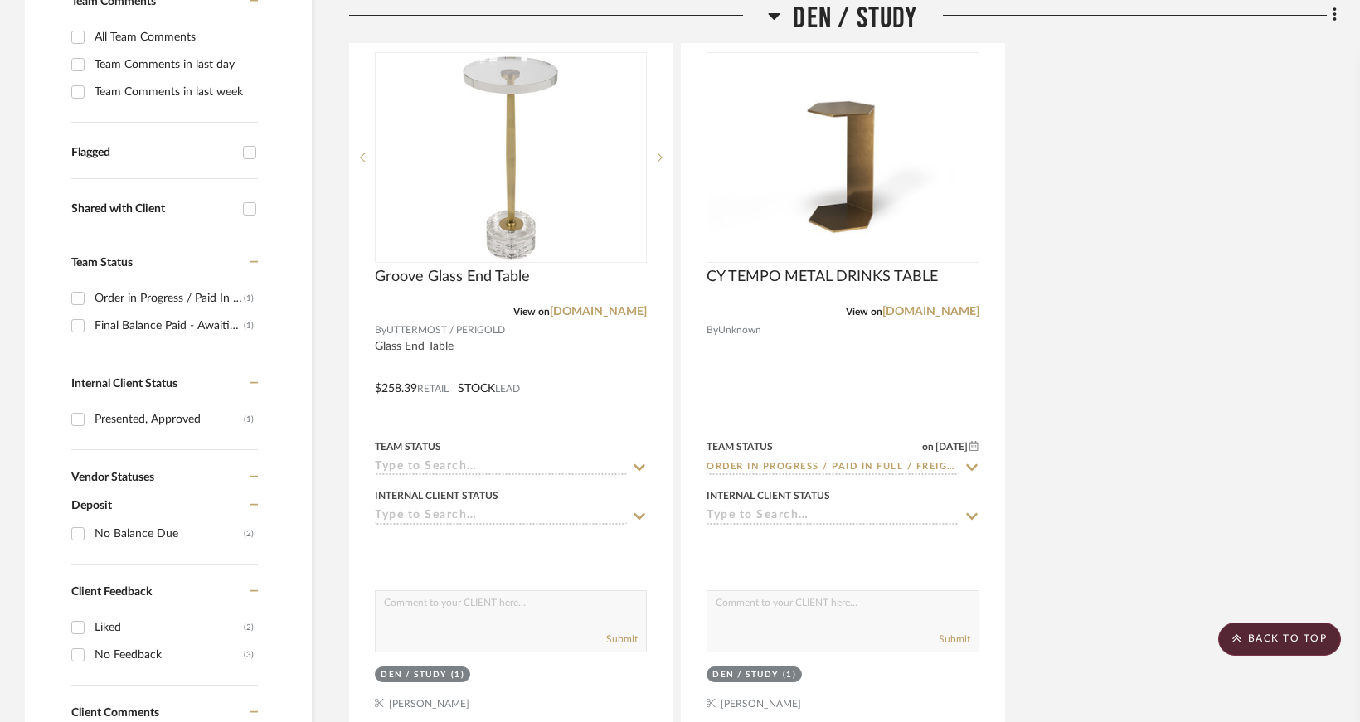
scroll to position [166, 0]
